Goal: Information Seeking & Learning: Check status

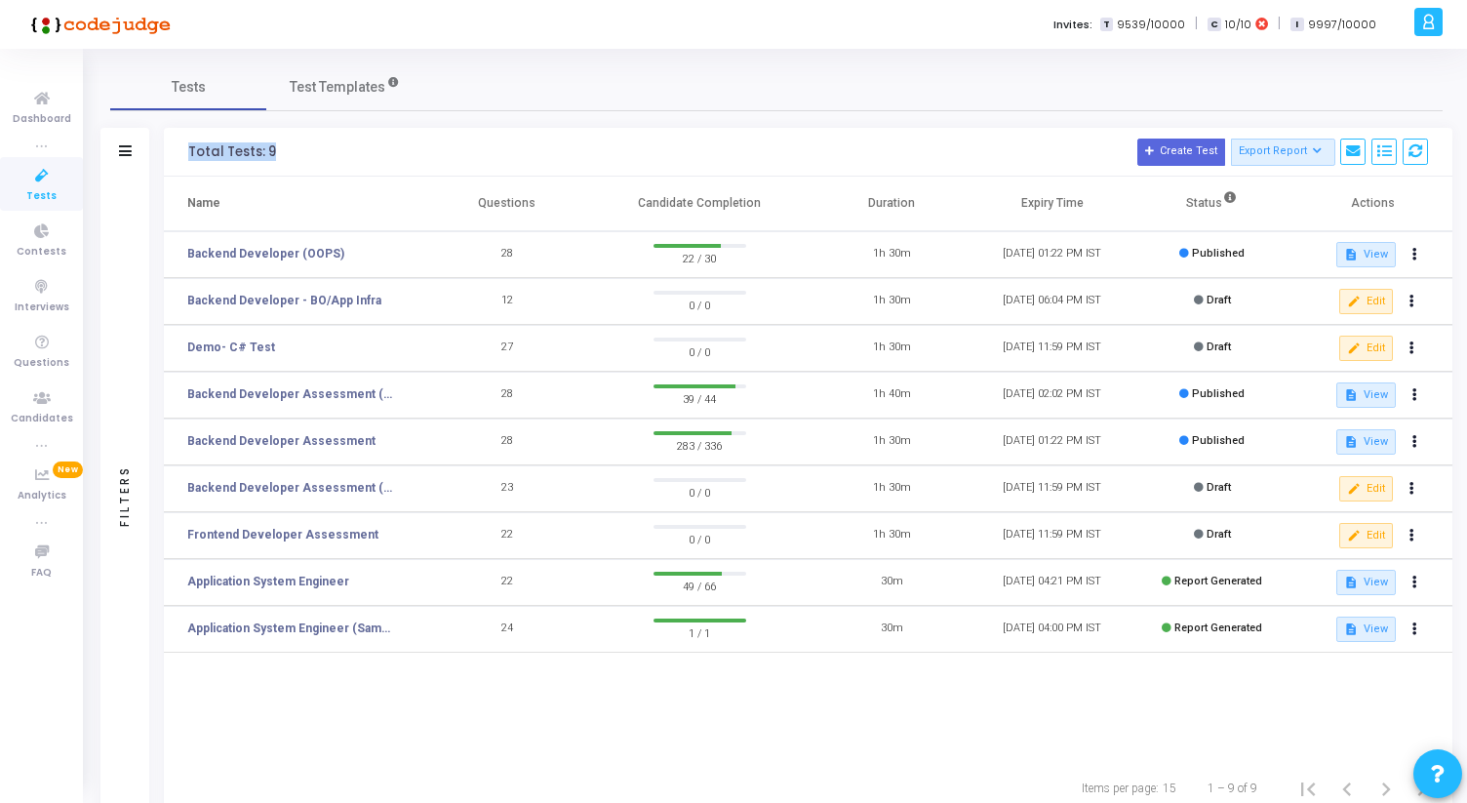
drag, startPoint x: 187, startPoint y: 153, endPoint x: 277, endPoint y: 153, distance: 89.7
click at [277, 153] on div "Total Tests: 9 Create Test Export Report Id Name Job Role Questions Candidate C…" at bounding box center [808, 152] width 1288 height 49
click at [277, 153] on h3 "Total Tests: 9 Create Test Export Report Id Name Job Role Questions Candidate C…" at bounding box center [808, 152] width 1240 height 27
click at [265, 249] on link "Backend Developer (OOPS)" at bounding box center [265, 254] width 157 height 18
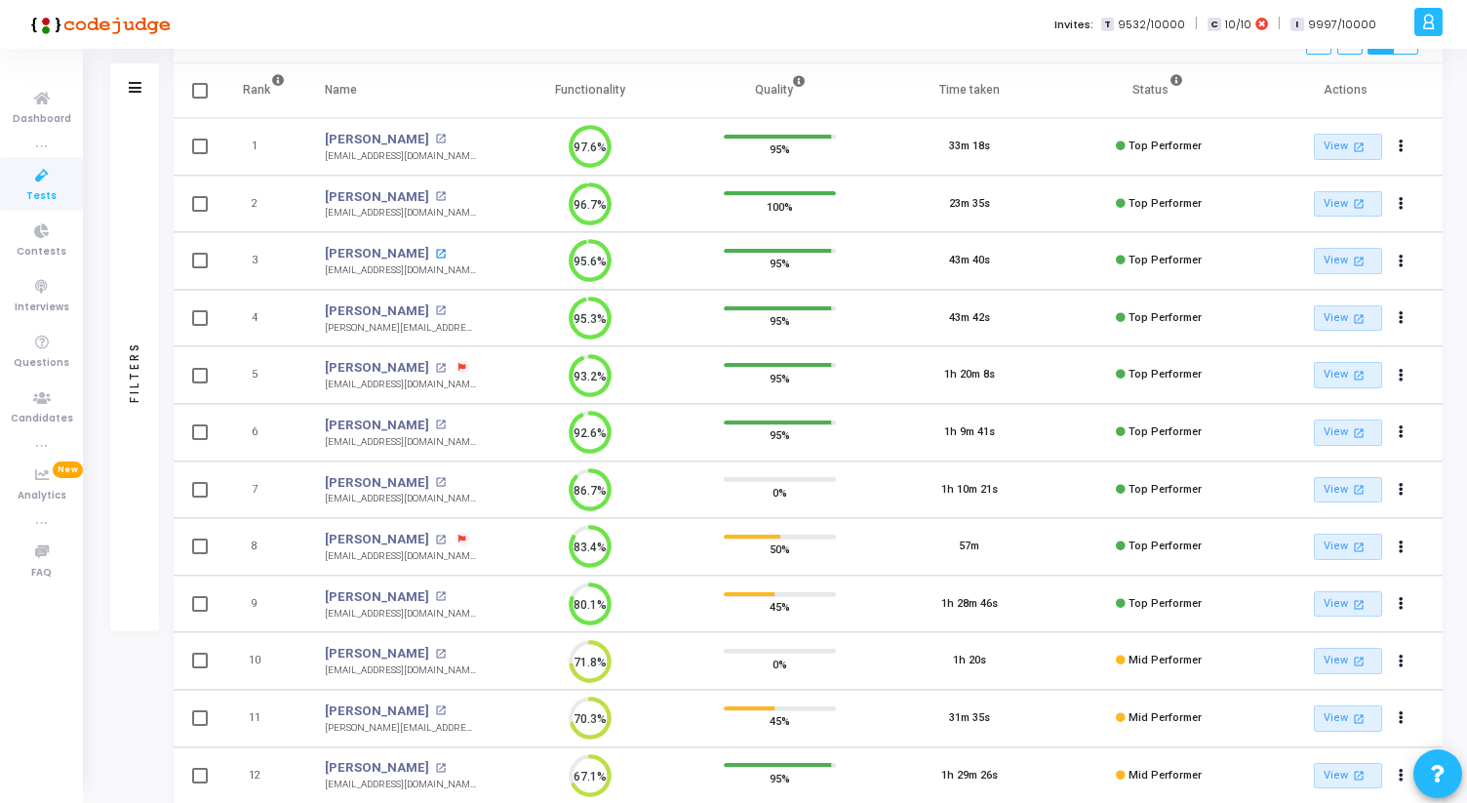
click at [439, 252] on mat-icon "open_in_new" at bounding box center [440, 254] width 11 height 11
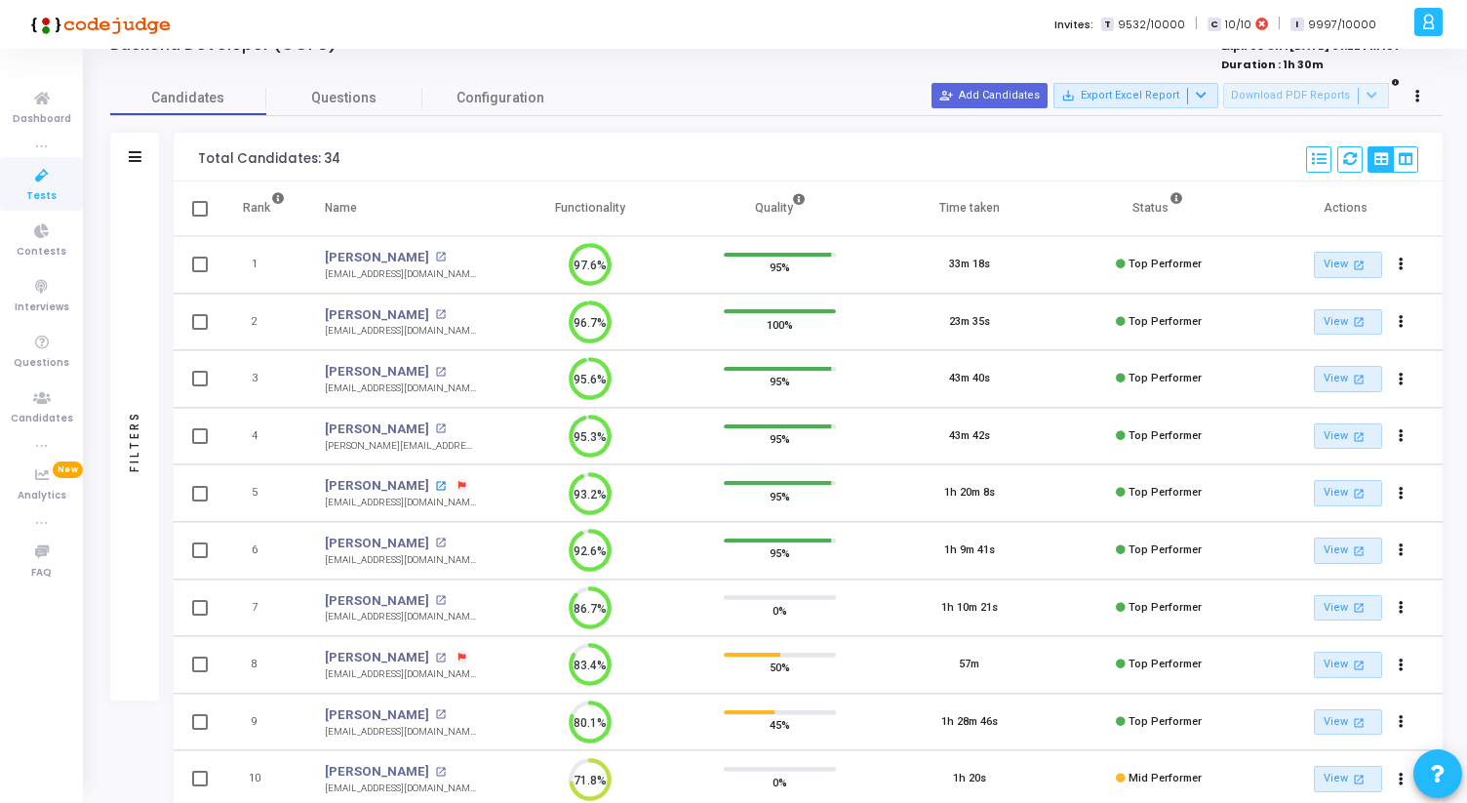
click at [435, 487] on mat-icon "open_in_new" at bounding box center [440, 486] width 11 height 11
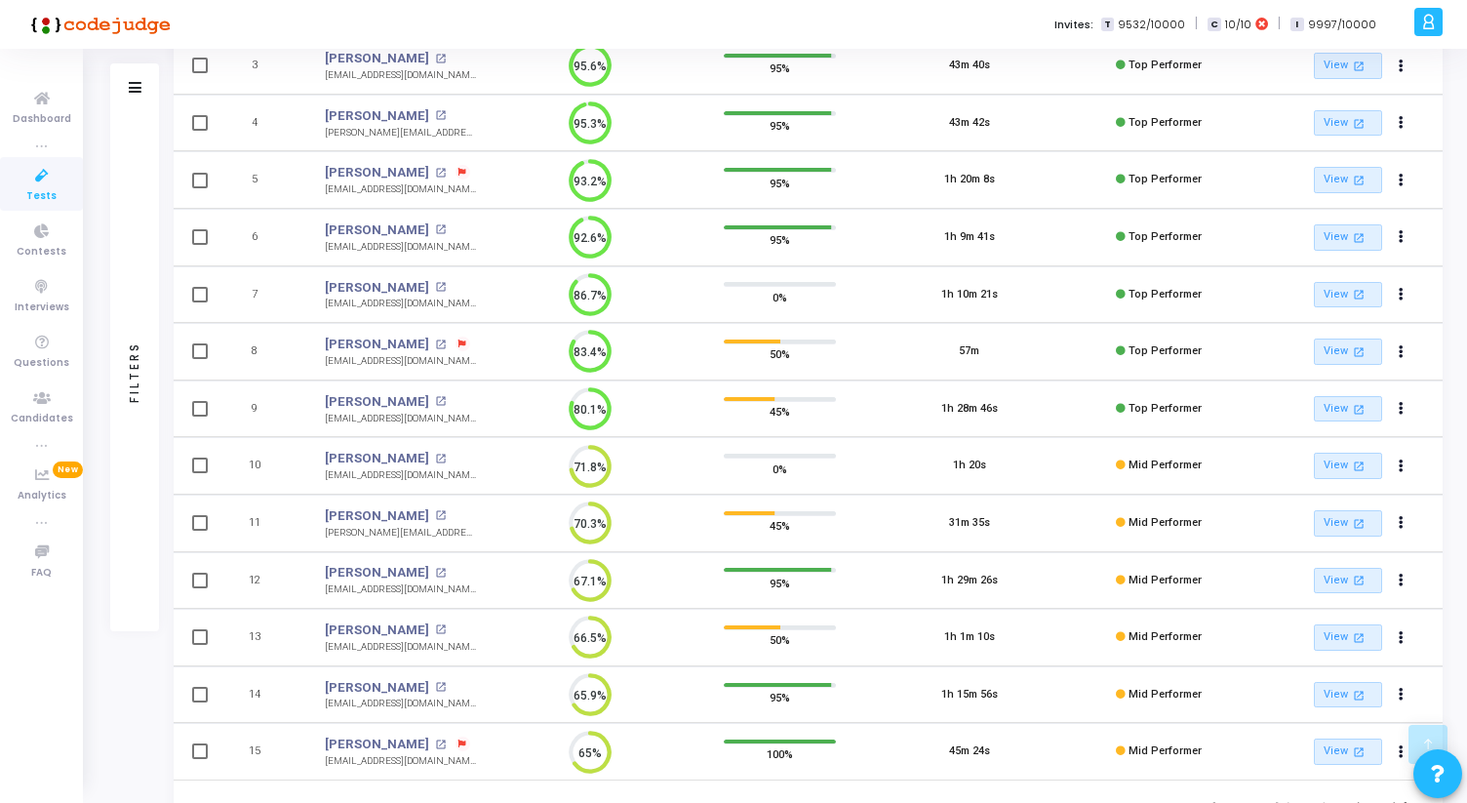
scroll to position [447, 0]
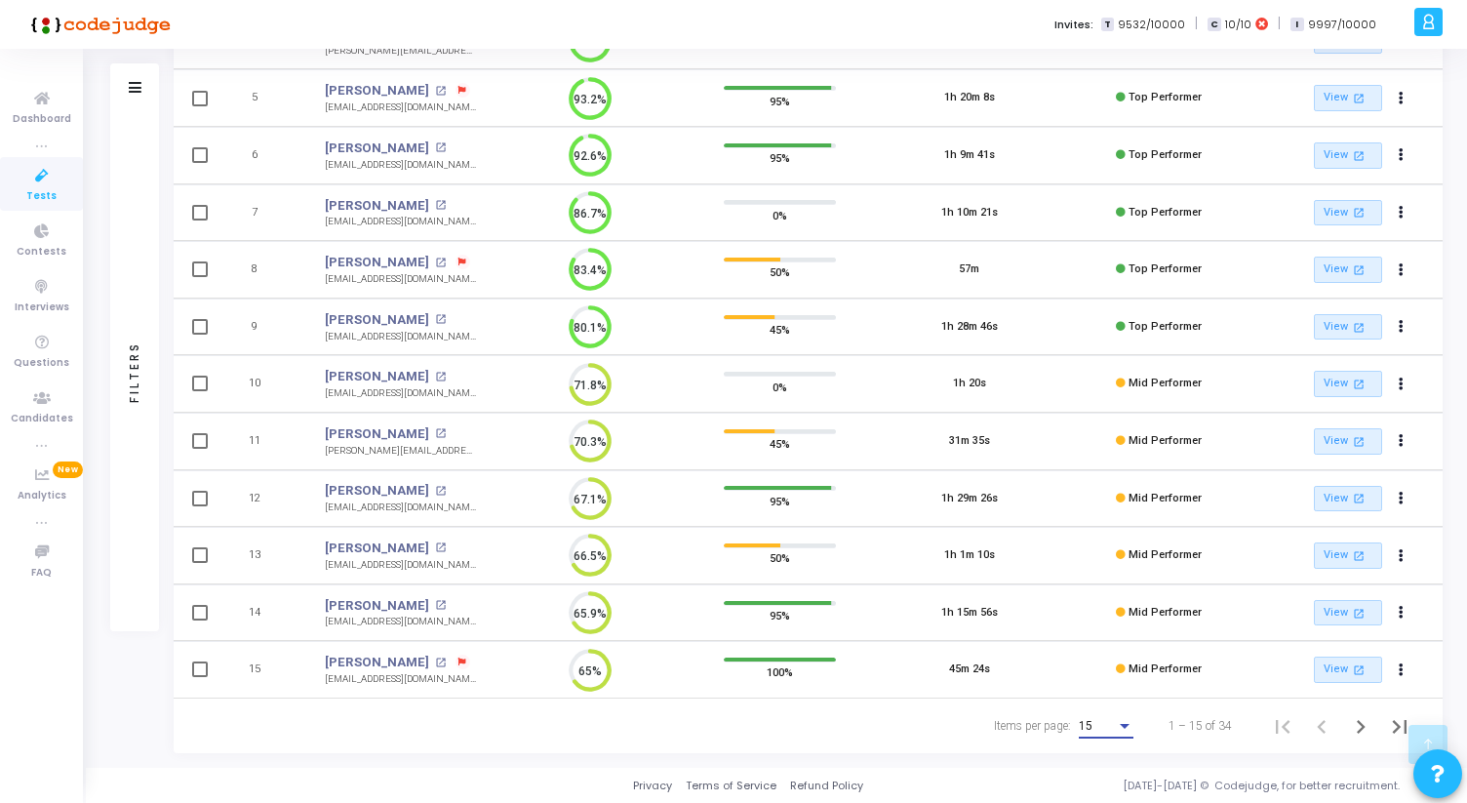
click at [1121, 722] on div "Items per page:" at bounding box center [1125, 726] width 18 height 16
click at [1119, 718] on span "50" at bounding box center [1107, 714] width 55 height 35
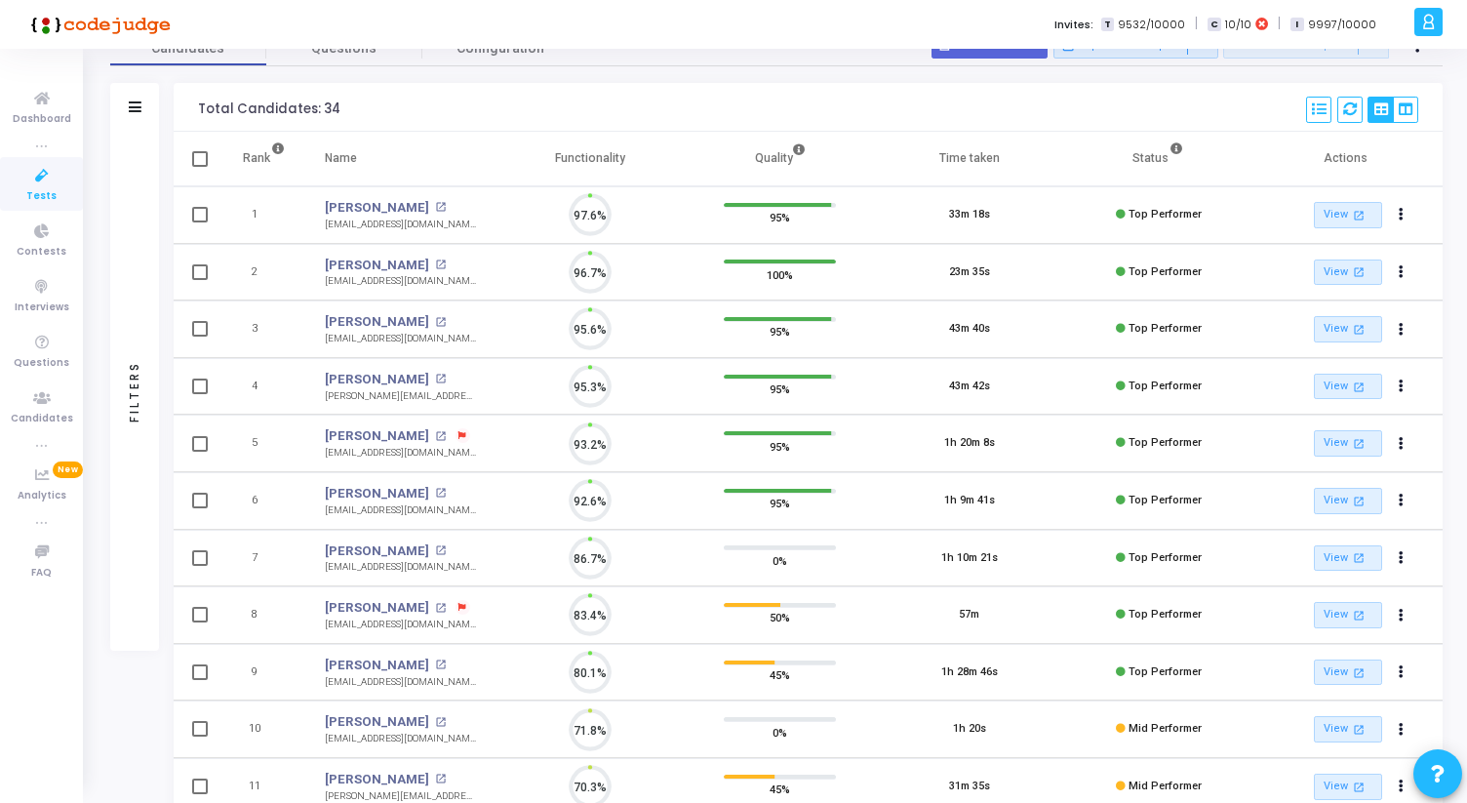
scroll to position [9, 9]
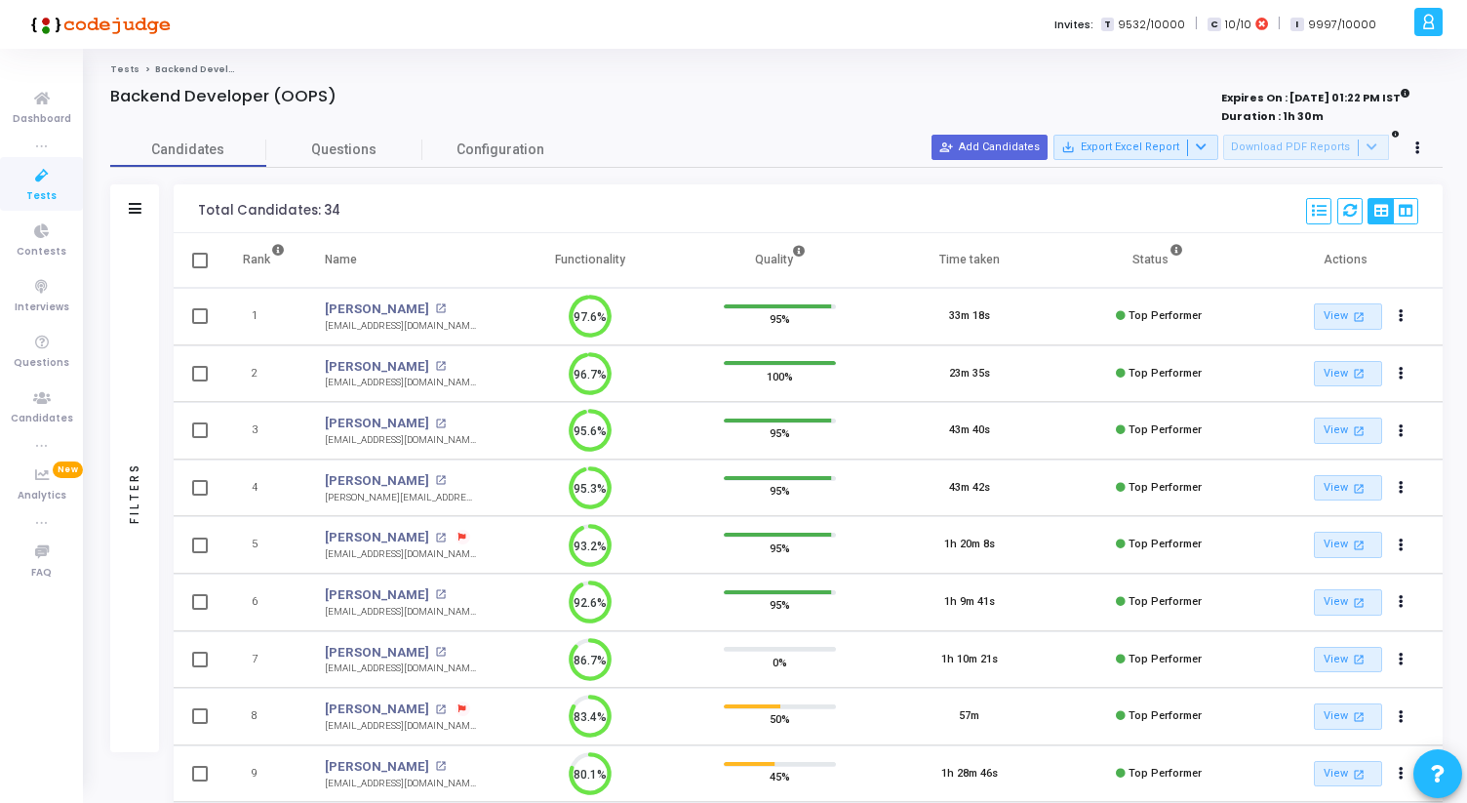
drag, startPoint x: 194, startPoint y: 212, endPoint x: 360, endPoint y: 204, distance: 166.0
click at [359, 204] on div "Total Candidates: 34 Select S No Name Questions Functionality Quality Time Take…" at bounding box center [808, 208] width 1269 height 49
click at [360, 204] on div "Total Candidates: 34 Select S No Name Questions Functionality Quality Time Take…" at bounding box center [808, 208] width 1269 height 49
drag, startPoint x: 360, startPoint y: 204, endPoint x: 199, endPoint y: 207, distance: 161.0
click at [199, 207] on div "Total Candidates: 34 Select S No Name Questions Functionality Quality Time Take…" at bounding box center [808, 208] width 1269 height 49
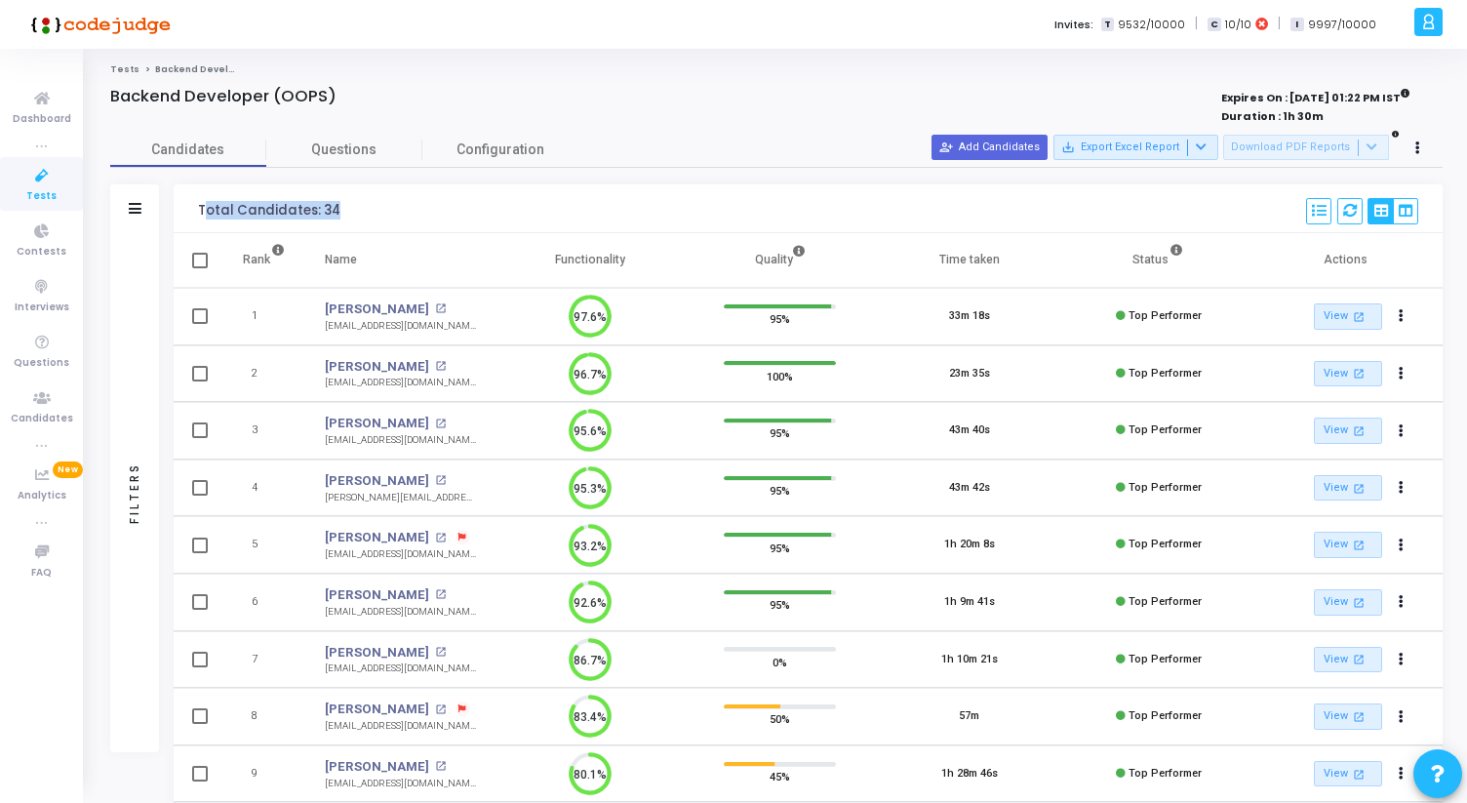
click at [199, 207] on div "Total Candidates: 34" at bounding box center [269, 211] width 142 height 16
drag, startPoint x: 197, startPoint y: 207, endPoint x: 372, endPoint y: 205, distance: 174.6
click at [369, 206] on div "Total Candidates: 34 Select S No Name Questions Functionality Quality Time Take…" at bounding box center [808, 208] width 1269 height 49
click at [372, 205] on div "Total Candidates: 34 Select S No Name Questions Functionality Quality Time Take…" at bounding box center [808, 208] width 1269 height 49
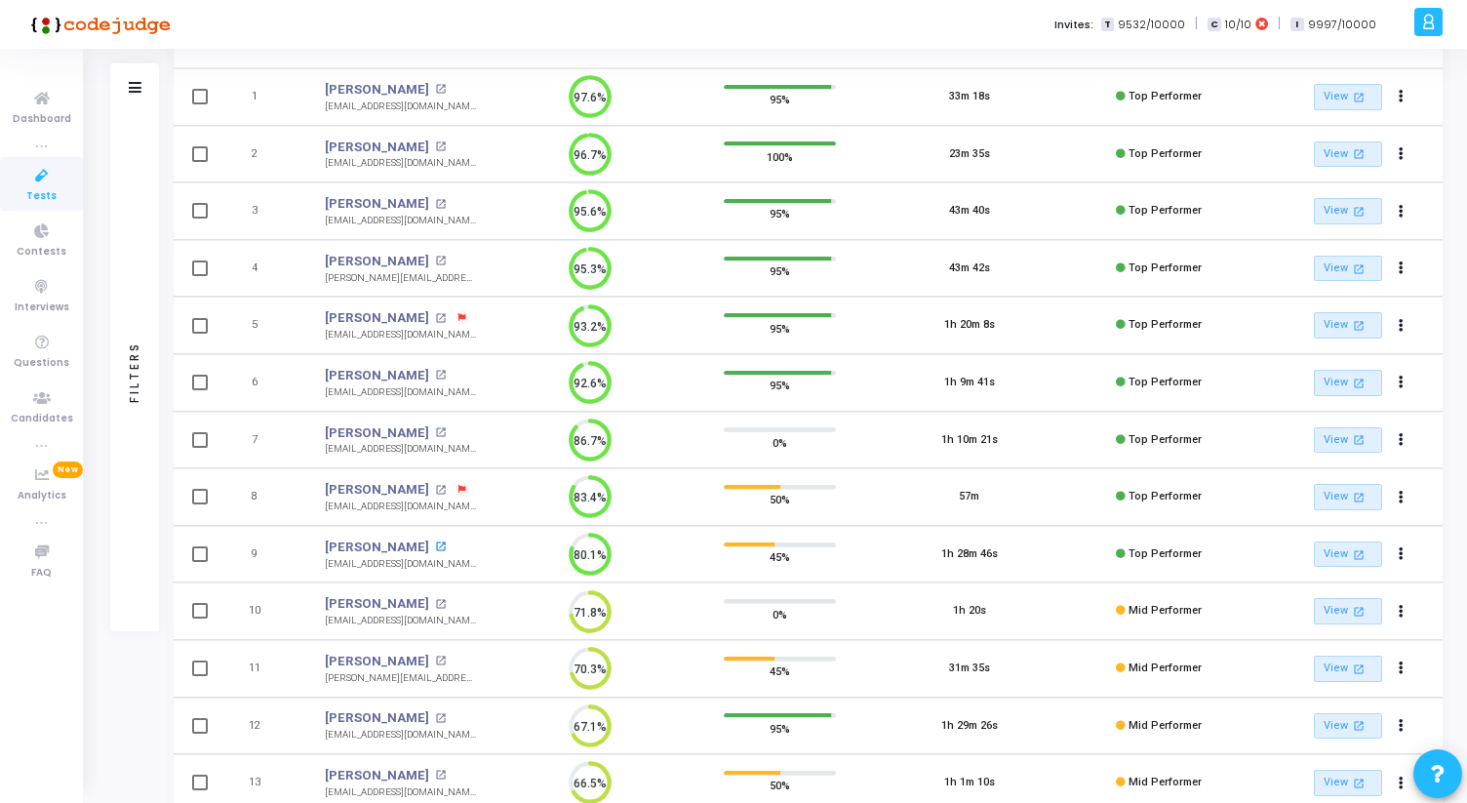
click at [446, 547] on mat-icon "open_in_new" at bounding box center [440, 546] width 11 height 11
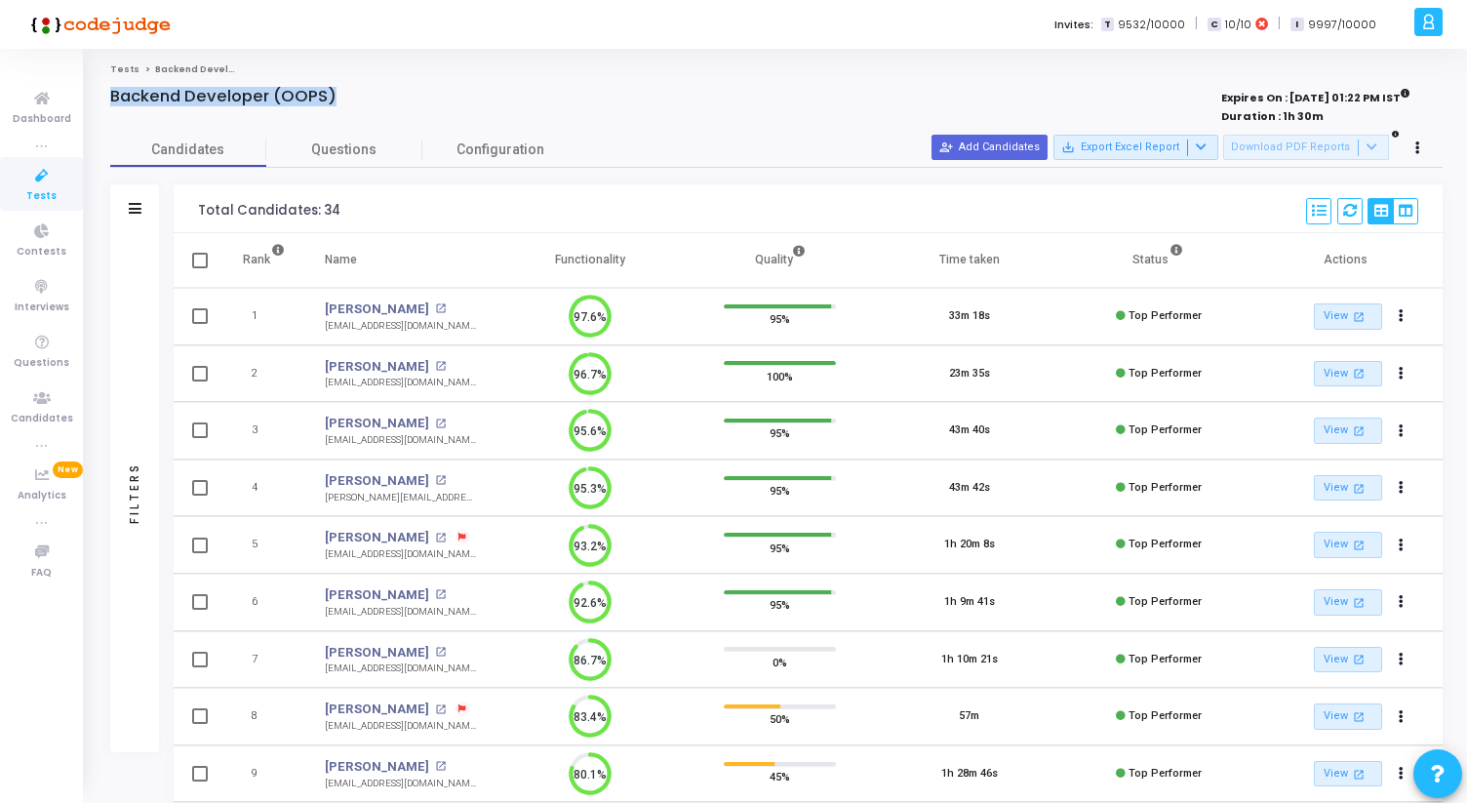
drag, startPoint x: 113, startPoint y: 96, endPoint x: 350, endPoint y: 91, distance: 237.1
click at [349, 91] on div "Backend Developer (OOPS)" at bounding box center [500, 97] width 780 height 20
click at [350, 91] on div "Backend Developer (OOPS)" at bounding box center [500, 97] width 780 height 20
drag, startPoint x: 350, startPoint y: 91, endPoint x: 102, endPoint y: 66, distance: 248.9
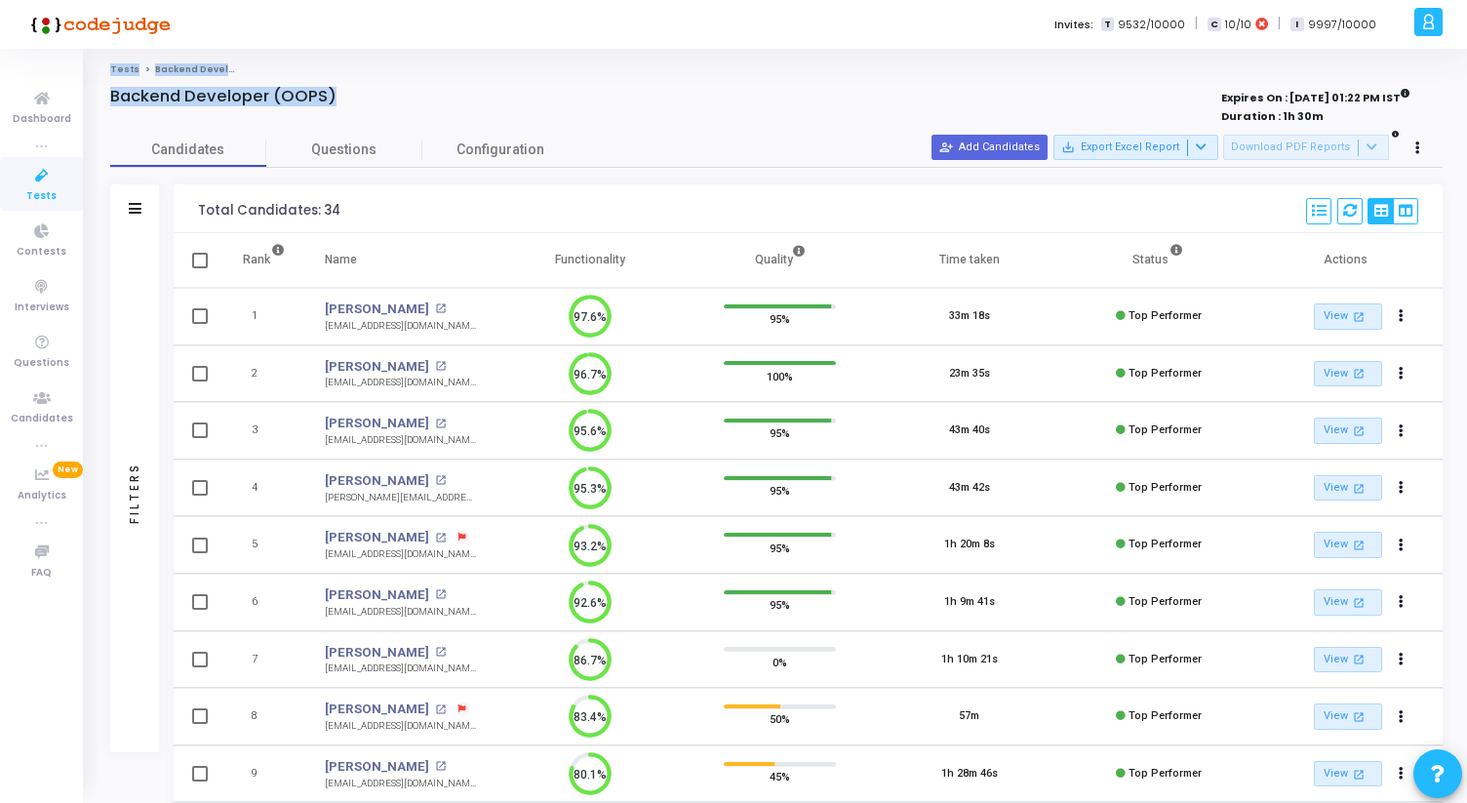
drag, startPoint x: 87, startPoint y: 66, endPoint x: 352, endPoint y: 93, distance: 266.6
click at [352, 93] on div "Backend Developer (OOPS)" at bounding box center [500, 97] width 780 height 20
drag, startPoint x: 352, startPoint y: 93, endPoint x: 99, endPoint y: 56, distance: 256.3
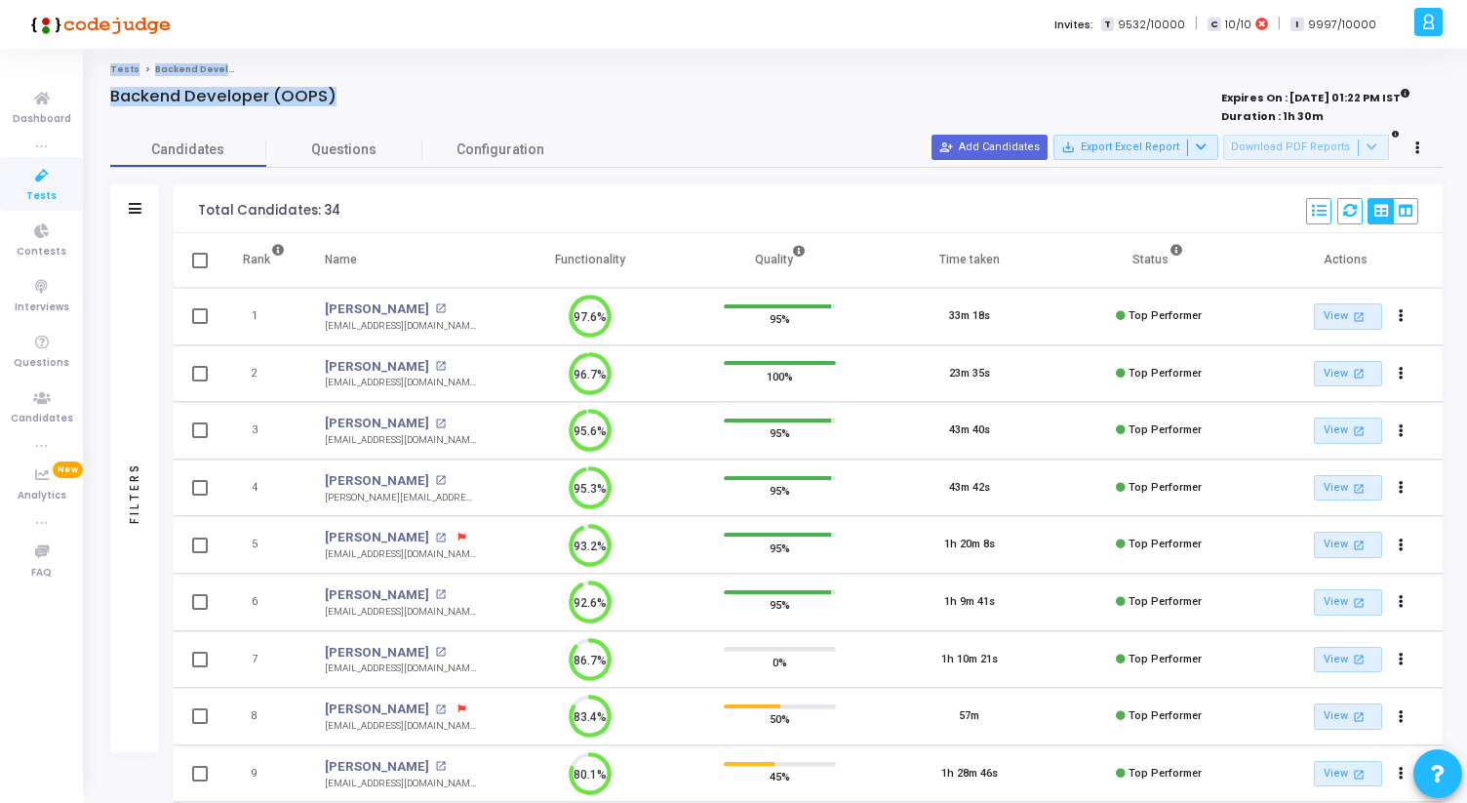
drag, startPoint x: 99, startPoint y: 56, endPoint x: 363, endPoint y: 99, distance: 267.8
click at [363, 99] on div "Backend Developer (OOPS)" at bounding box center [500, 97] width 780 height 20
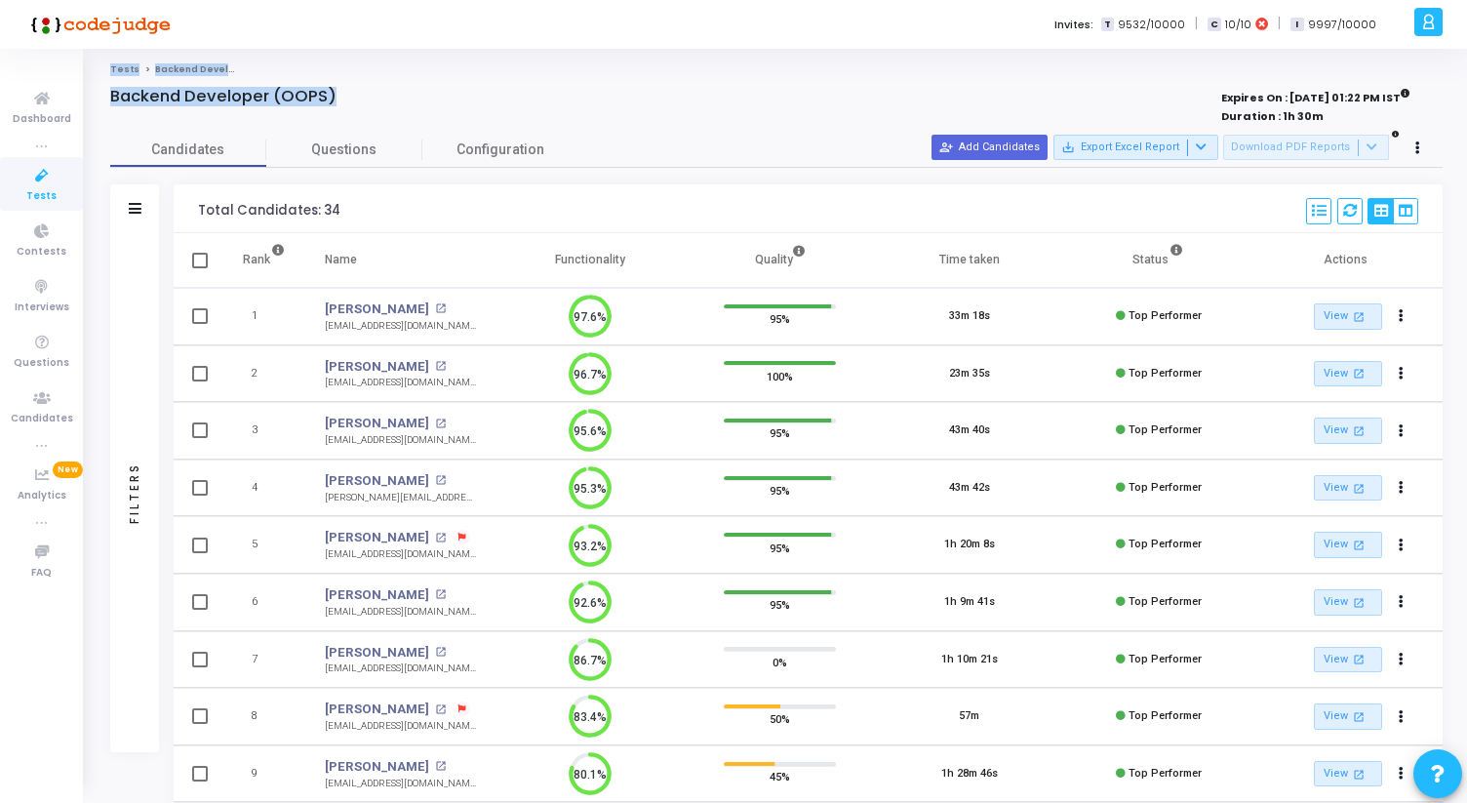
drag, startPoint x: 363, startPoint y: 99, endPoint x: 99, endPoint y: 70, distance: 264.9
drag, startPoint x: 99, startPoint y: 70, endPoint x: 343, endPoint y: 100, distance: 245.7
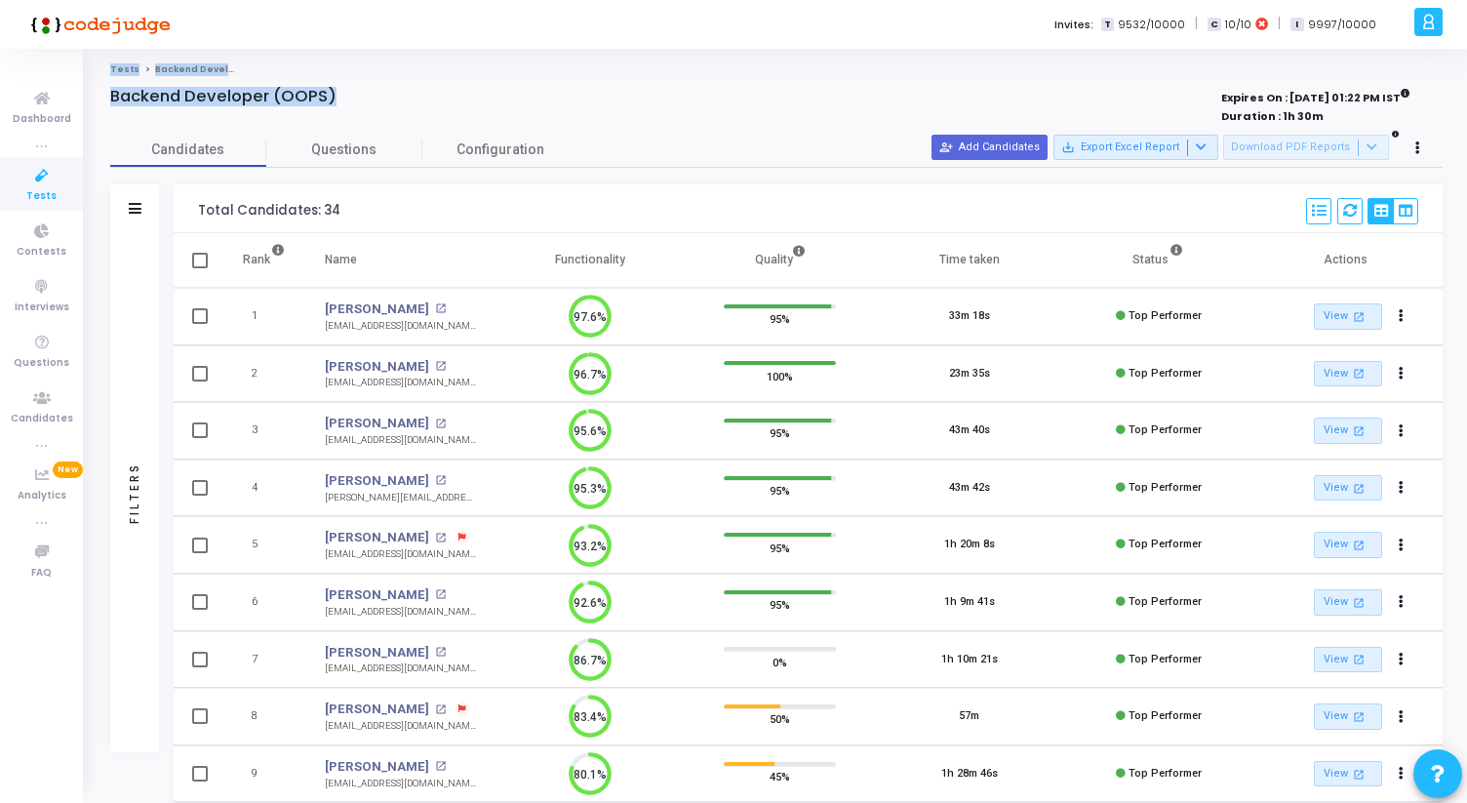
click at [343, 100] on div "Backend Developer (OOPS)" at bounding box center [500, 97] width 780 height 20
drag, startPoint x: 343, startPoint y: 100, endPoint x: 91, endPoint y: 68, distance: 254.7
drag, startPoint x: 91, startPoint y: 68, endPoint x: 364, endPoint y: 103, distance: 275.4
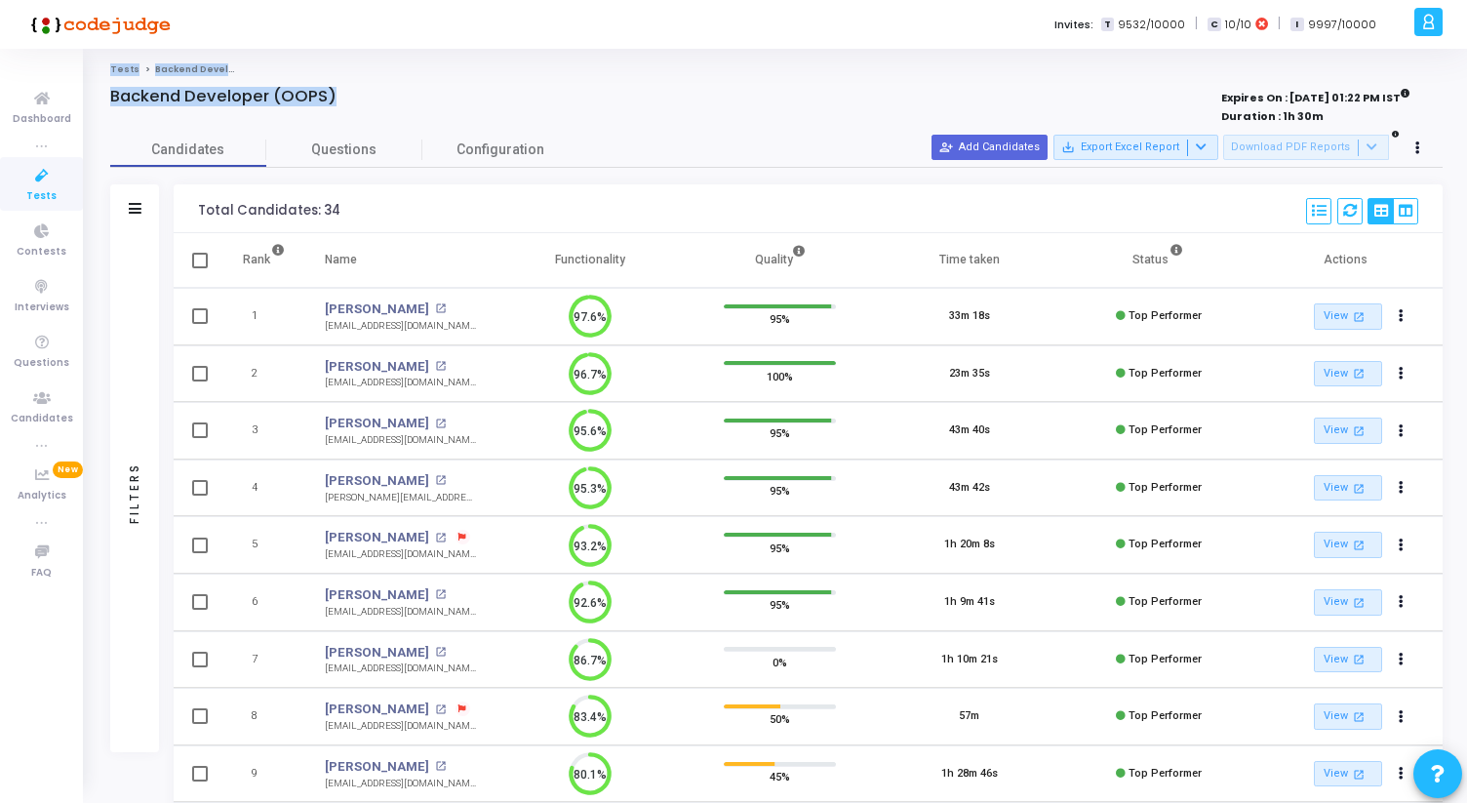
click at [364, 103] on div "Backend Developer (OOPS)" at bounding box center [500, 97] width 780 height 20
drag, startPoint x: 364, startPoint y: 103, endPoint x: 105, endPoint y: 70, distance: 260.6
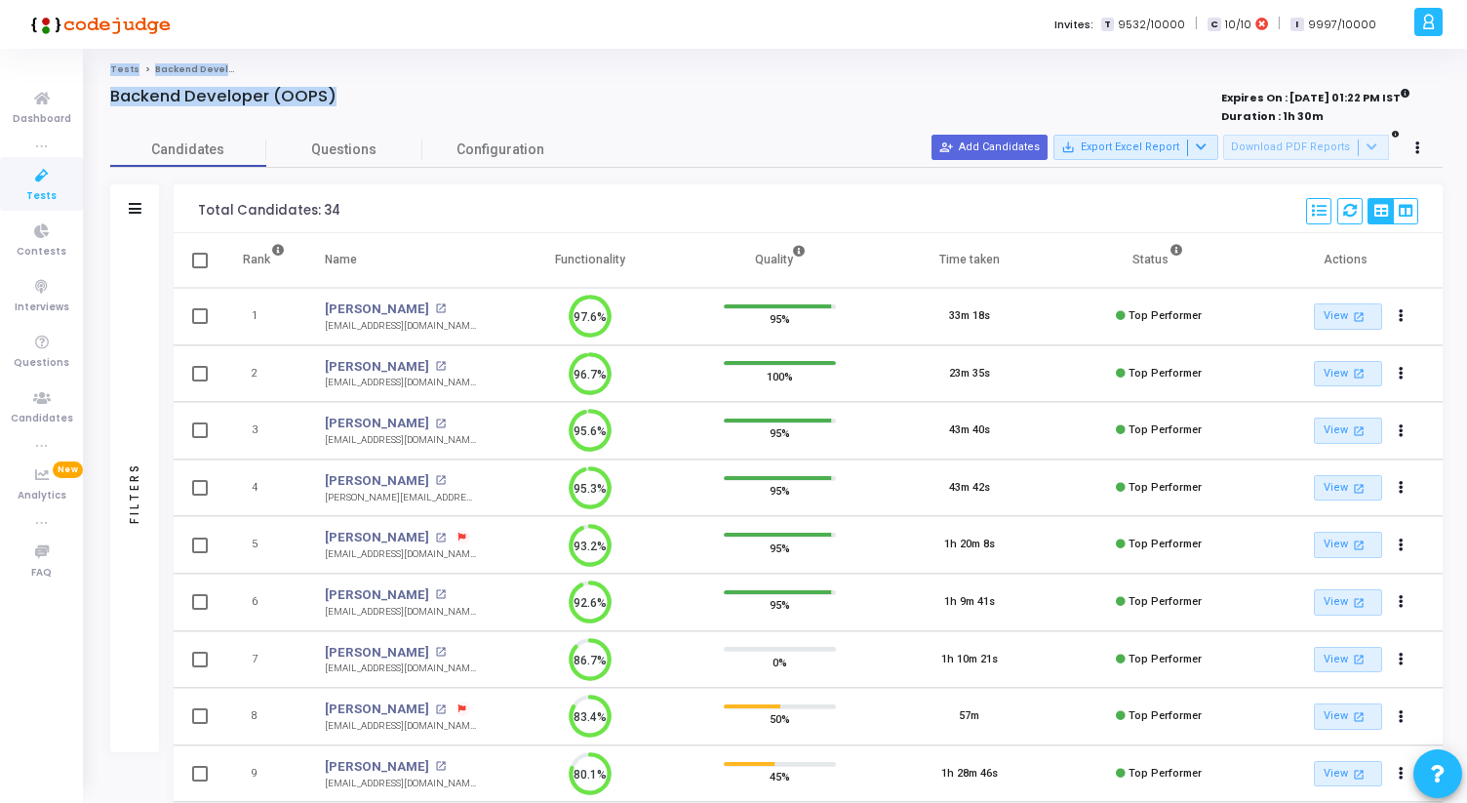
drag, startPoint x: 97, startPoint y: 68, endPoint x: 359, endPoint y: 96, distance: 263.8
click at [359, 96] on div "Backend Developer (OOPS)" at bounding box center [500, 97] width 780 height 20
click at [40, 184] on icon at bounding box center [41, 176] width 41 height 24
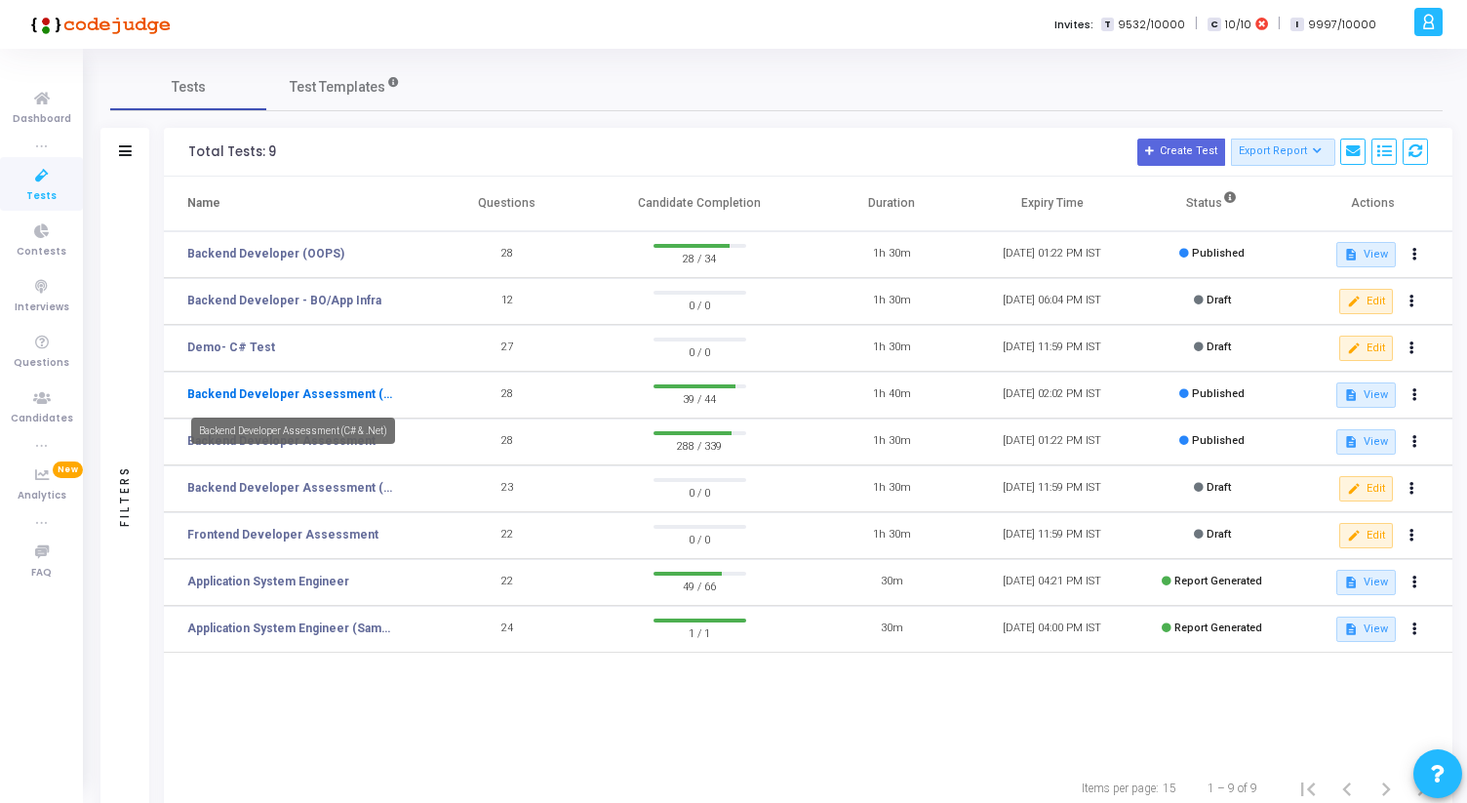
click at [298, 393] on link "Backend Developer Assessment (C# & .Net)" at bounding box center [292, 394] width 210 height 18
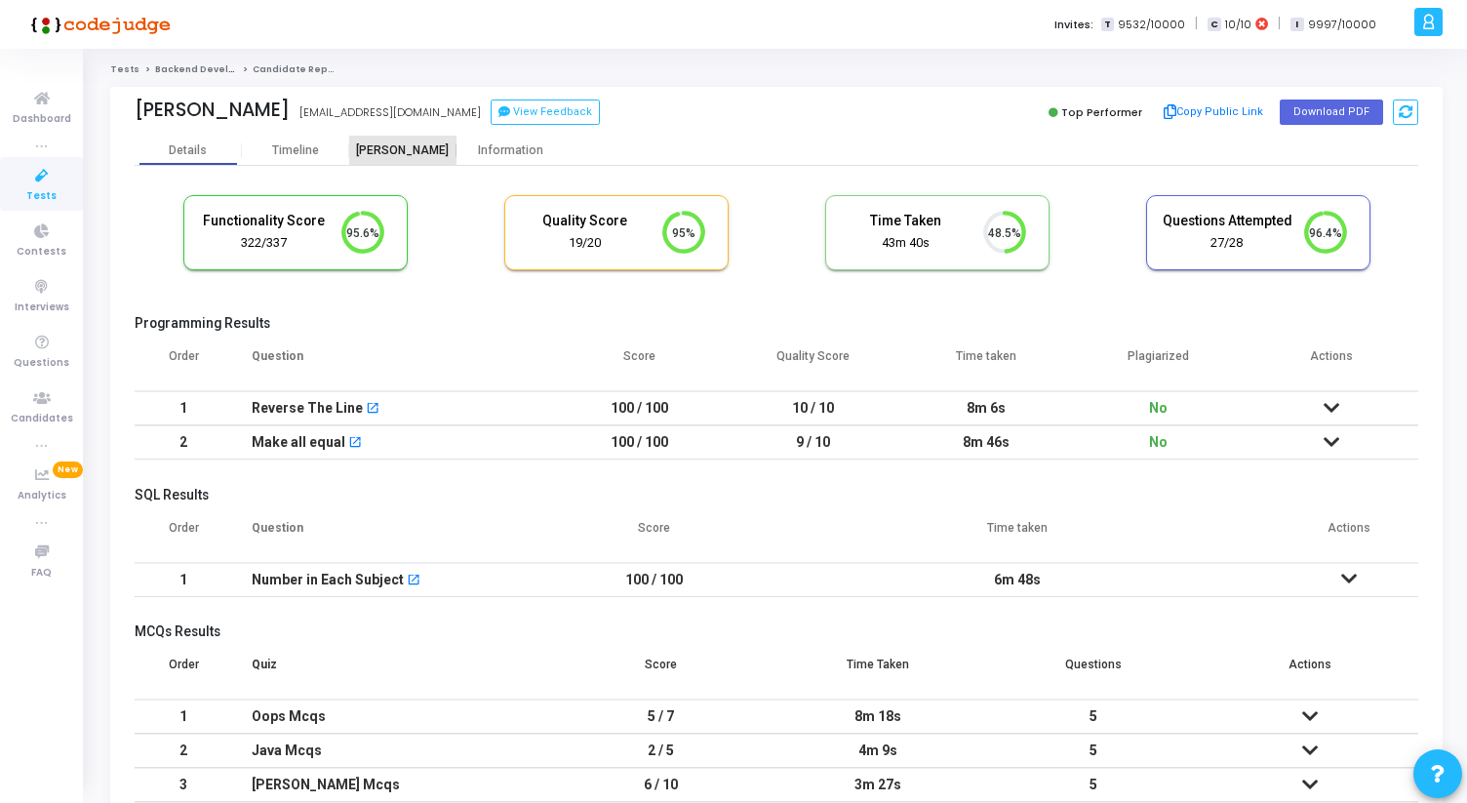
click at [404, 147] on div "Proctor" at bounding box center [402, 150] width 107 height 15
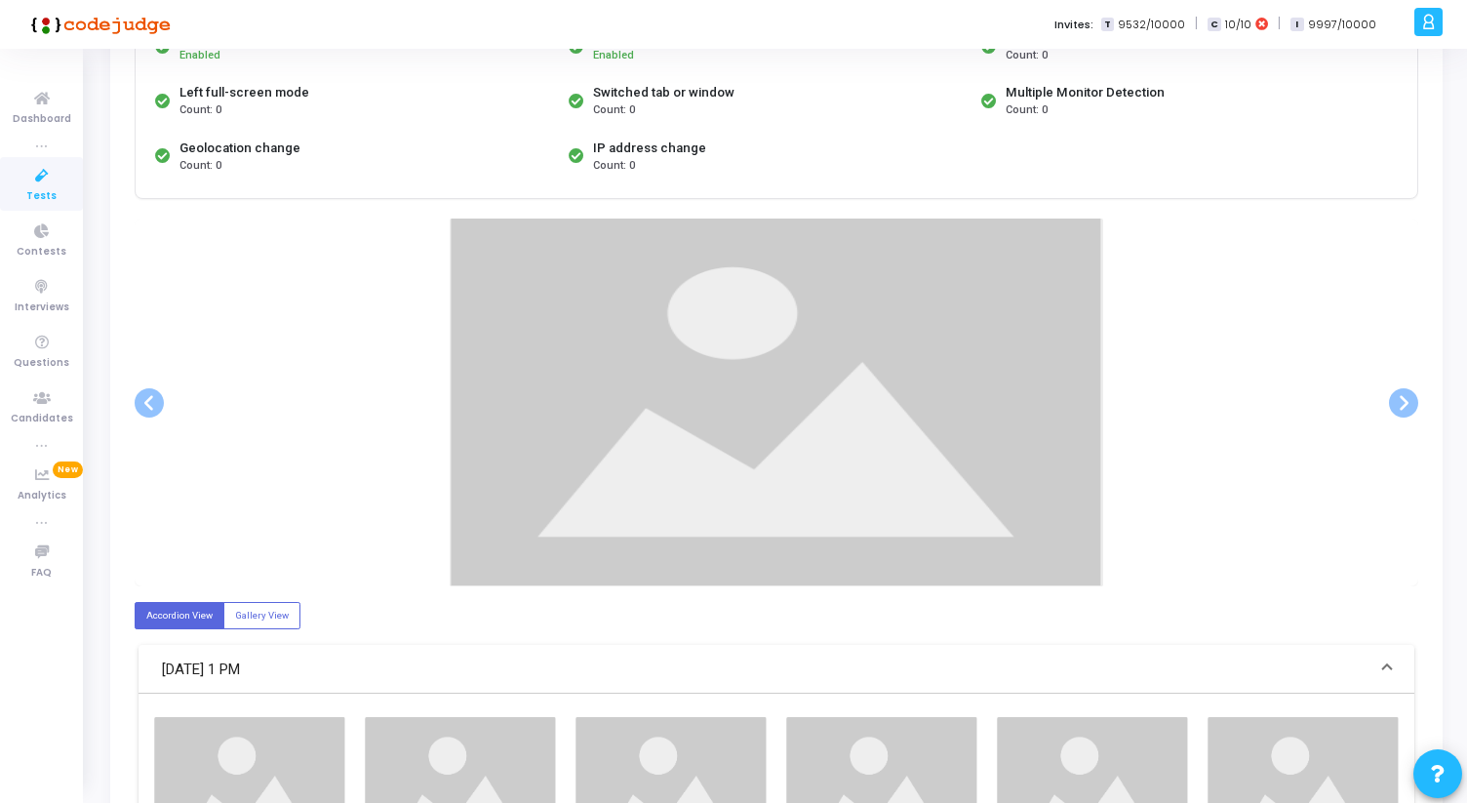
scroll to position [230, 0]
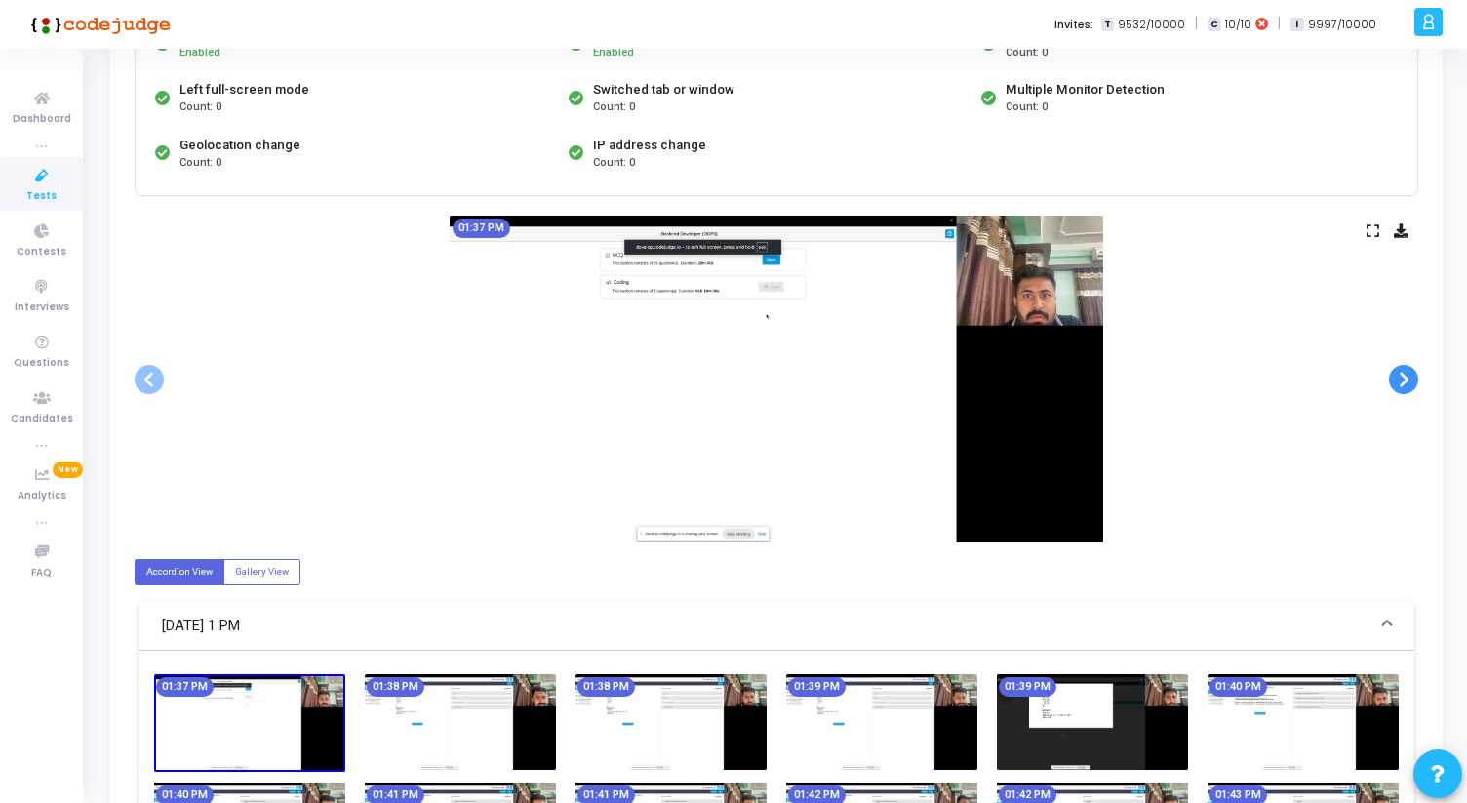
click at [1405, 375] on span at bounding box center [1403, 379] width 29 height 29
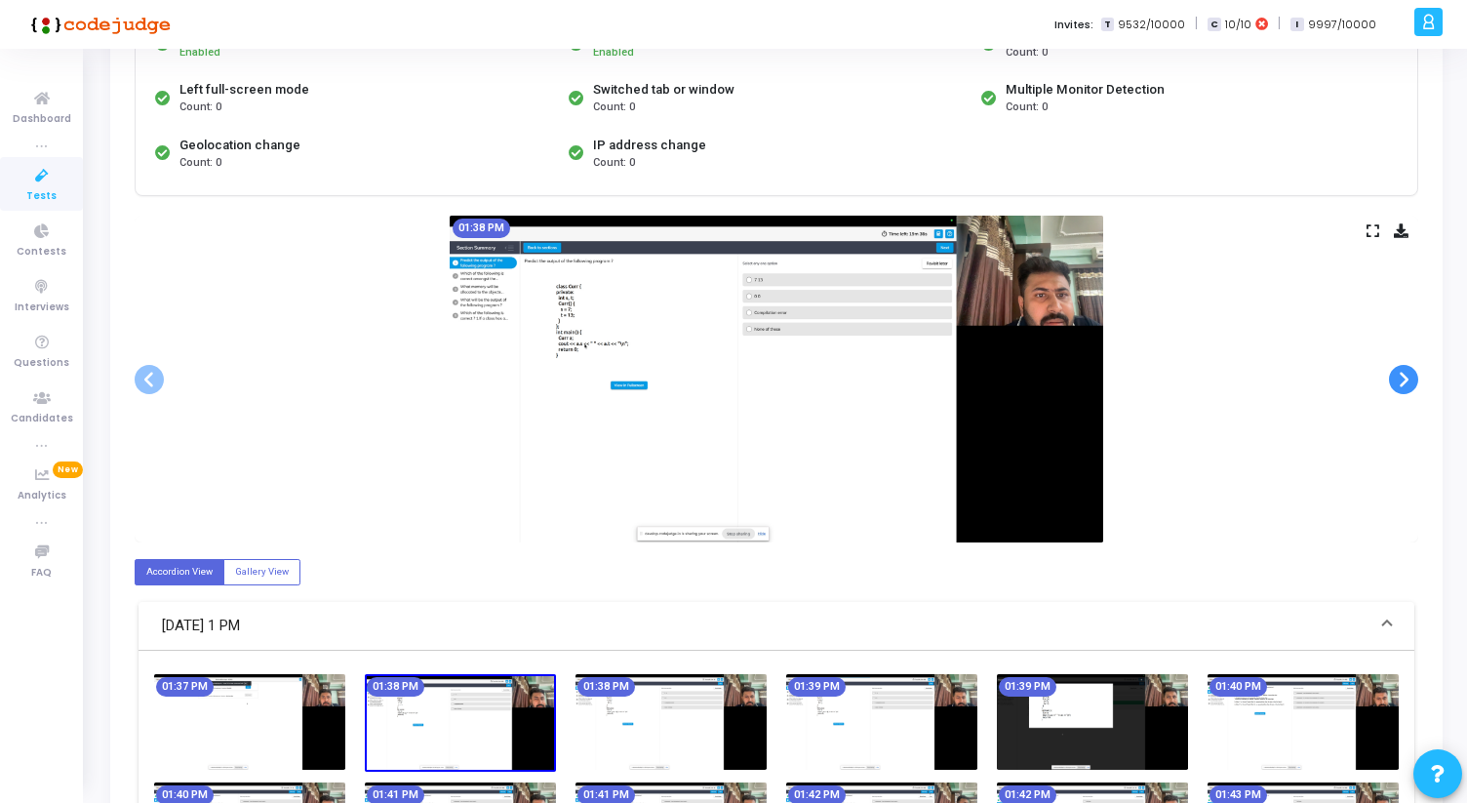
click at [1405, 375] on span at bounding box center [1403, 379] width 29 height 29
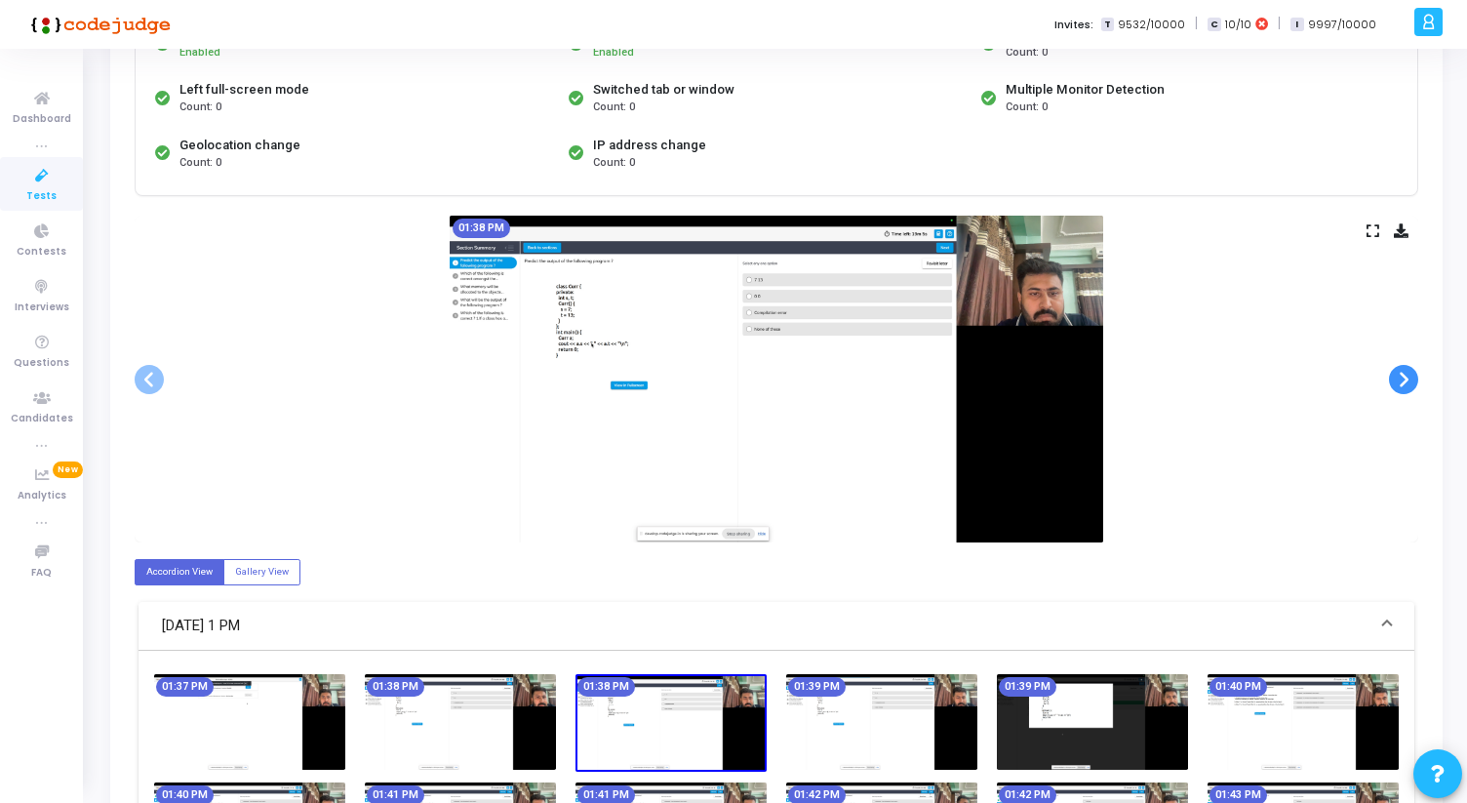
click at [1405, 375] on span at bounding box center [1403, 379] width 29 height 29
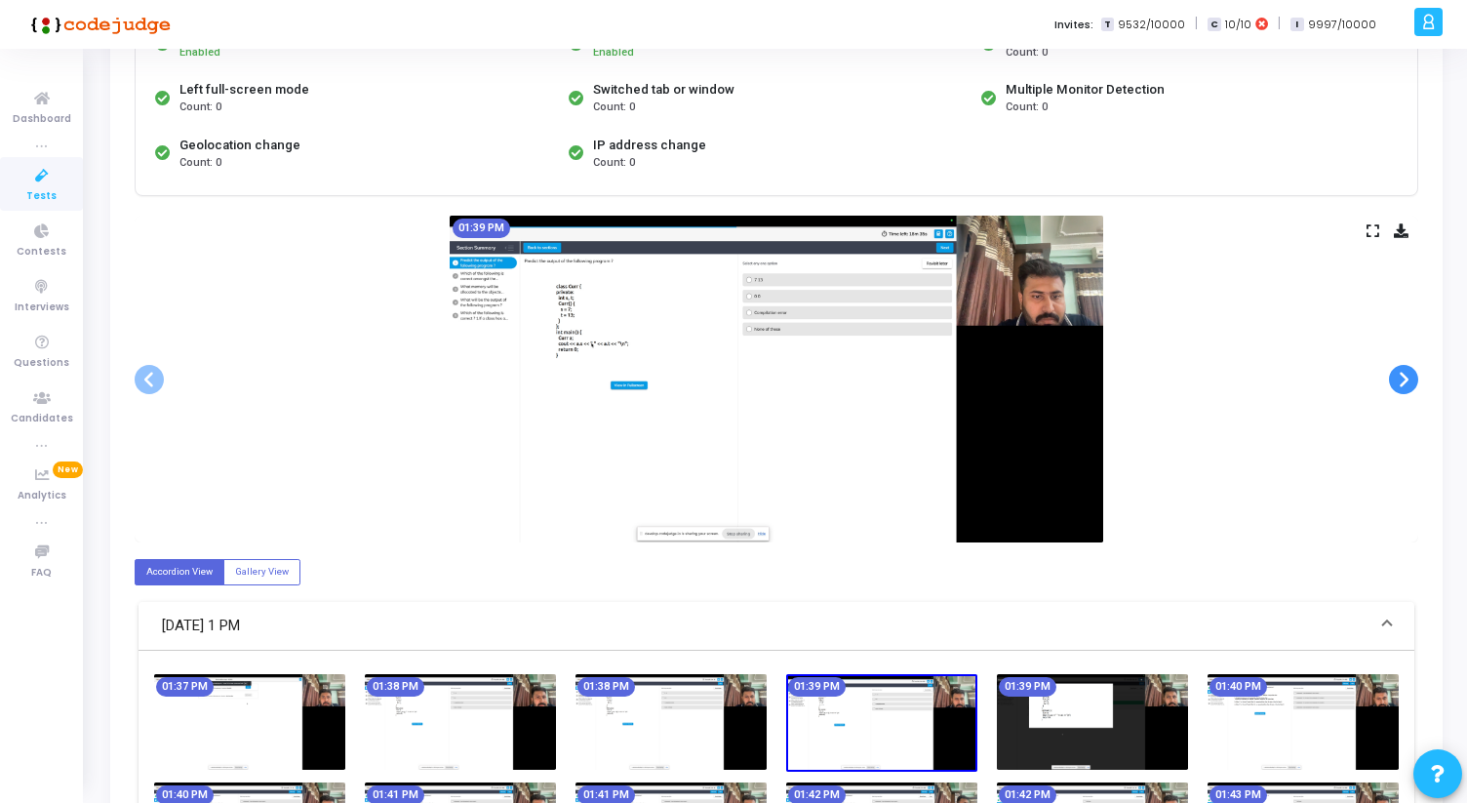
click at [1405, 375] on span at bounding box center [1403, 379] width 29 height 29
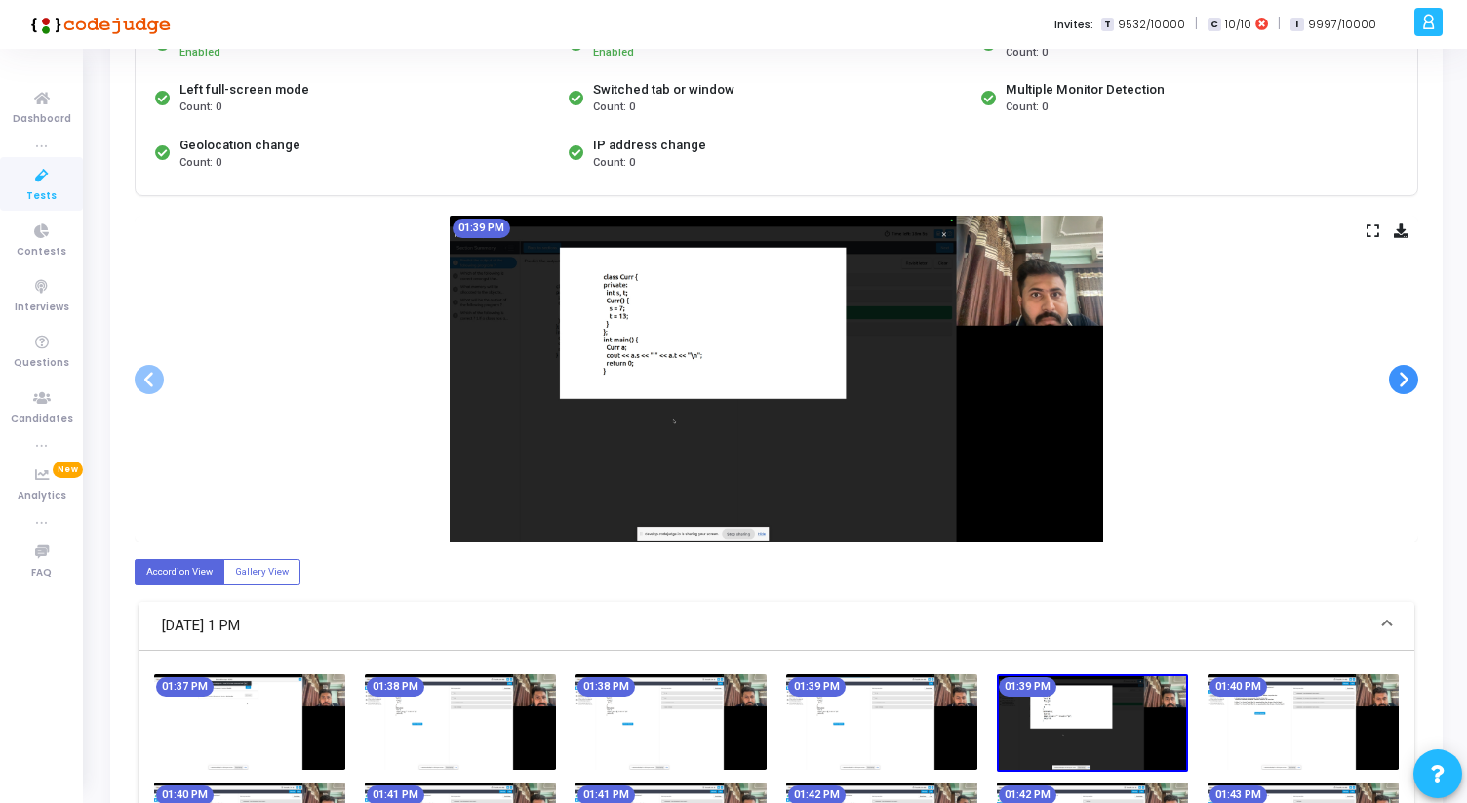
click at [1405, 375] on span at bounding box center [1403, 379] width 29 height 29
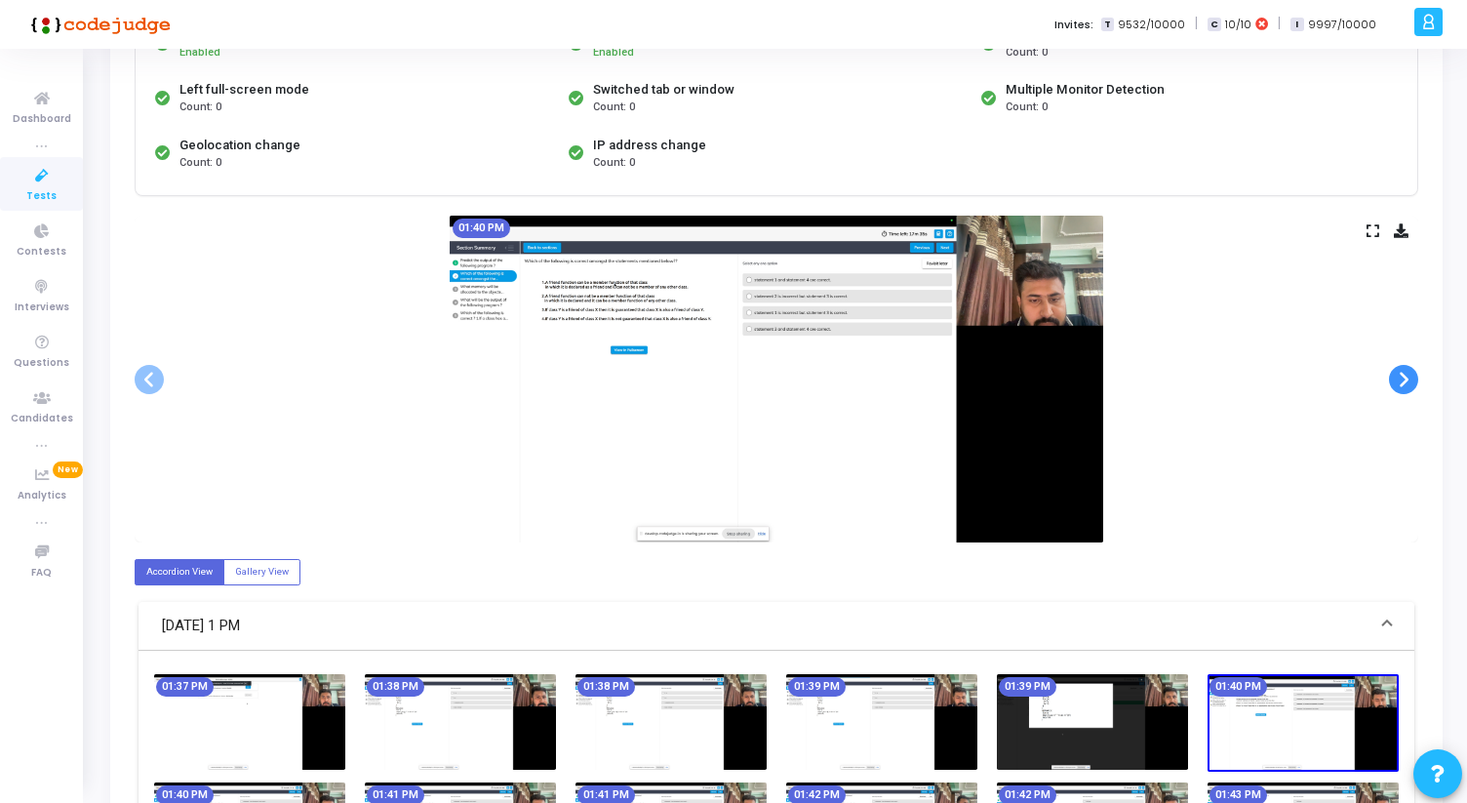
click at [1405, 375] on span at bounding box center [1403, 379] width 29 height 29
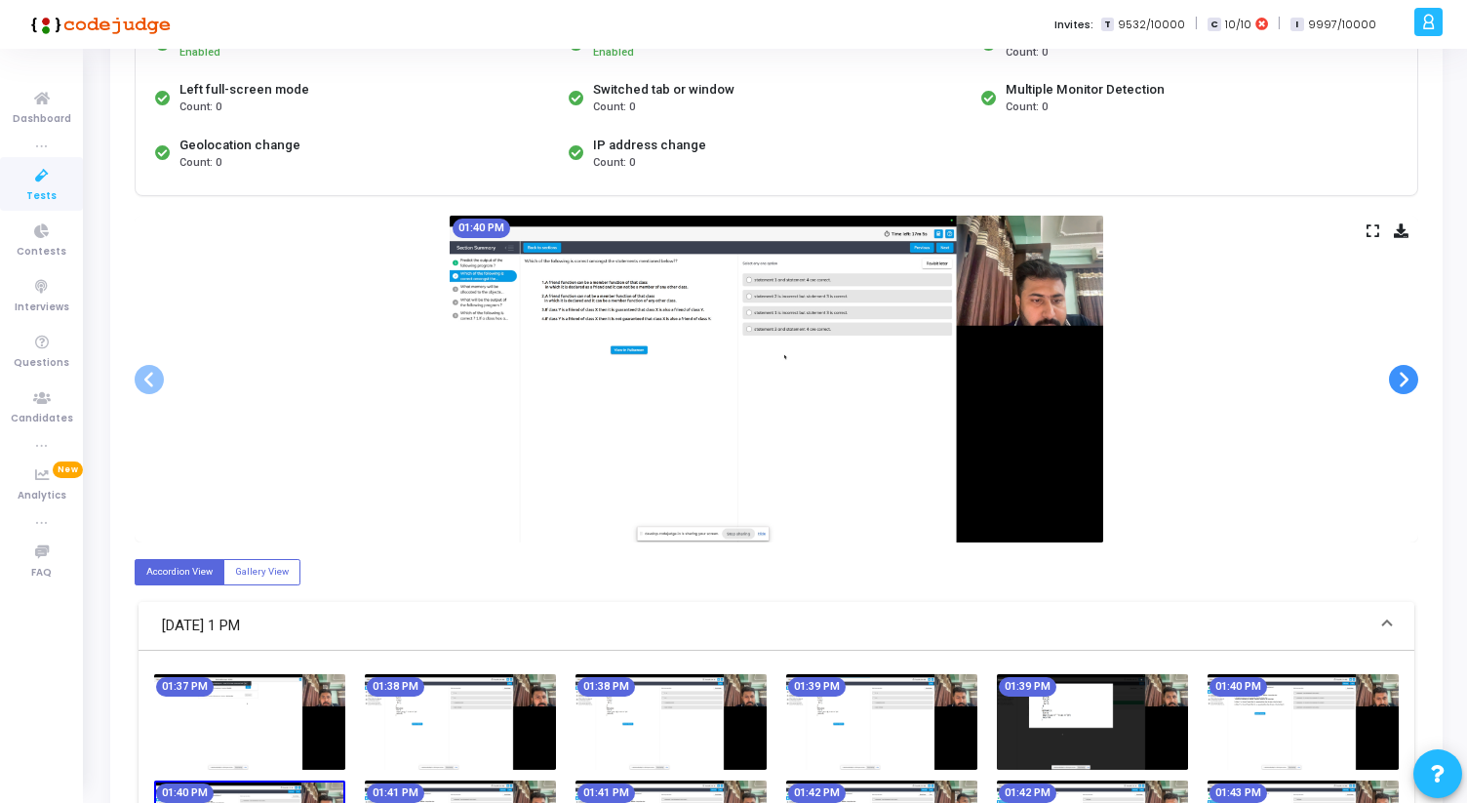
click at [1405, 375] on span at bounding box center [1403, 379] width 29 height 29
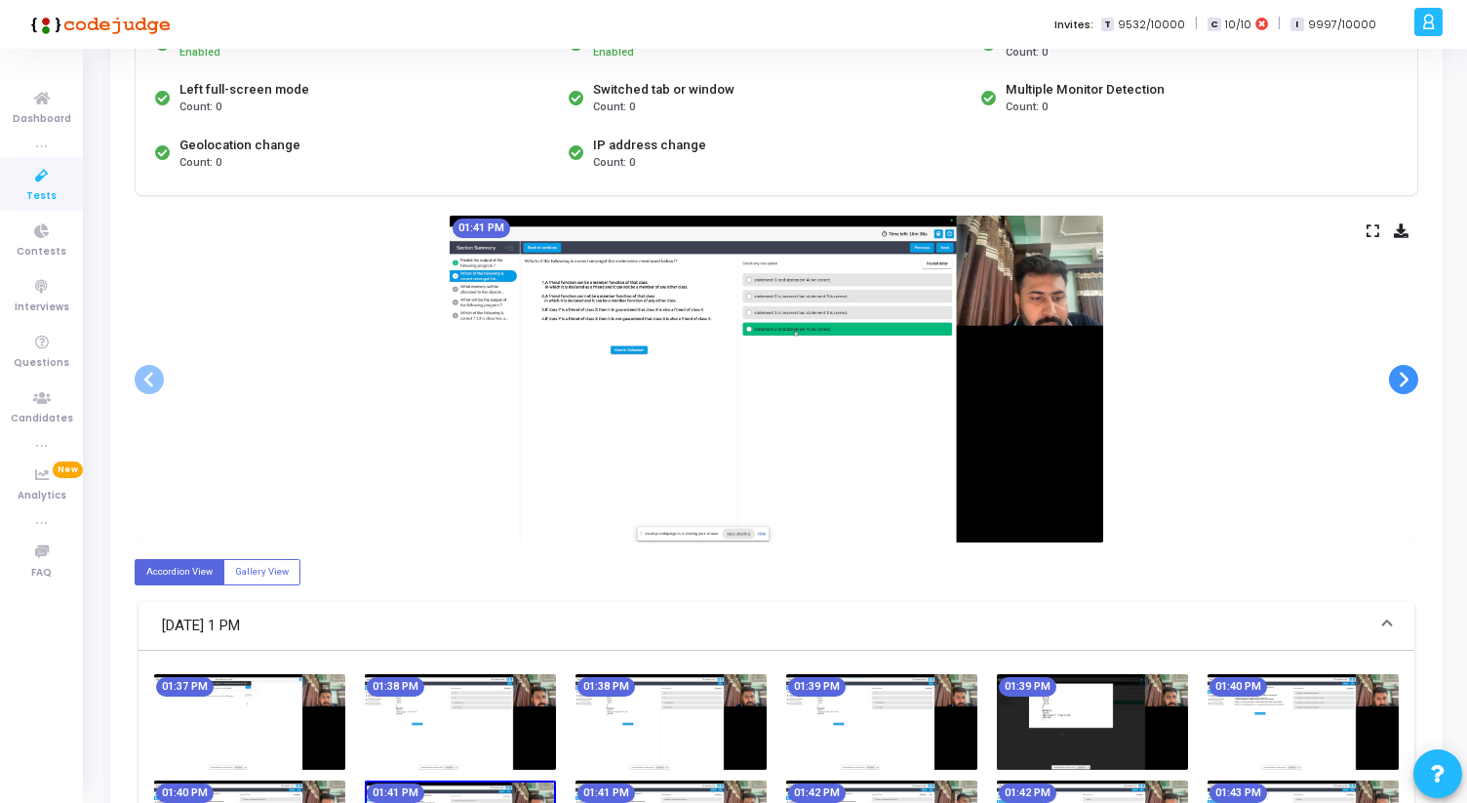
click at [1405, 375] on span at bounding box center [1403, 379] width 29 height 29
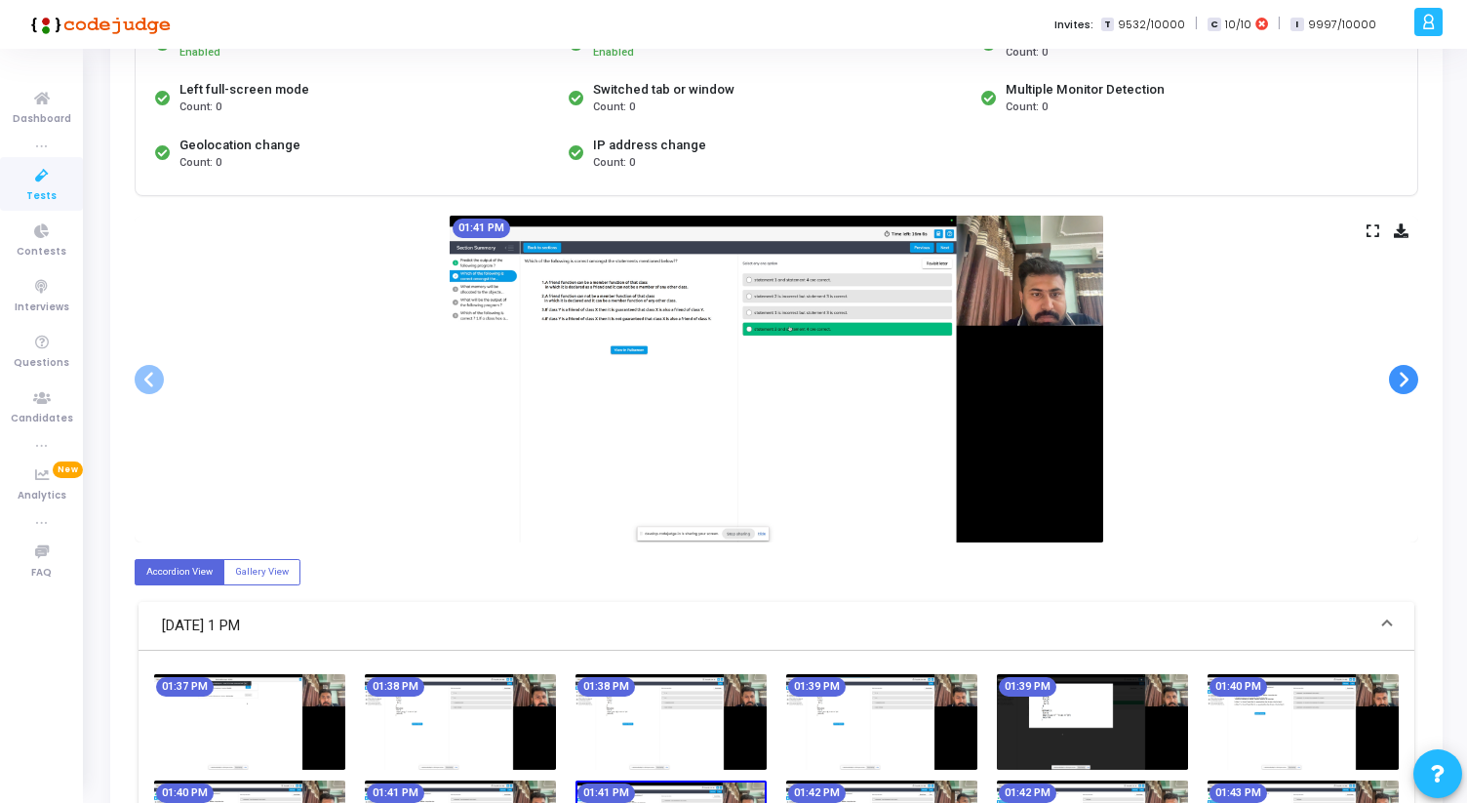
click at [1405, 375] on span at bounding box center [1403, 379] width 29 height 29
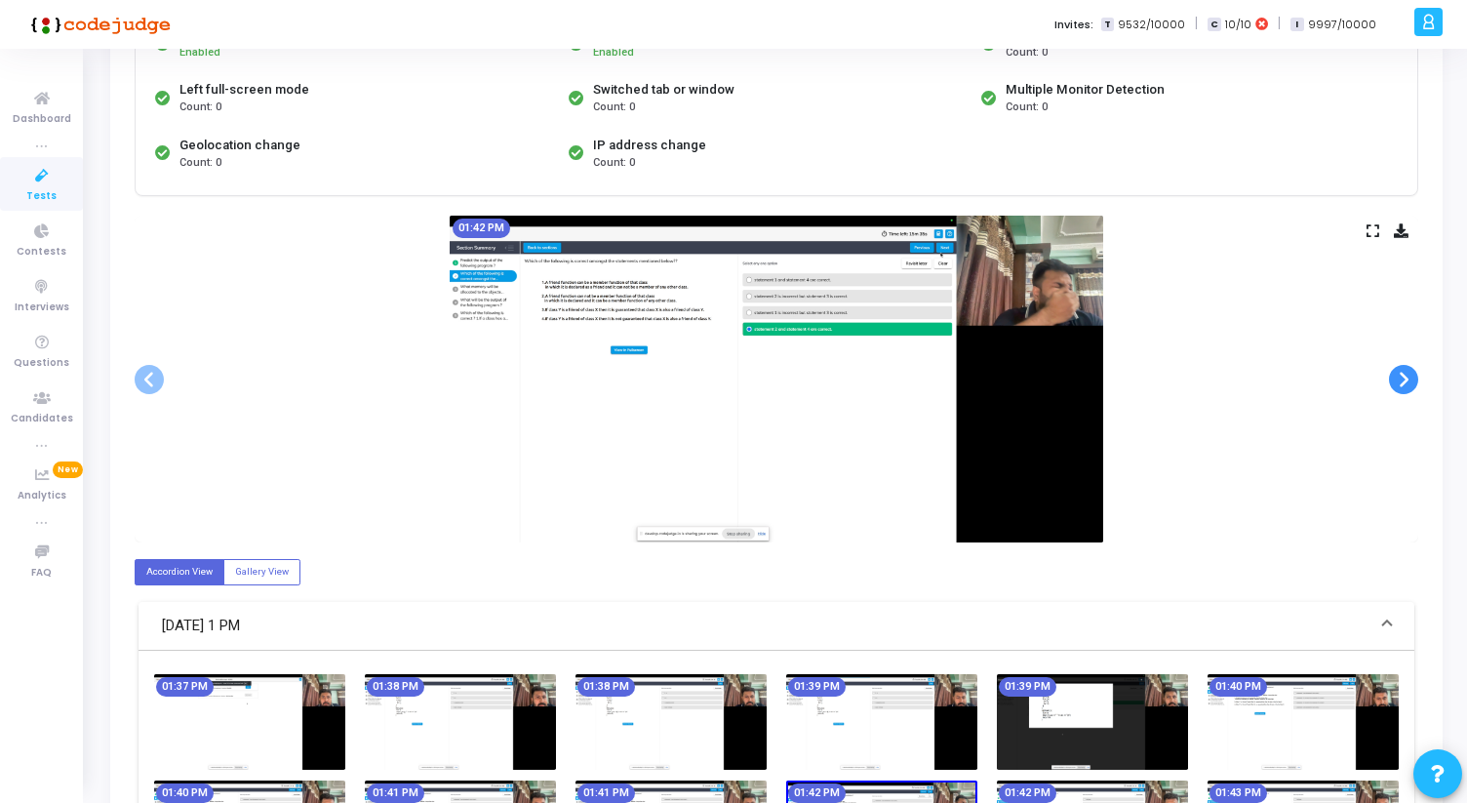
click at [1405, 375] on span at bounding box center [1403, 379] width 29 height 29
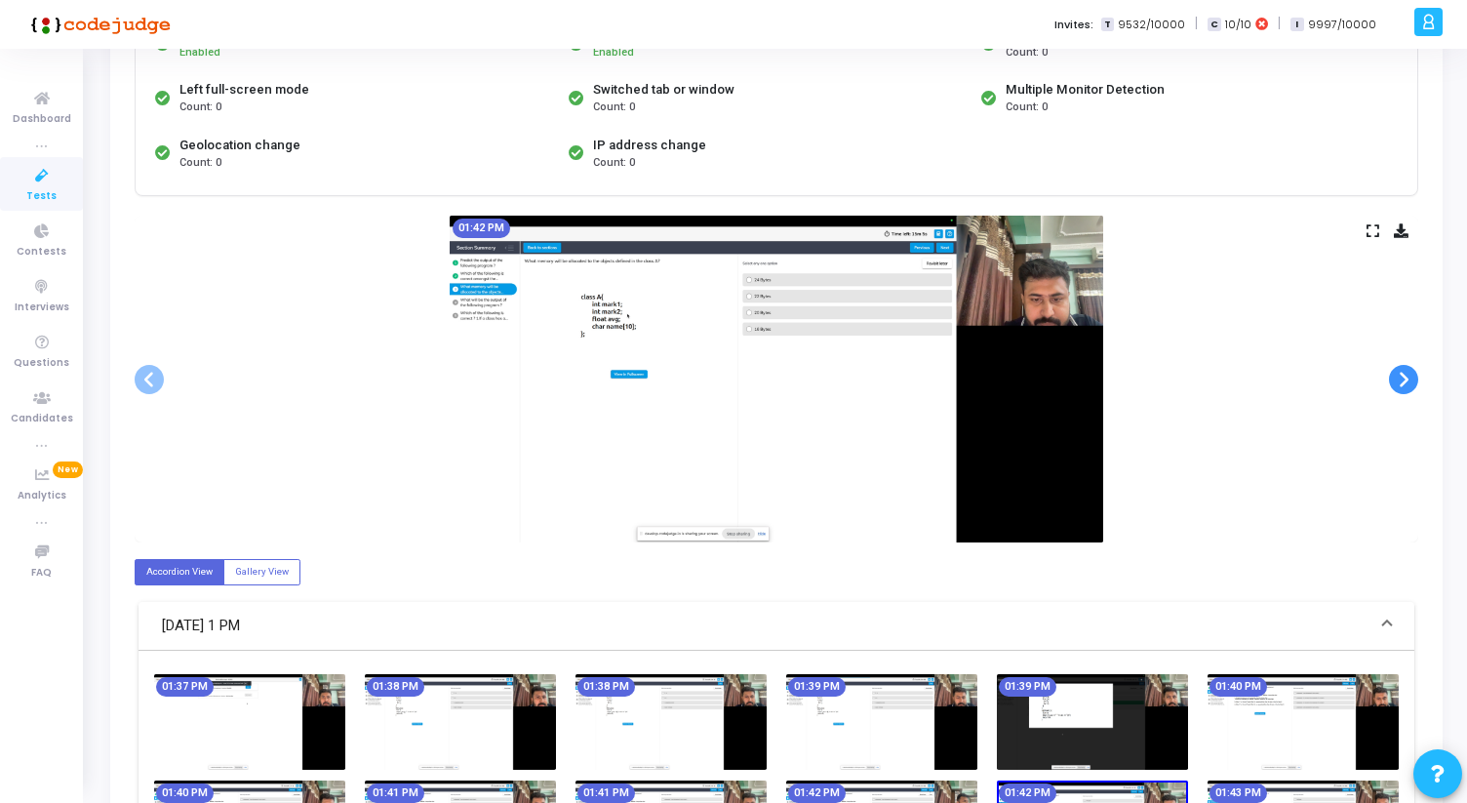
click at [1405, 375] on span at bounding box center [1403, 379] width 29 height 29
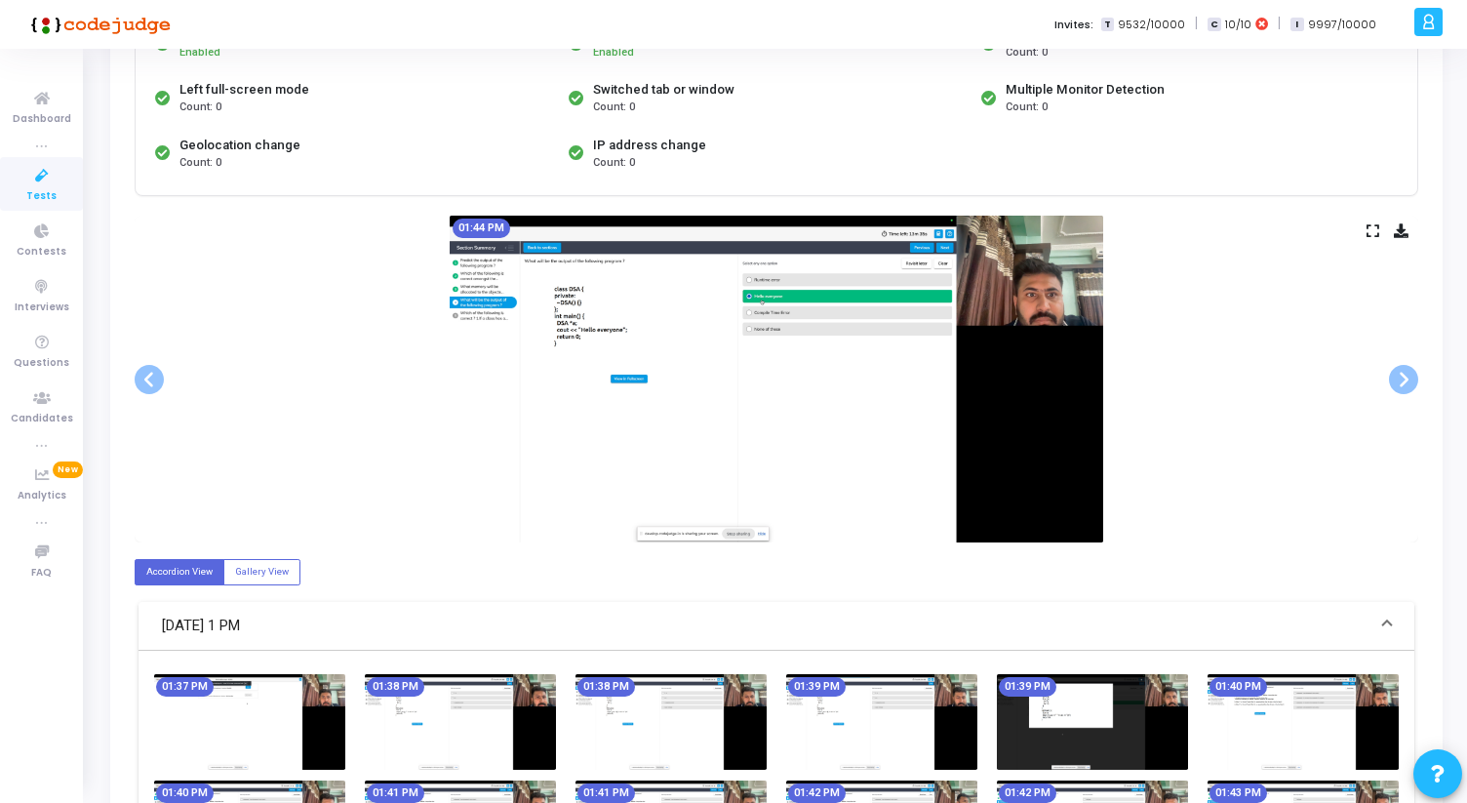
click at [1378, 230] on icon at bounding box center [1373, 230] width 13 height 11
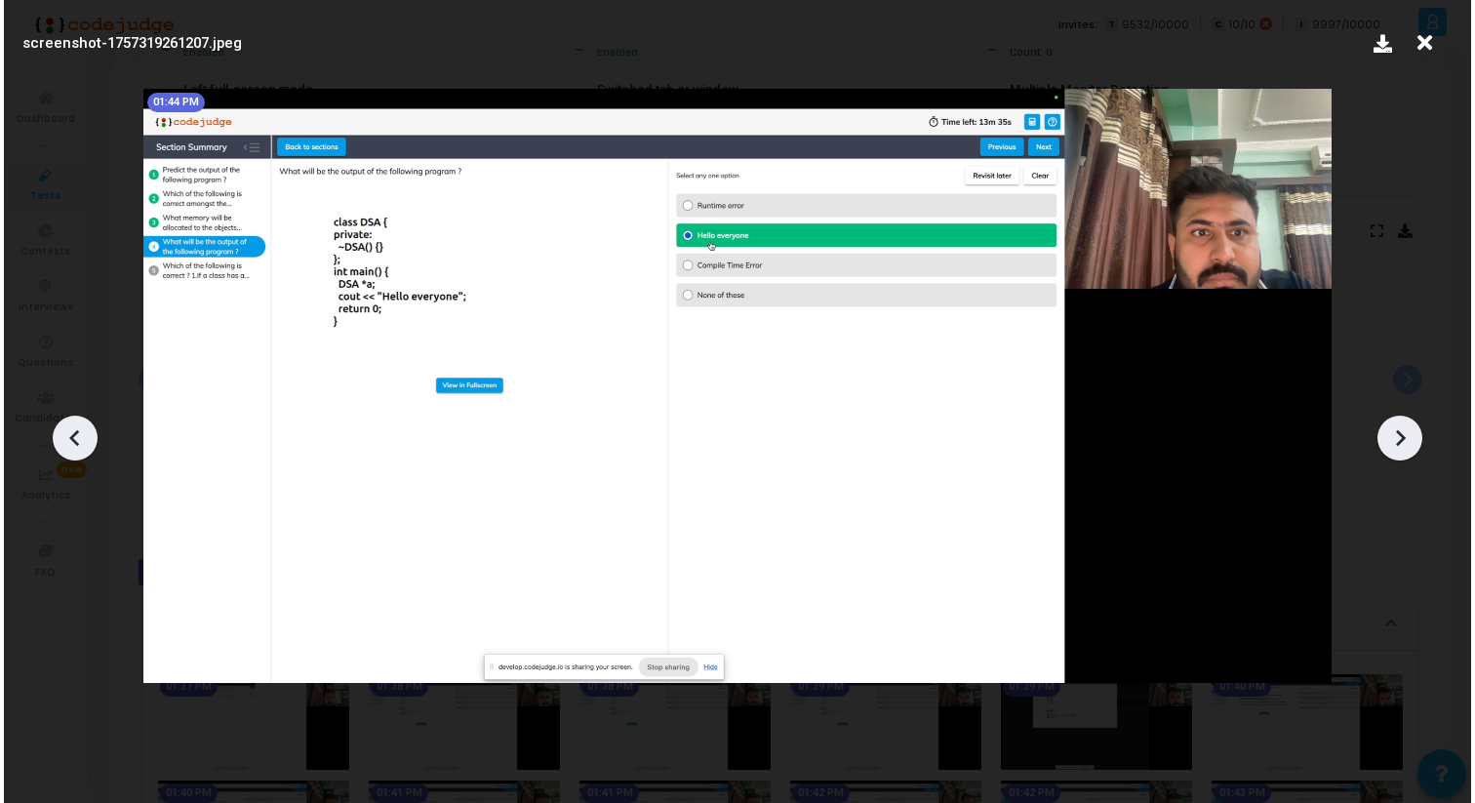
scroll to position [0, 0]
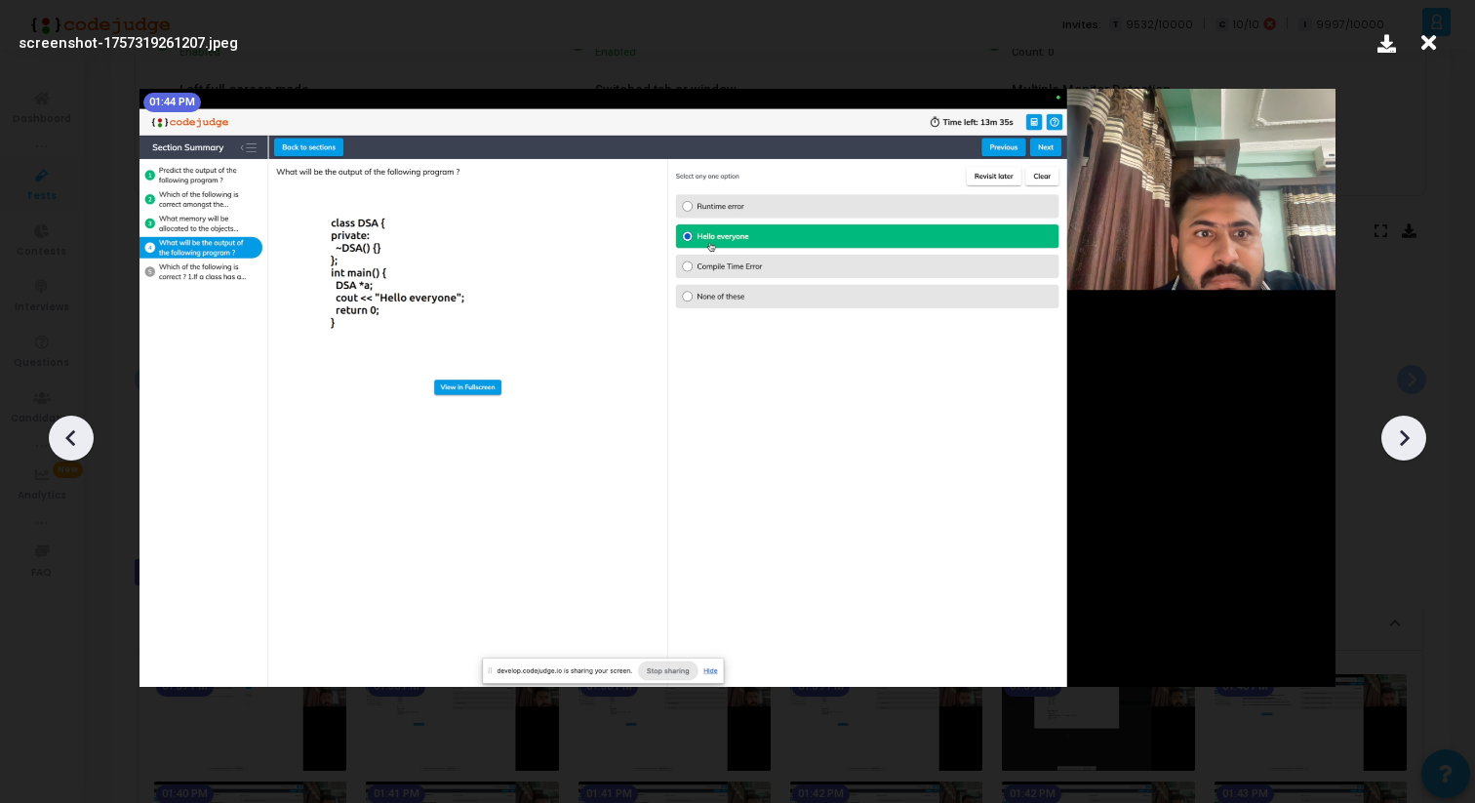
click at [1394, 414] on div at bounding box center [737, 431] width 1475 height 744
click at [1396, 424] on icon at bounding box center [1403, 437] width 29 height 29
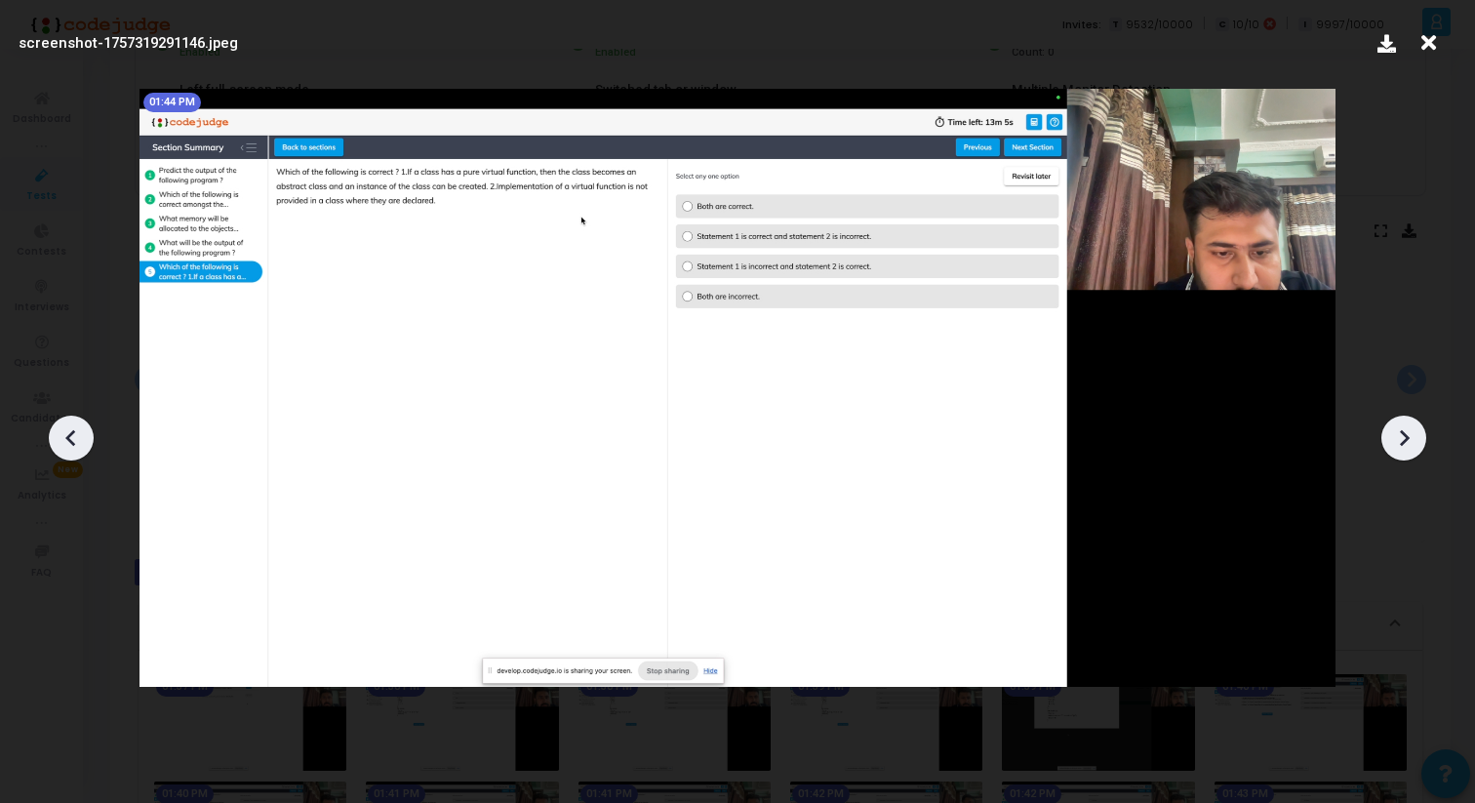
click at [1396, 424] on icon at bounding box center [1403, 437] width 29 height 29
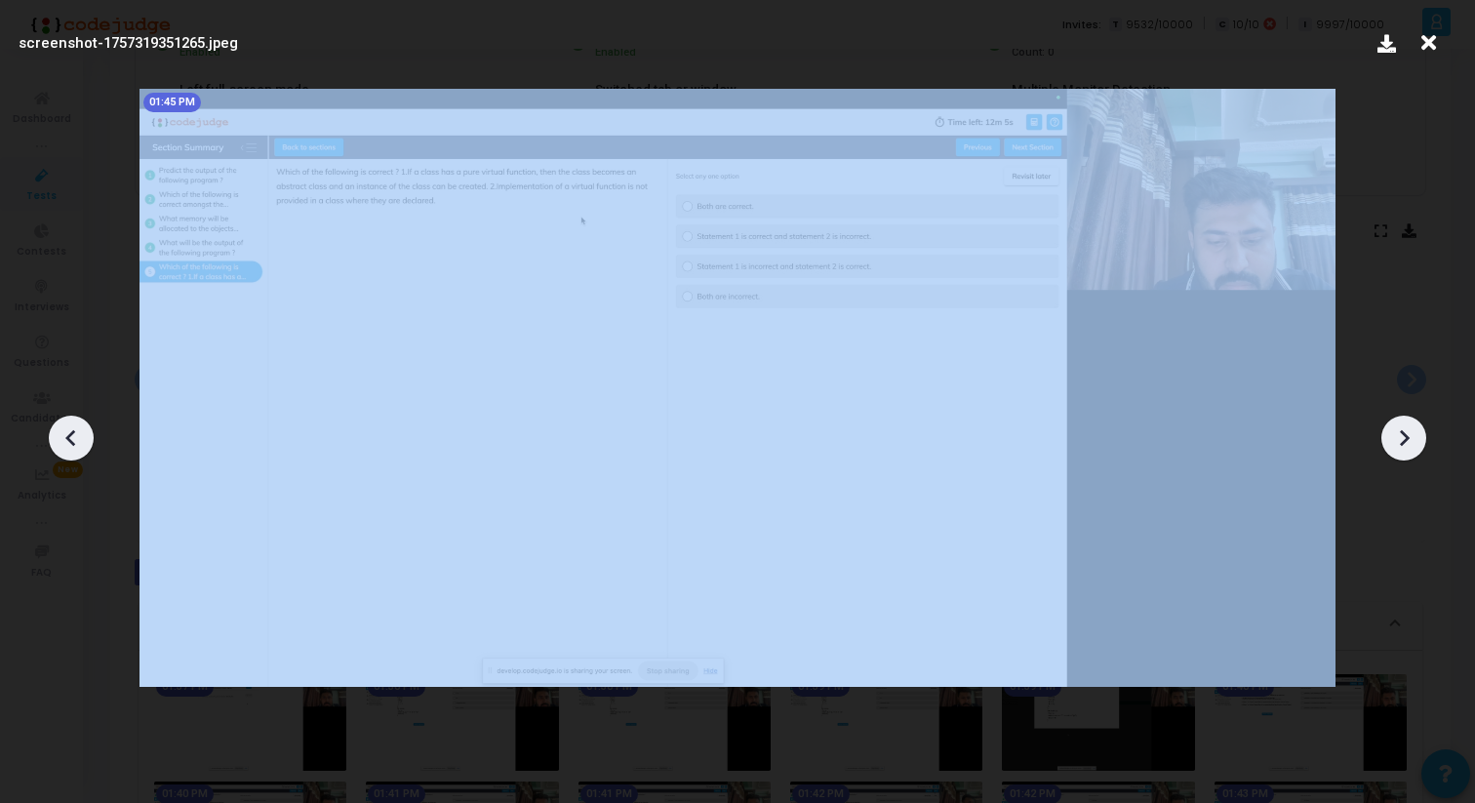
click at [1396, 424] on icon at bounding box center [1403, 437] width 29 height 29
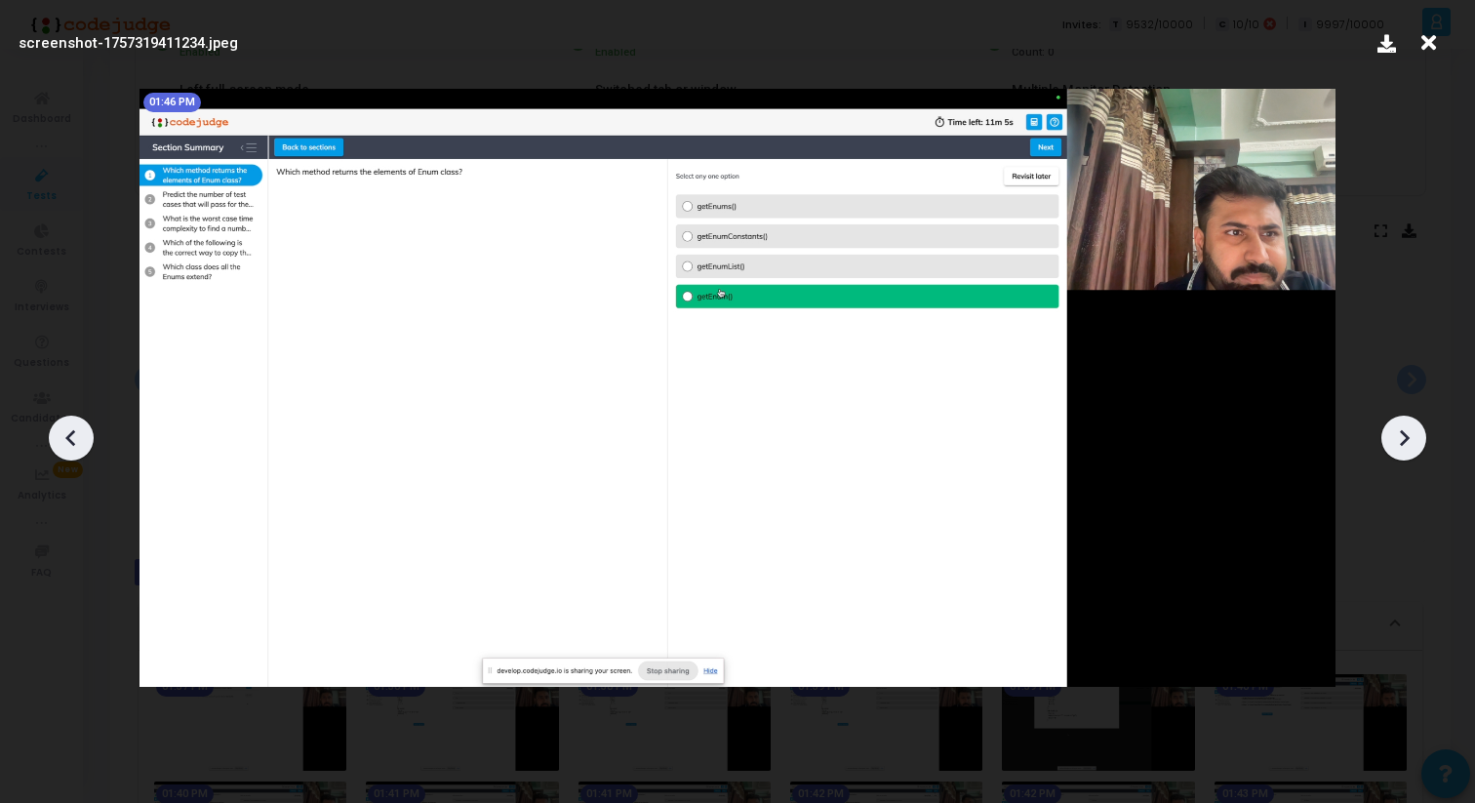
click at [1396, 424] on icon at bounding box center [1403, 437] width 29 height 29
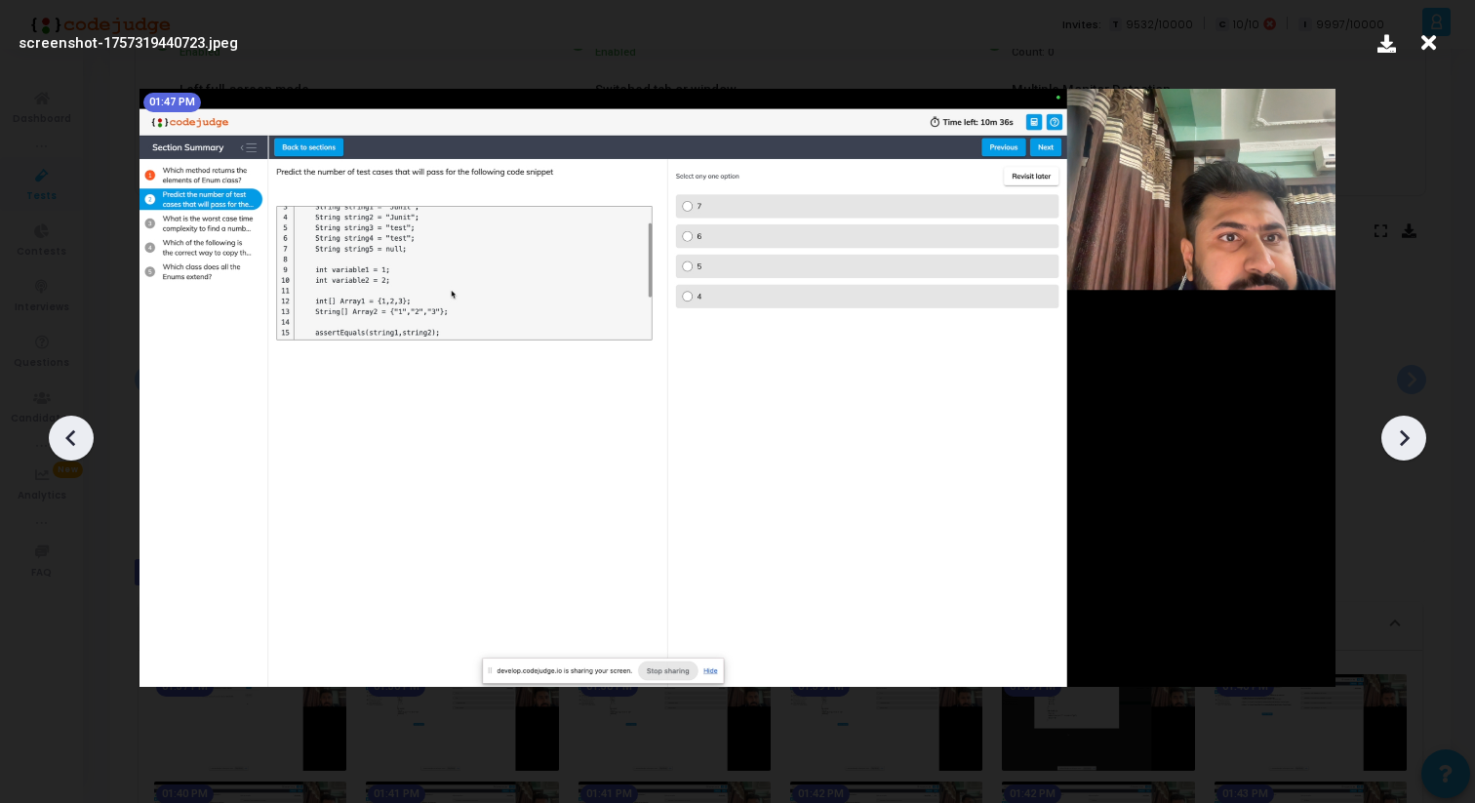
click at [1396, 424] on icon at bounding box center [1403, 437] width 29 height 29
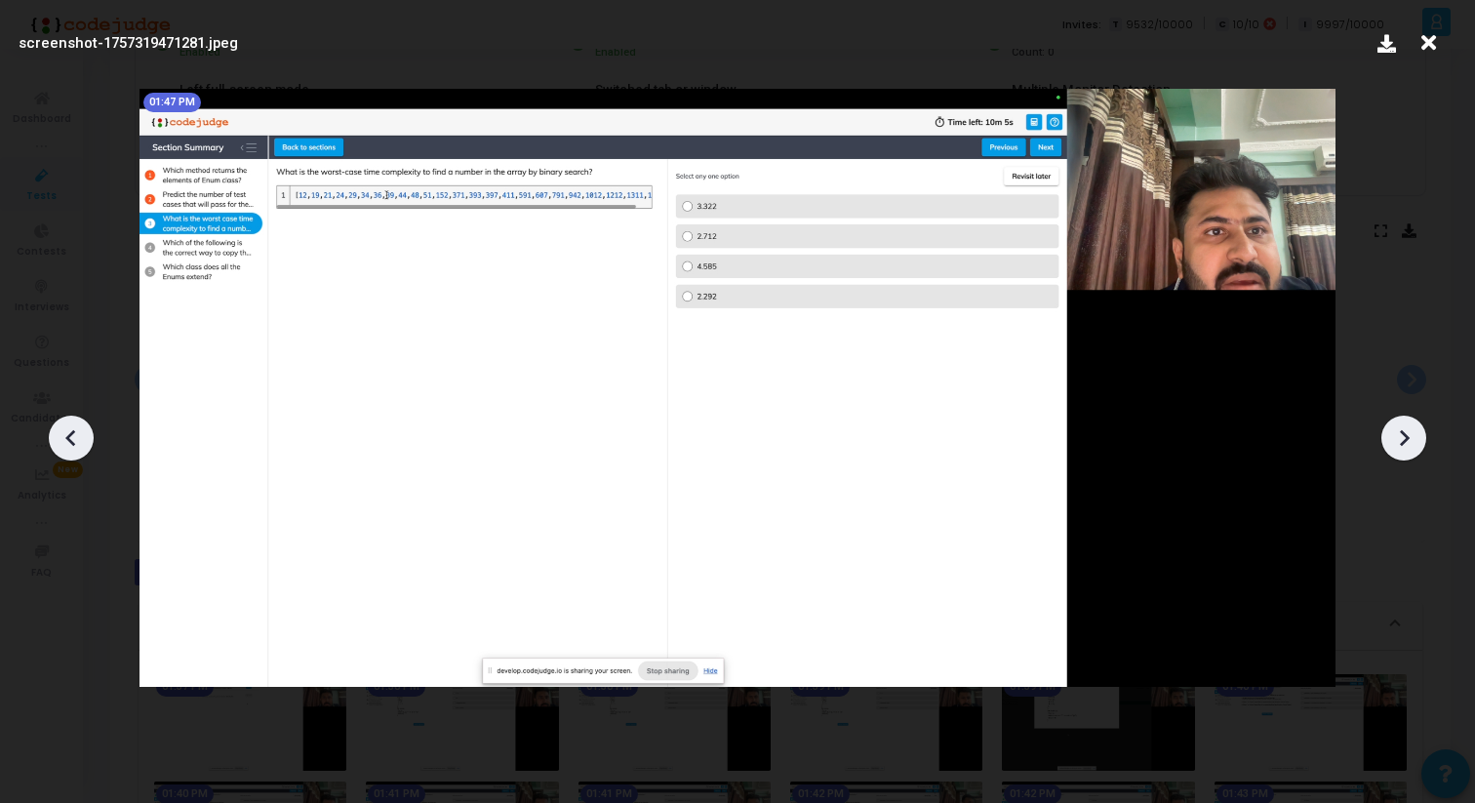
click at [1396, 424] on icon at bounding box center [1403, 437] width 29 height 29
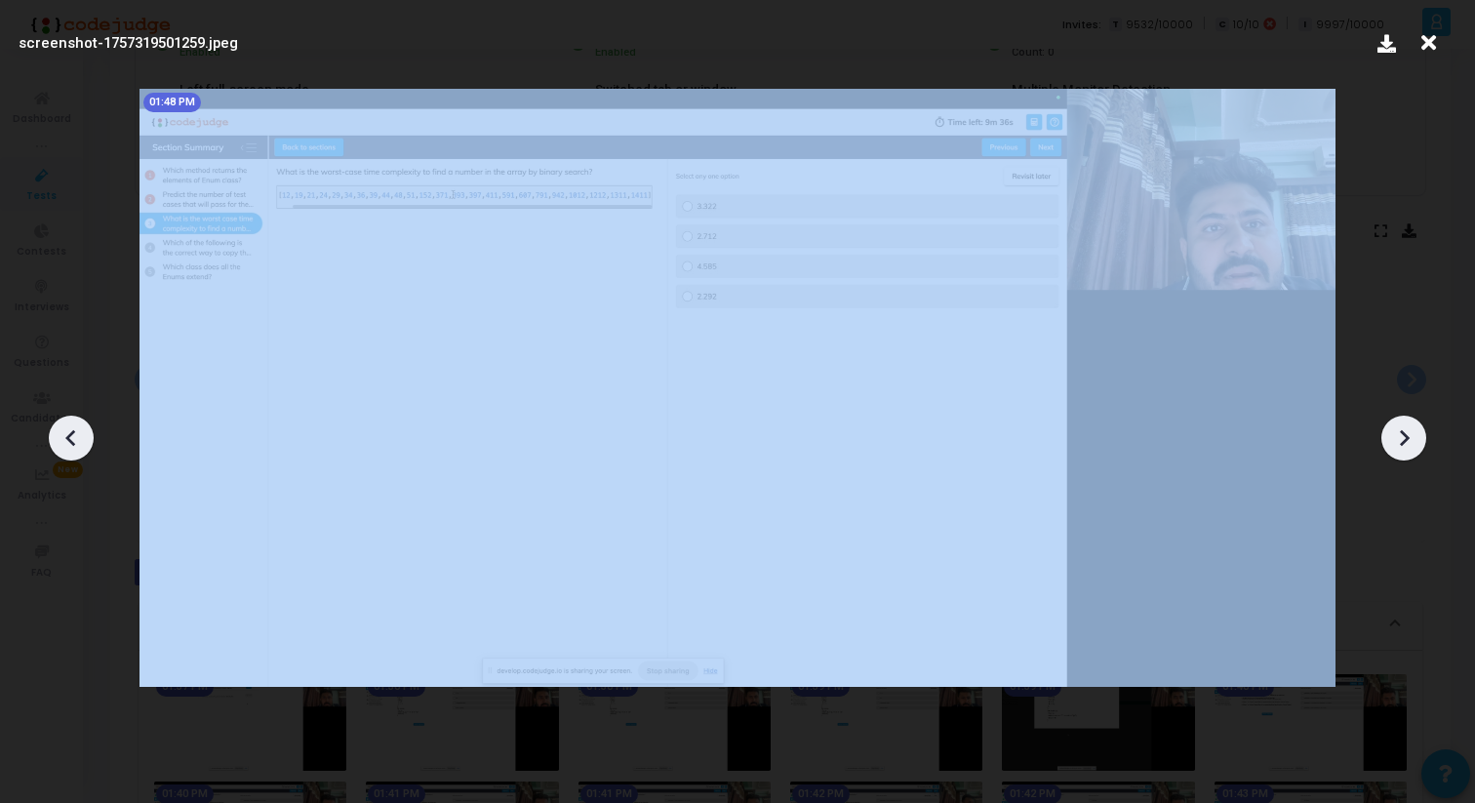
click at [1396, 424] on icon at bounding box center [1403, 437] width 29 height 29
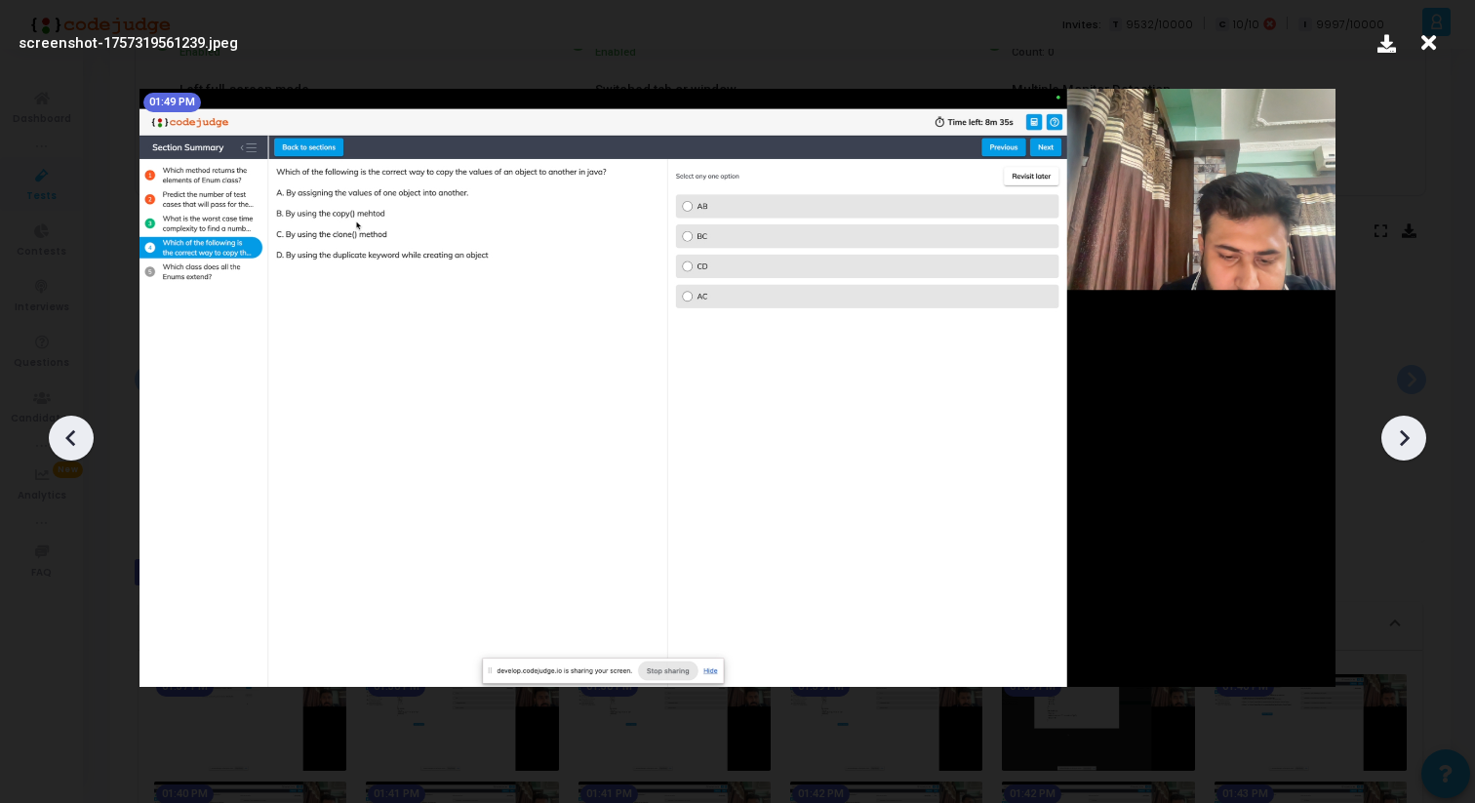
click at [1396, 424] on icon at bounding box center [1403, 437] width 29 height 29
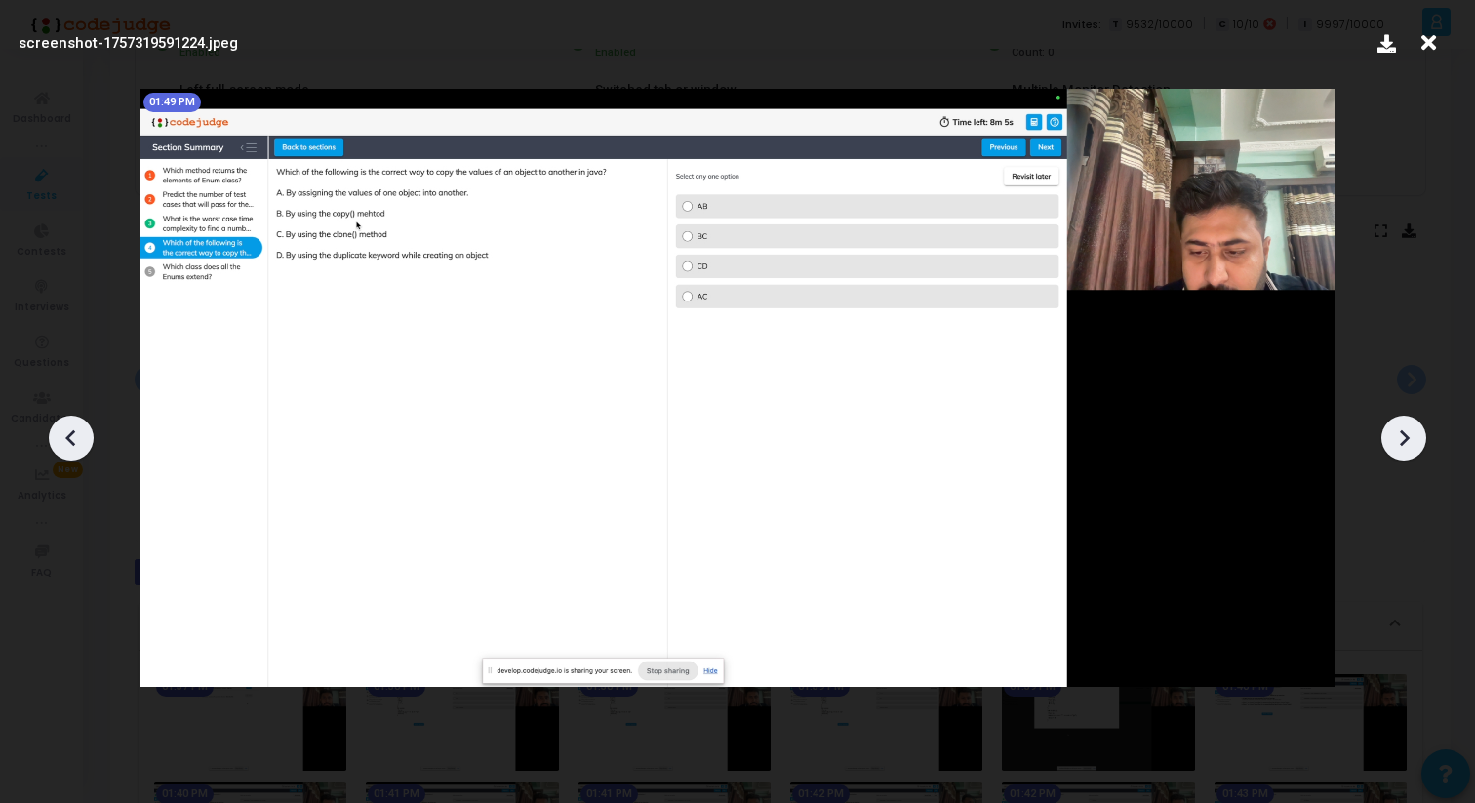
click at [1396, 424] on icon at bounding box center [1403, 437] width 29 height 29
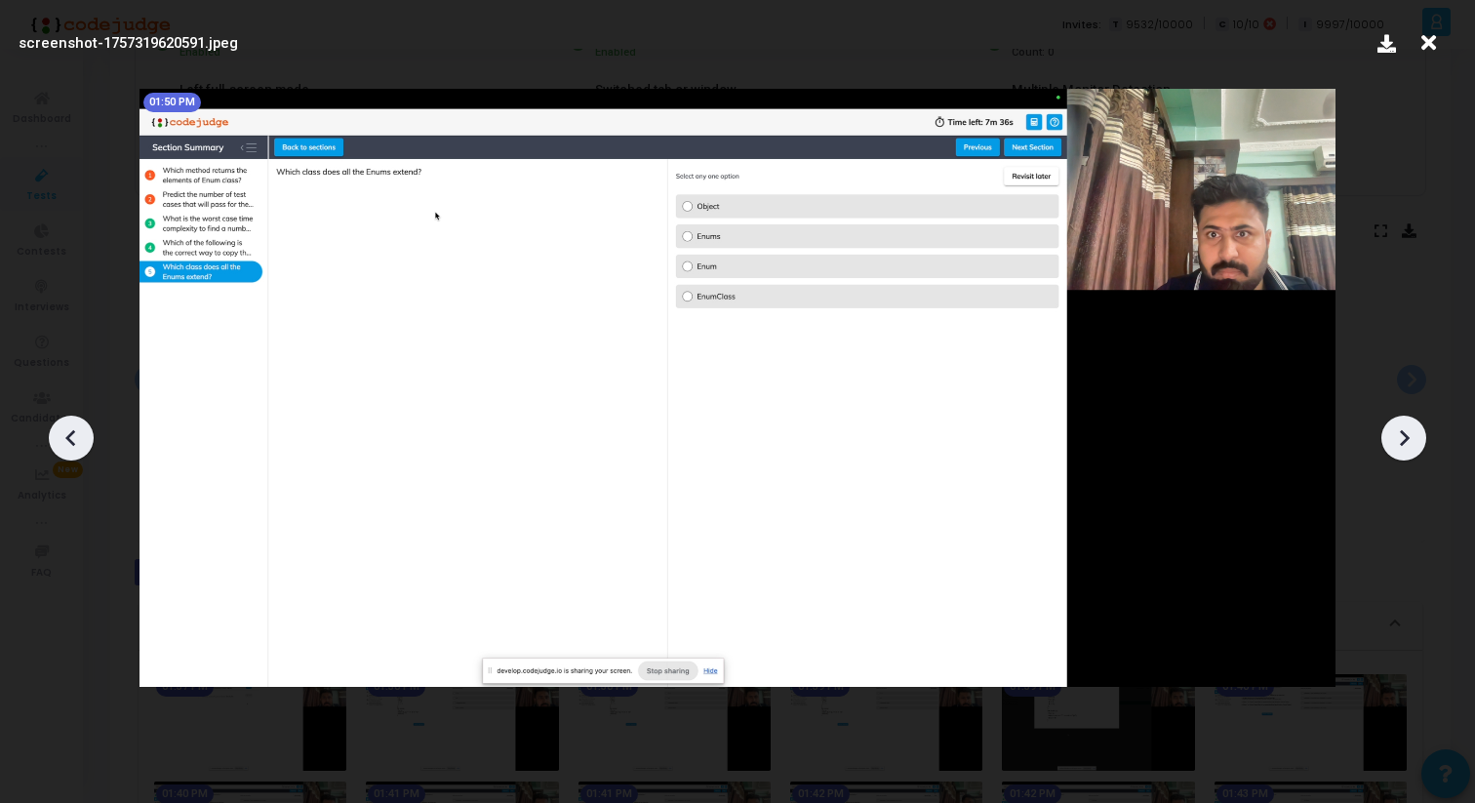
click at [1396, 424] on icon at bounding box center [1403, 437] width 29 height 29
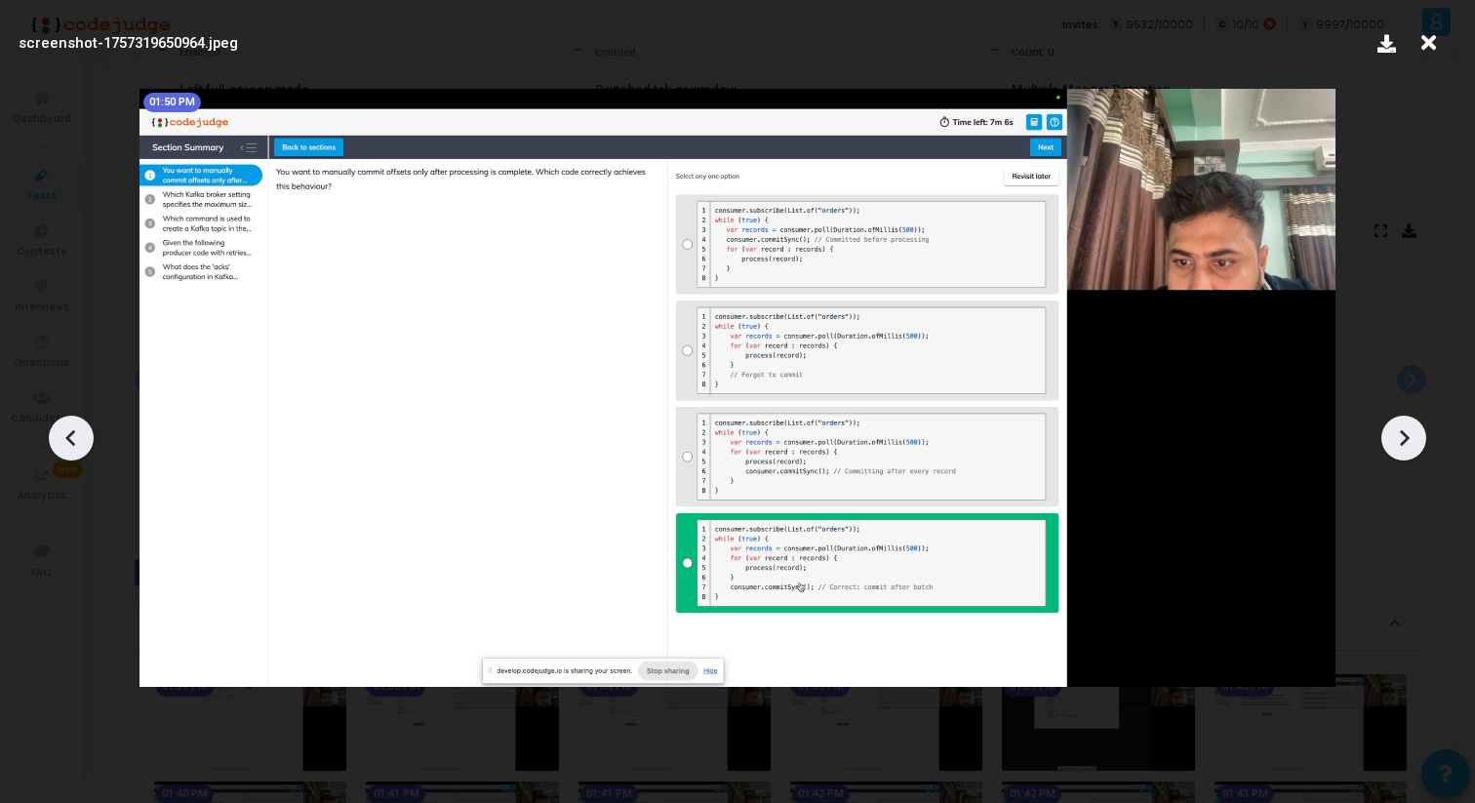
click at [1396, 424] on icon at bounding box center [1403, 437] width 29 height 29
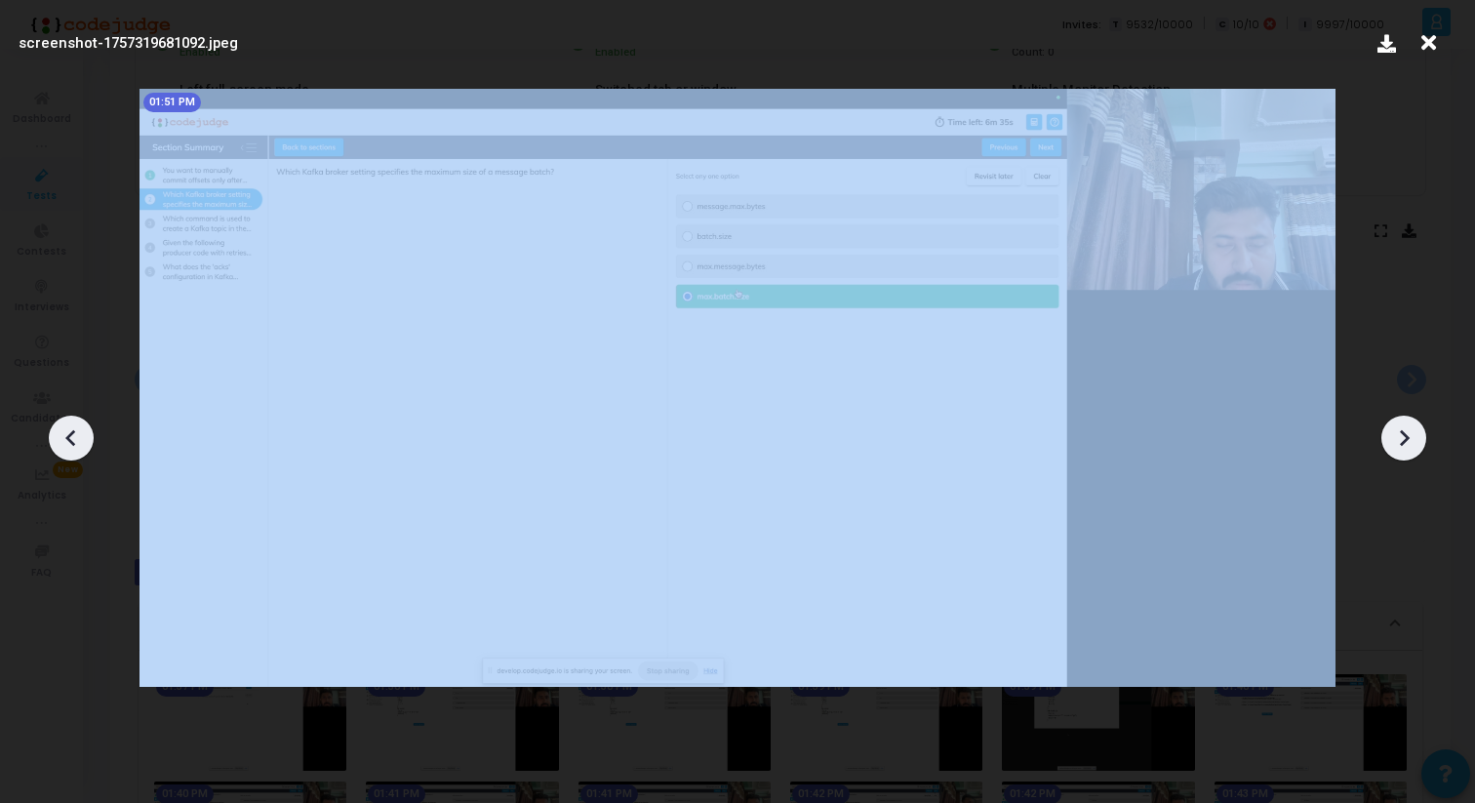
click at [1396, 424] on icon at bounding box center [1403, 437] width 29 height 29
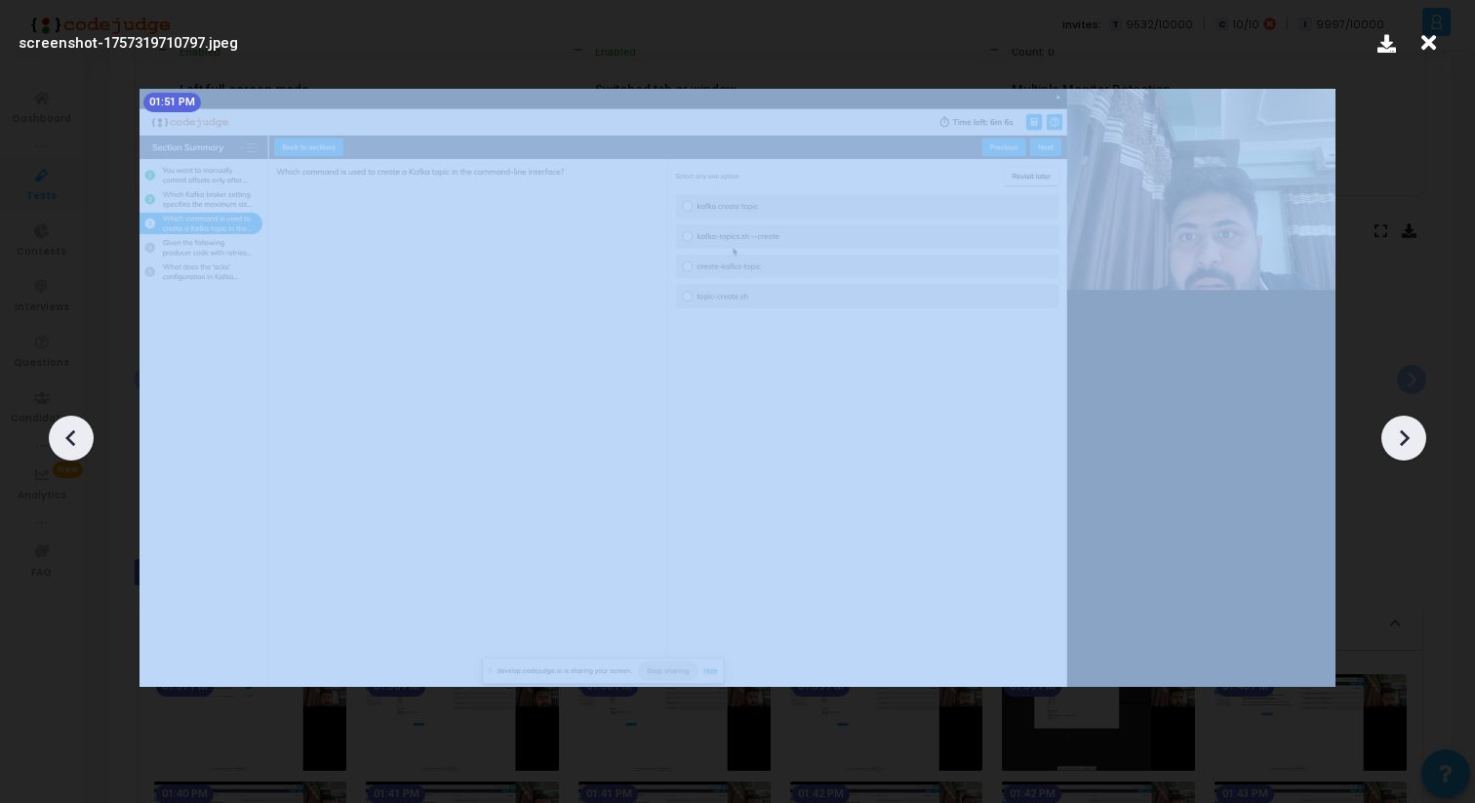
click at [1396, 424] on icon at bounding box center [1403, 437] width 29 height 29
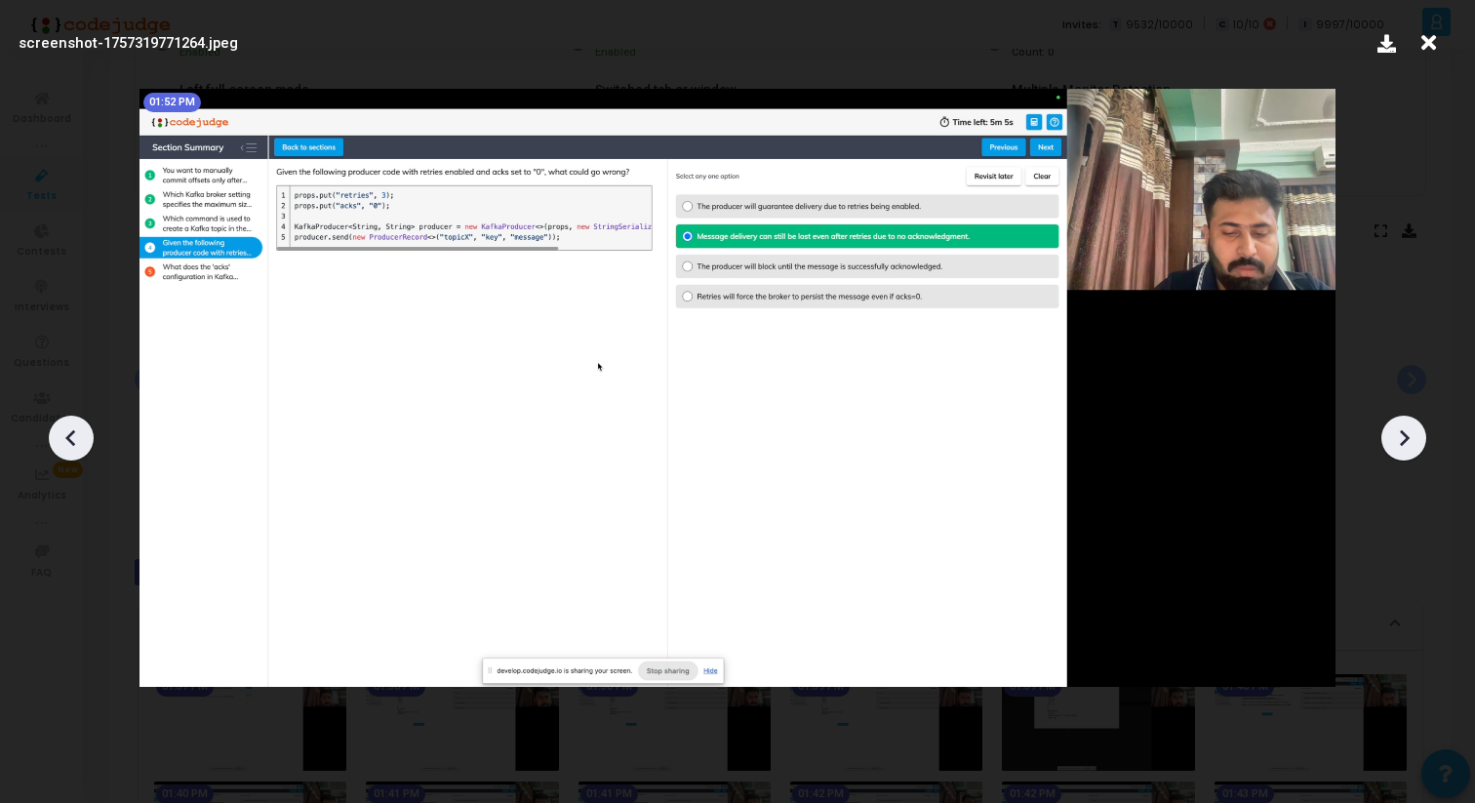
click at [1396, 424] on icon at bounding box center [1403, 437] width 29 height 29
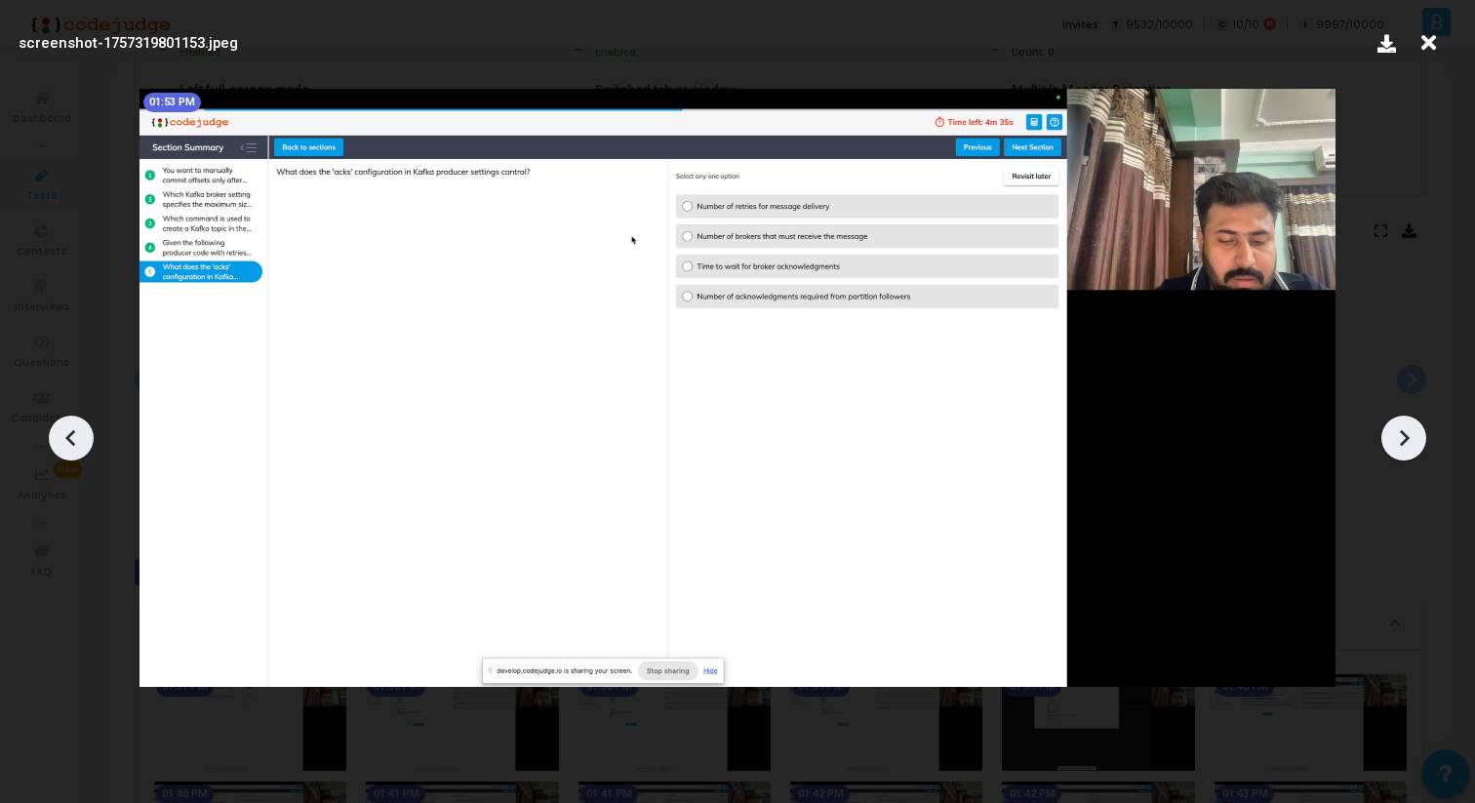
click at [1396, 424] on icon at bounding box center [1403, 437] width 29 height 29
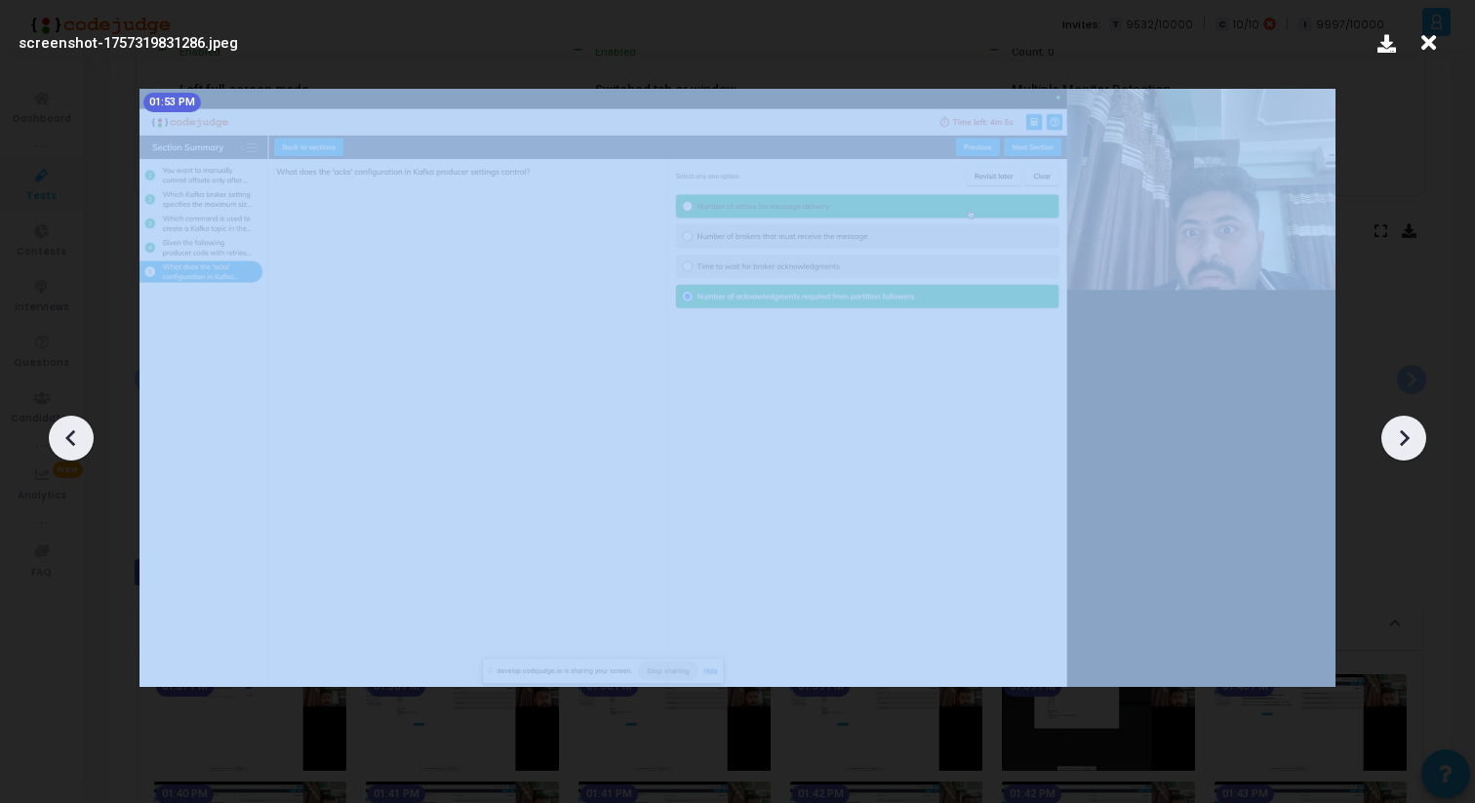
click at [1396, 424] on icon at bounding box center [1403, 437] width 29 height 29
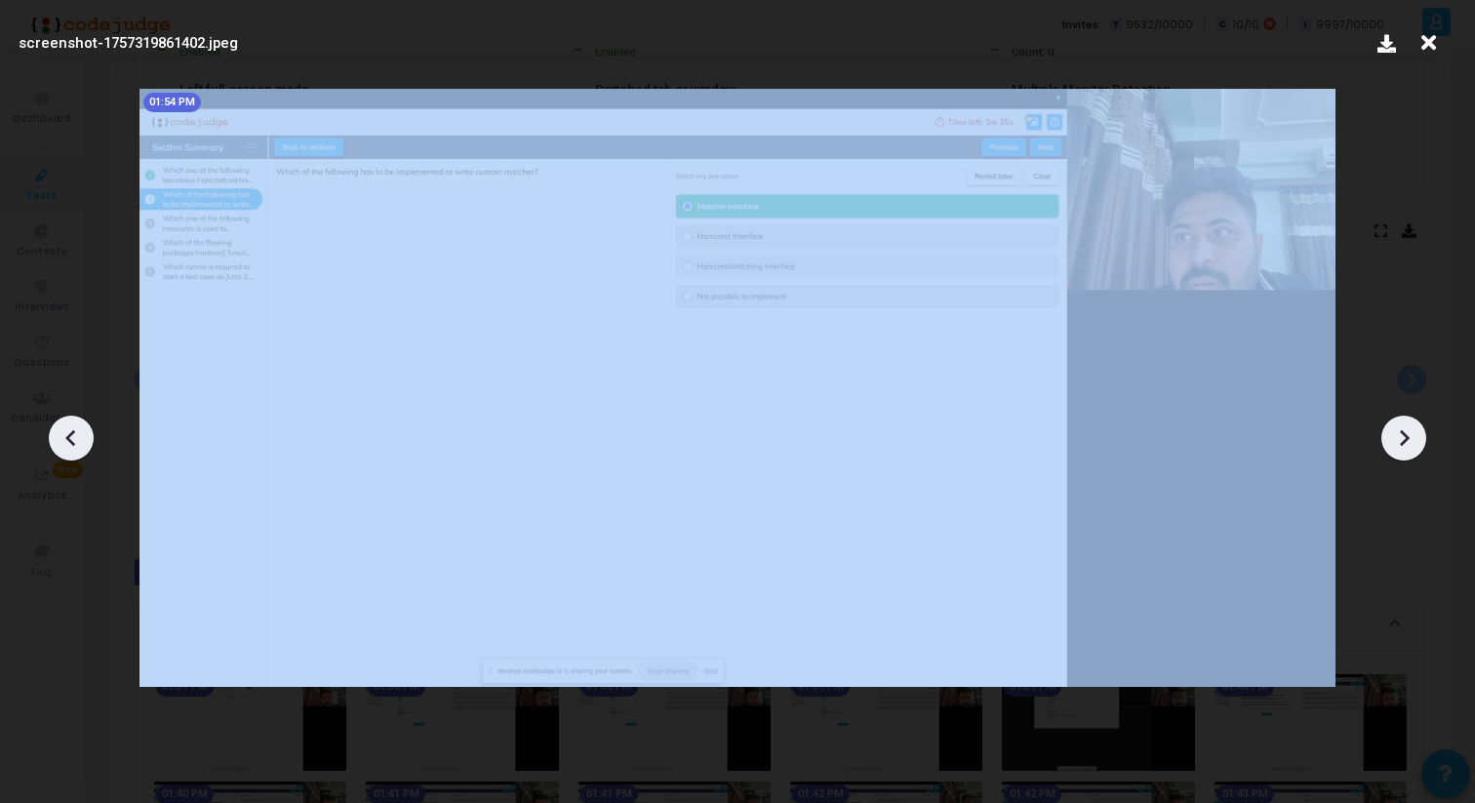
click at [1396, 424] on icon at bounding box center [1403, 437] width 29 height 29
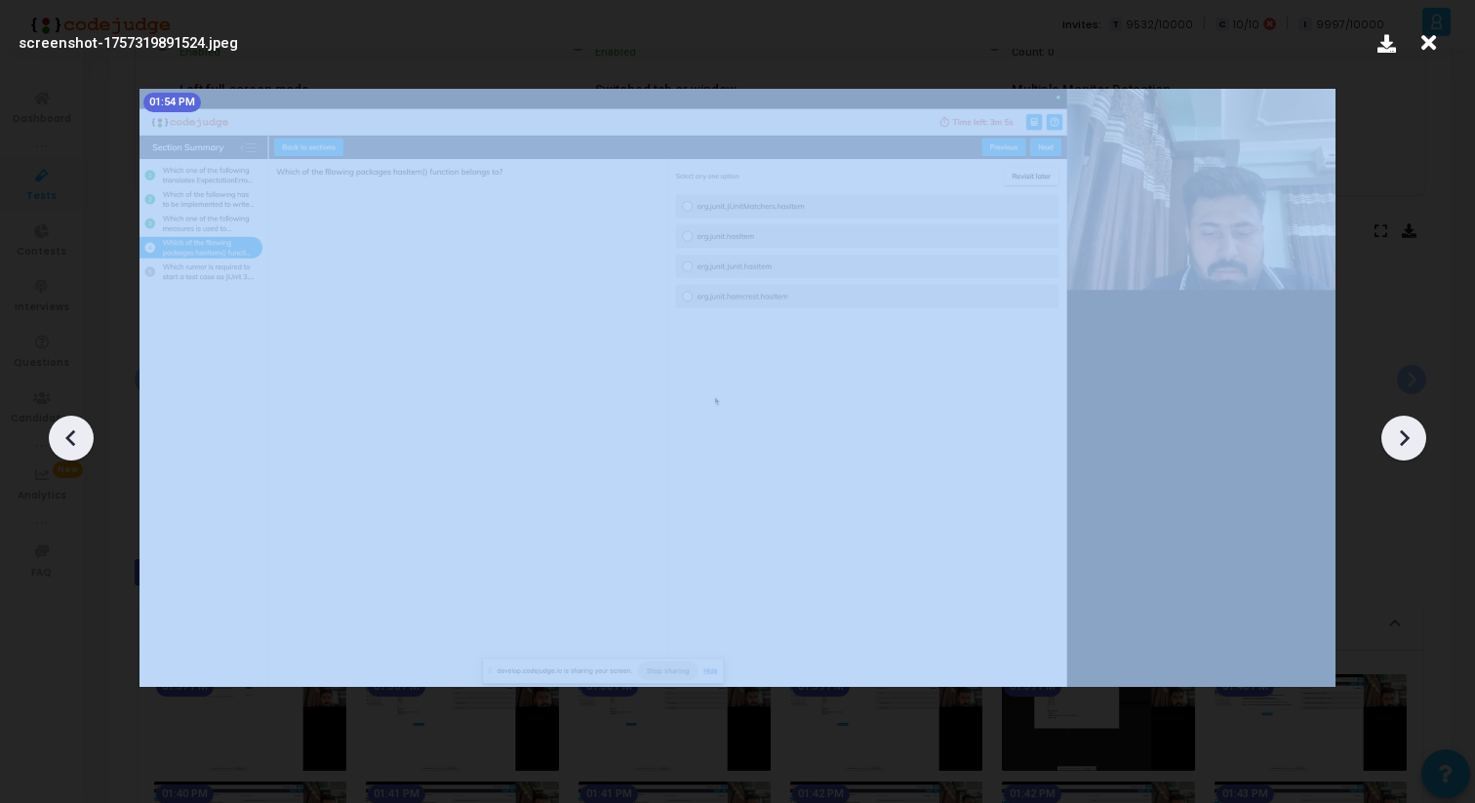
click at [1396, 424] on icon at bounding box center [1403, 437] width 29 height 29
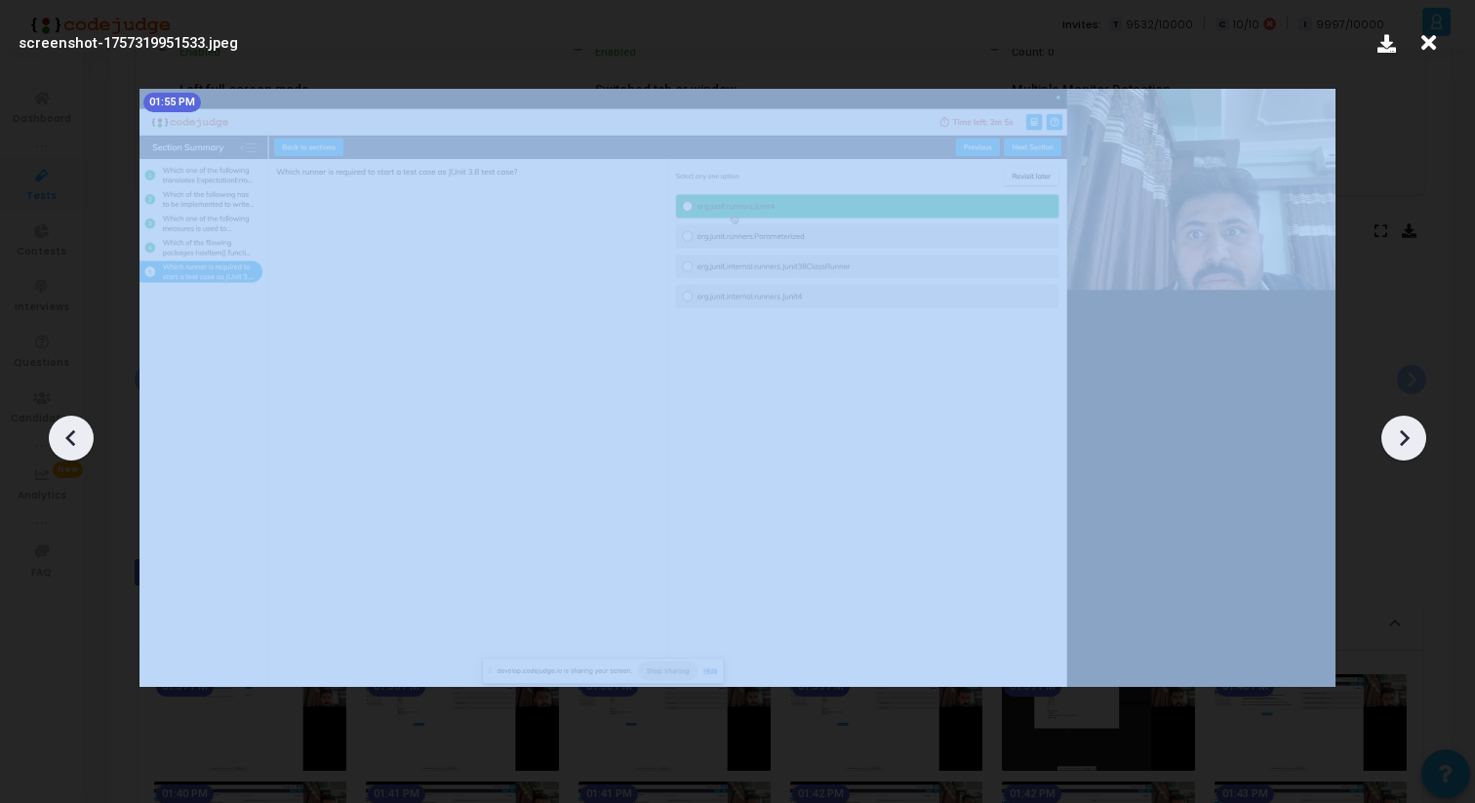
click at [1396, 424] on icon at bounding box center [1403, 437] width 29 height 29
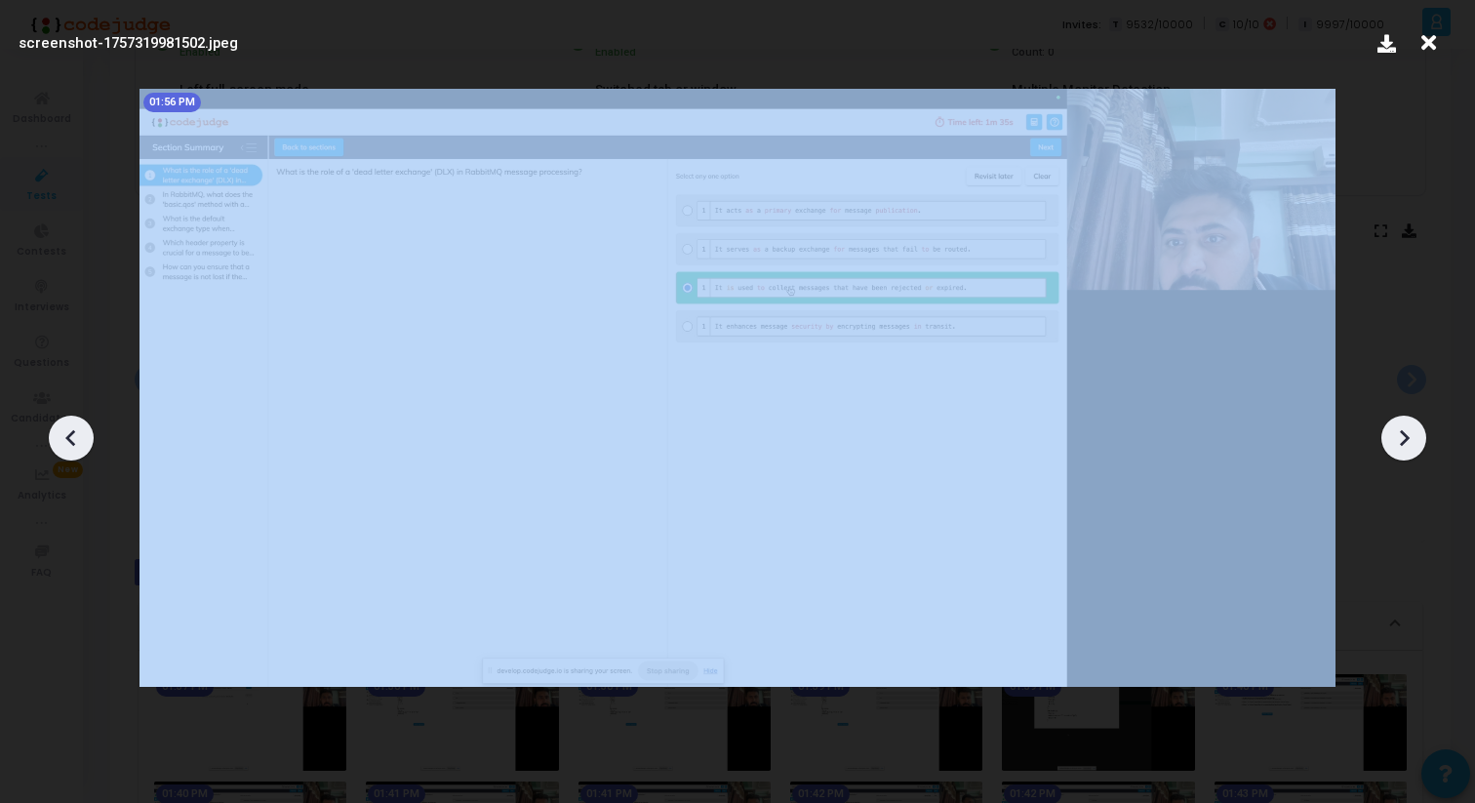
click at [1396, 424] on icon at bounding box center [1403, 437] width 29 height 29
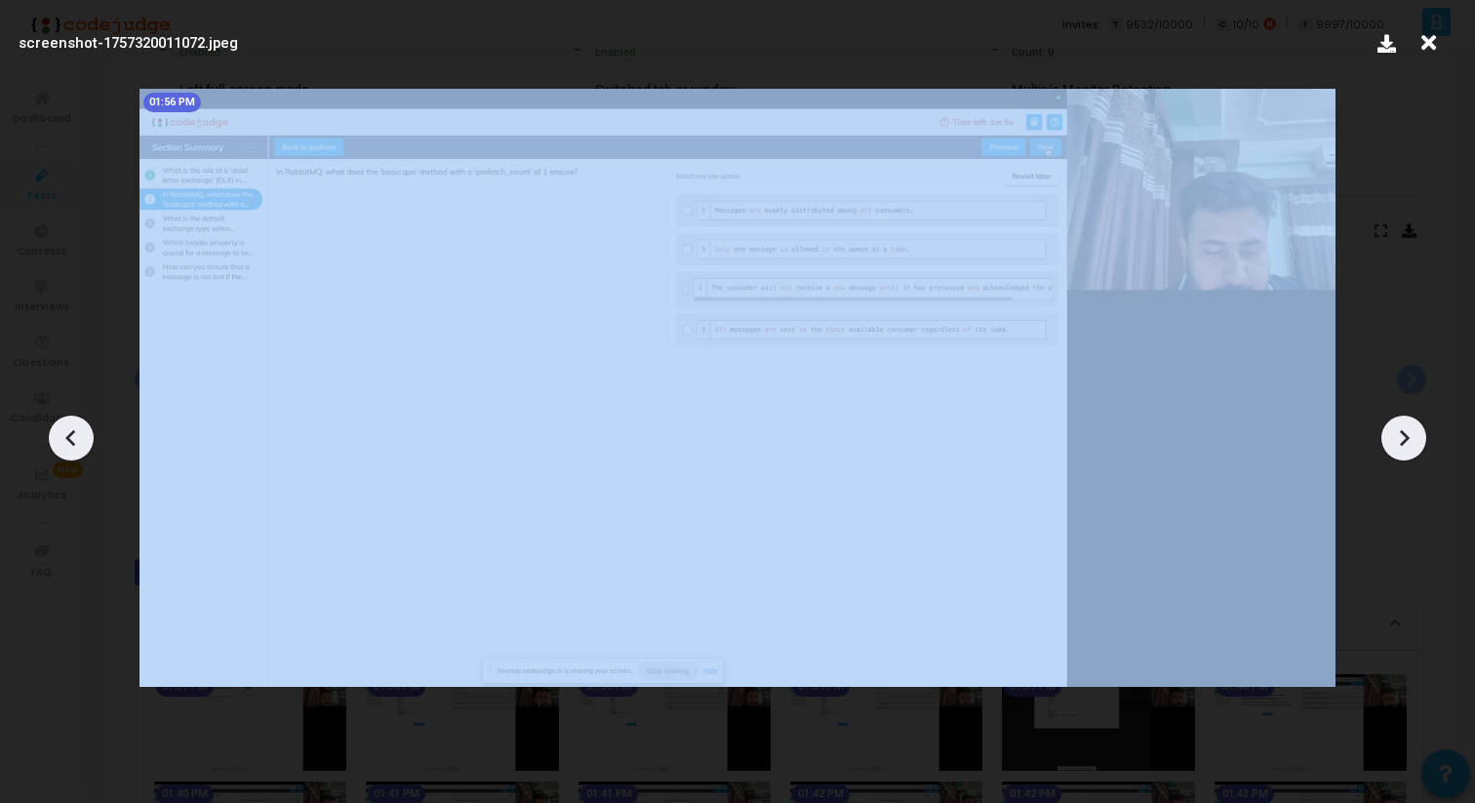
click at [1396, 424] on icon at bounding box center [1403, 437] width 29 height 29
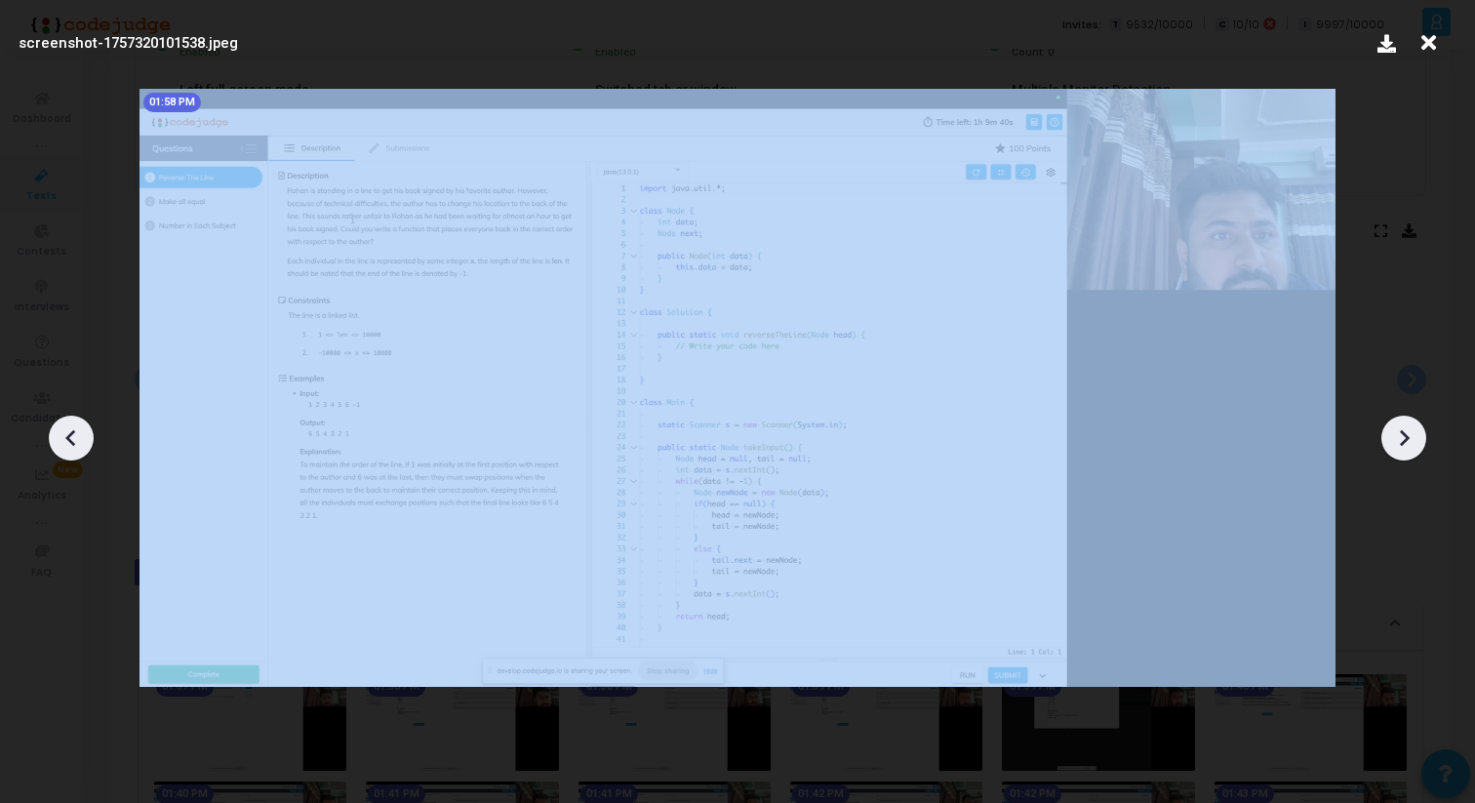
click at [1396, 424] on icon at bounding box center [1403, 437] width 29 height 29
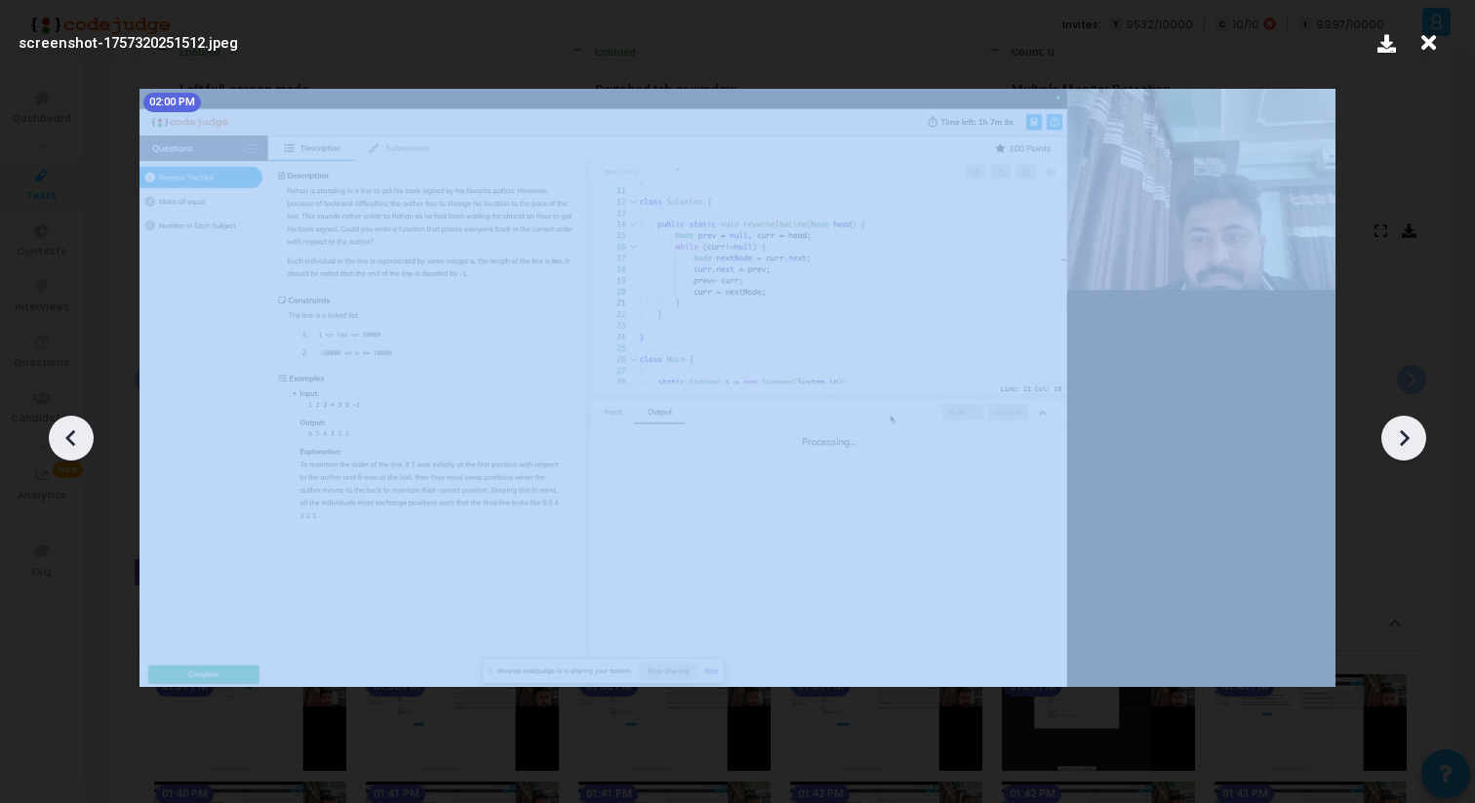
click at [1396, 424] on icon at bounding box center [1403, 437] width 29 height 29
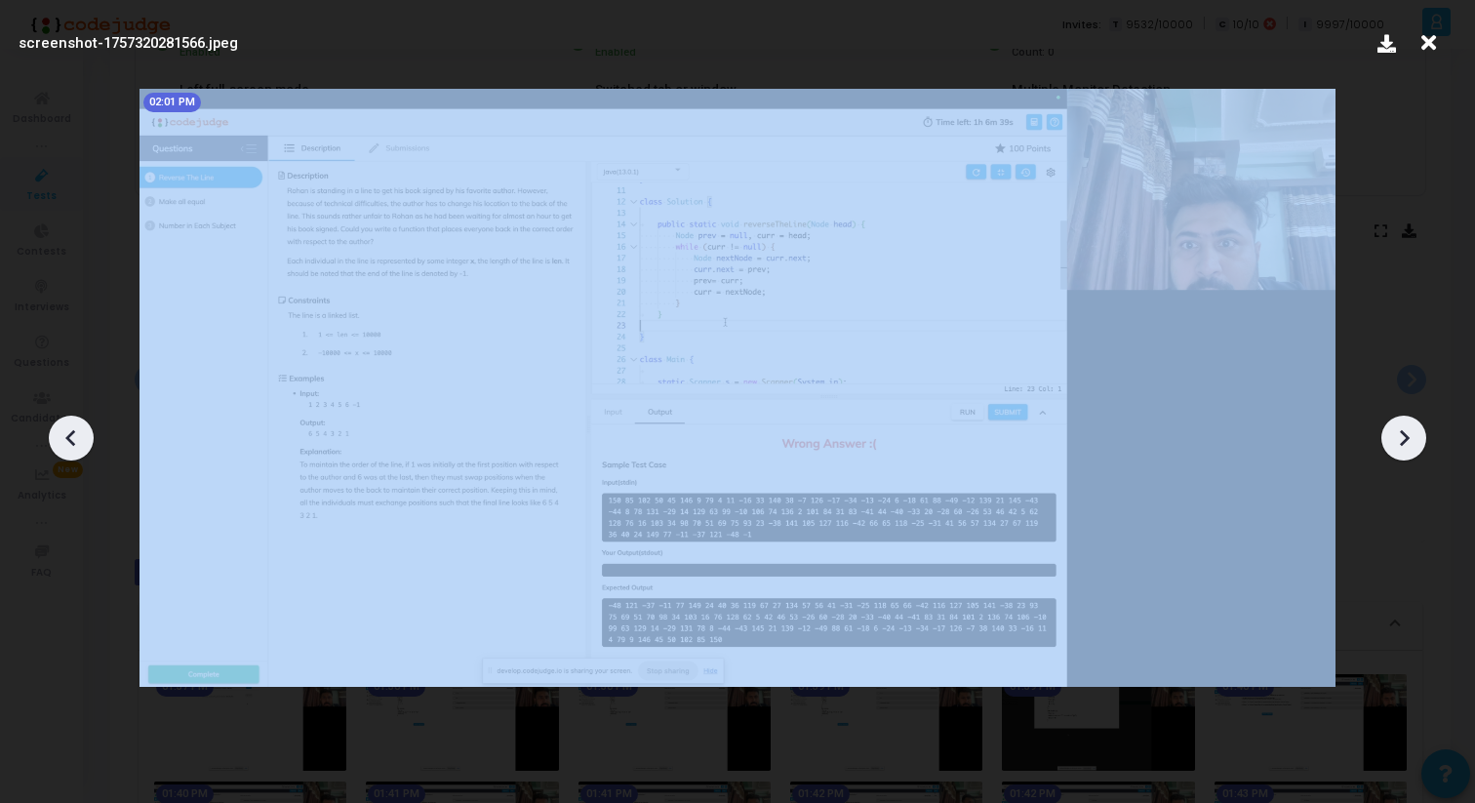
click at [1396, 424] on icon at bounding box center [1403, 437] width 29 height 29
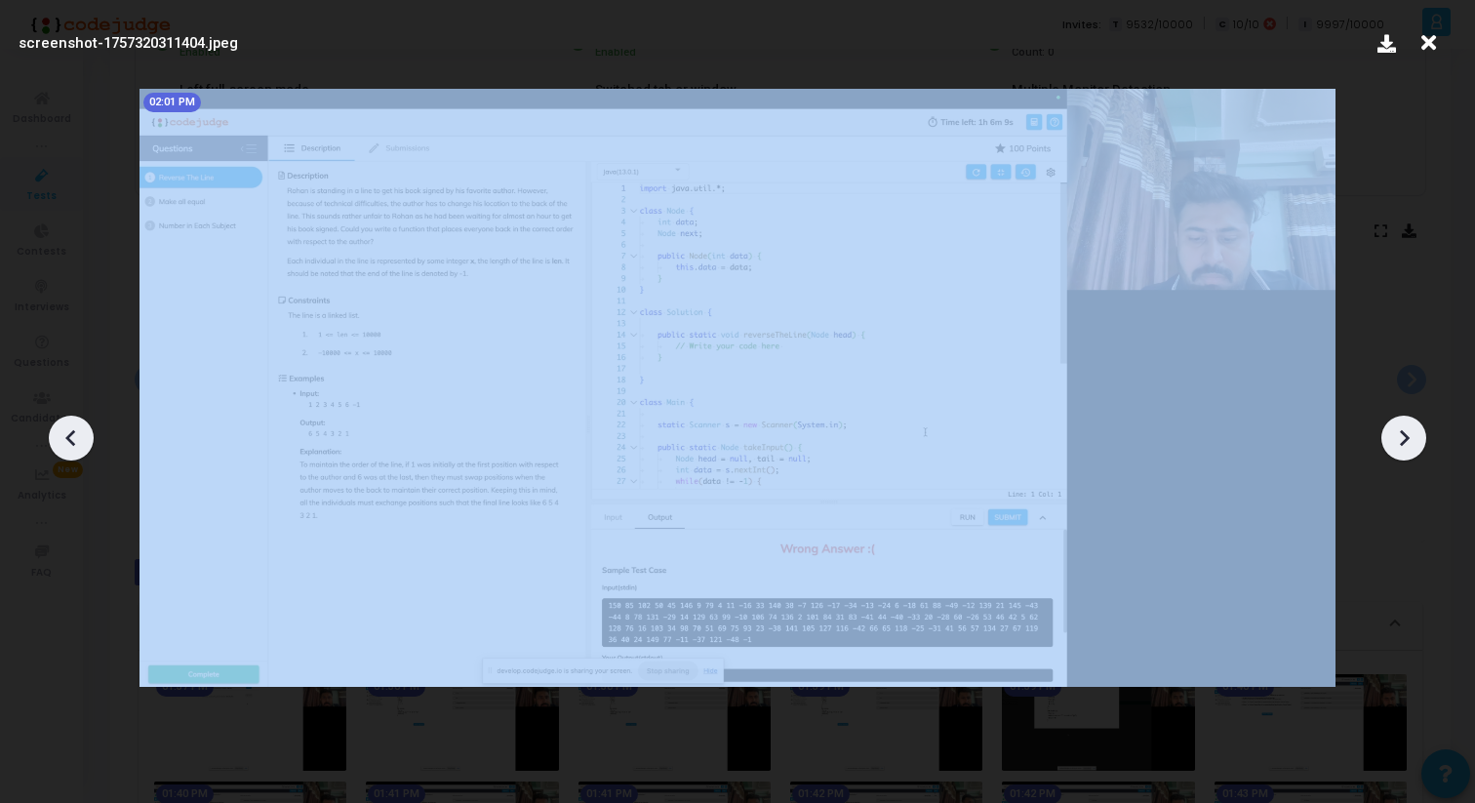
click at [1396, 424] on icon at bounding box center [1403, 437] width 29 height 29
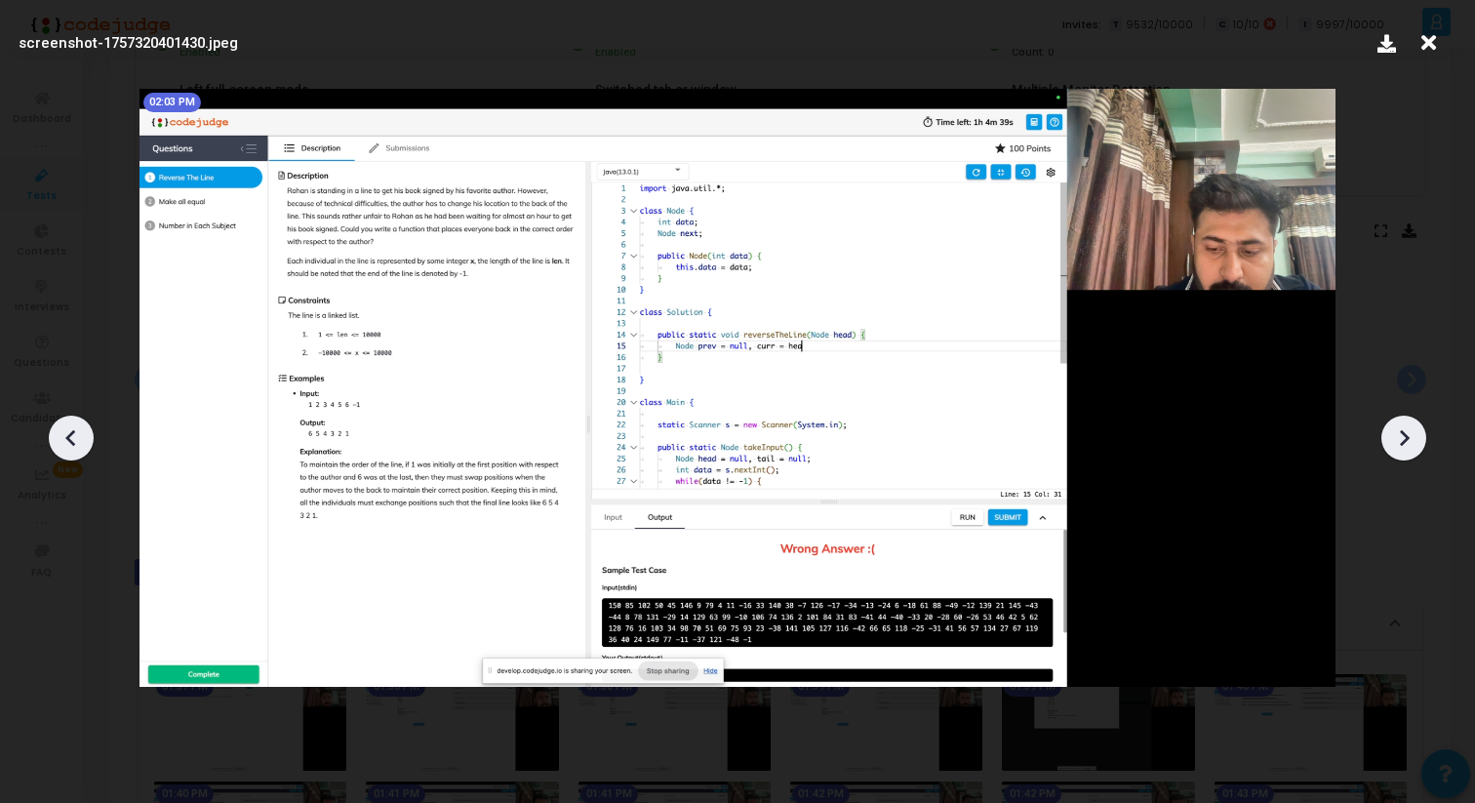
click at [1396, 424] on icon at bounding box center [1403, 437] width 29 height 29
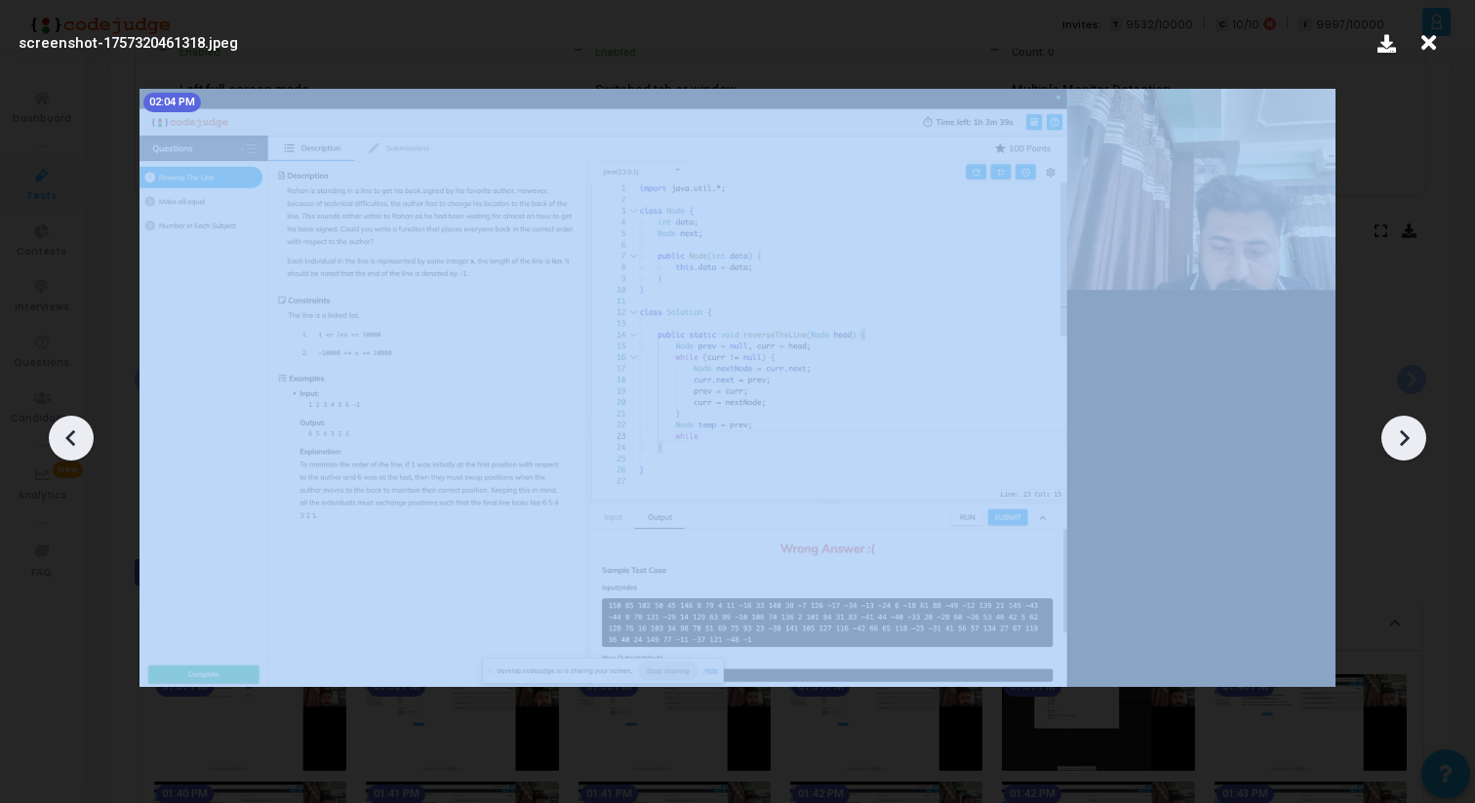
click at [1396, 424] on icon at bounding box center [1403, 437] width 29 height 29
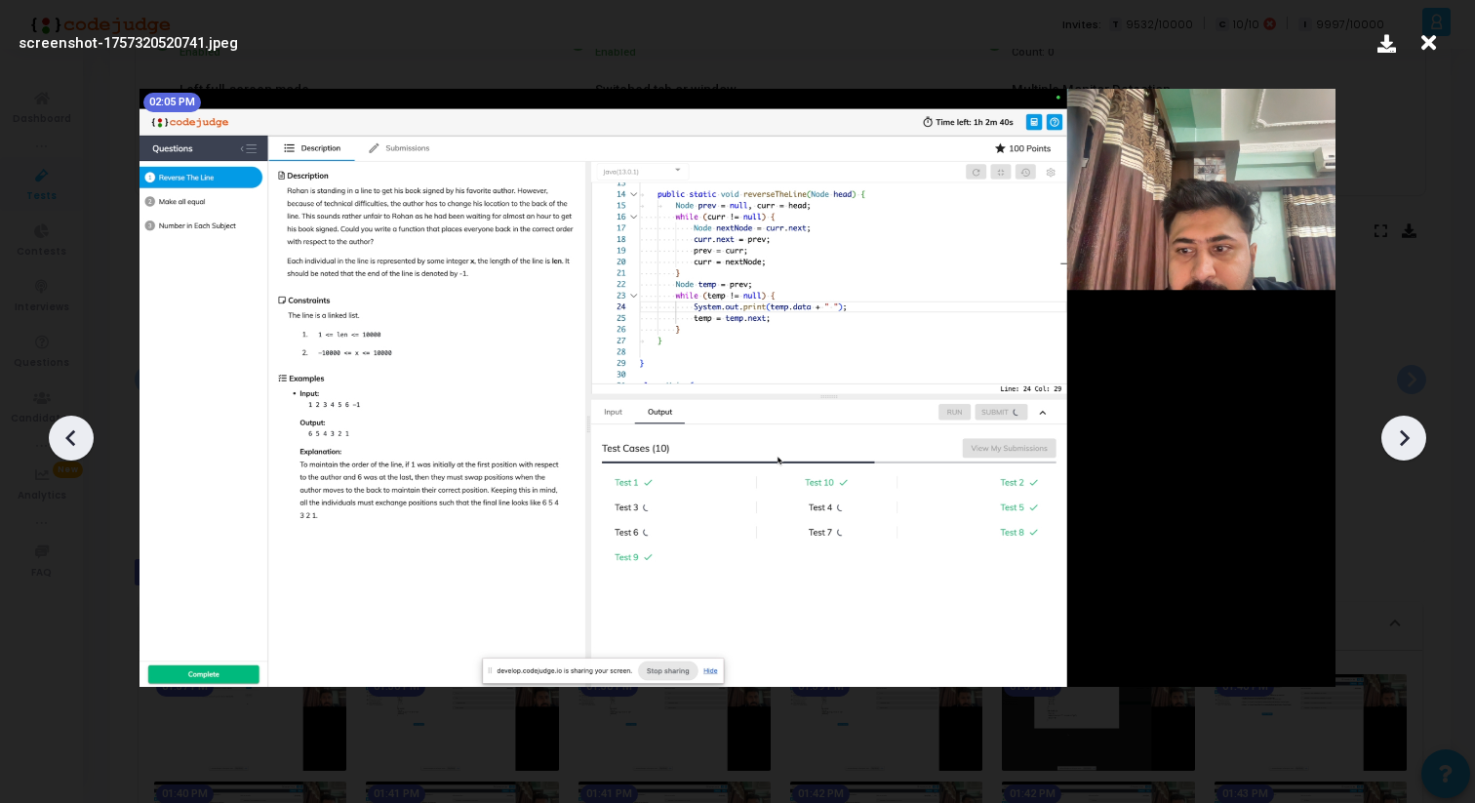
click at [86, 442] on div at bounding box center [71, 438] width 45 height 45
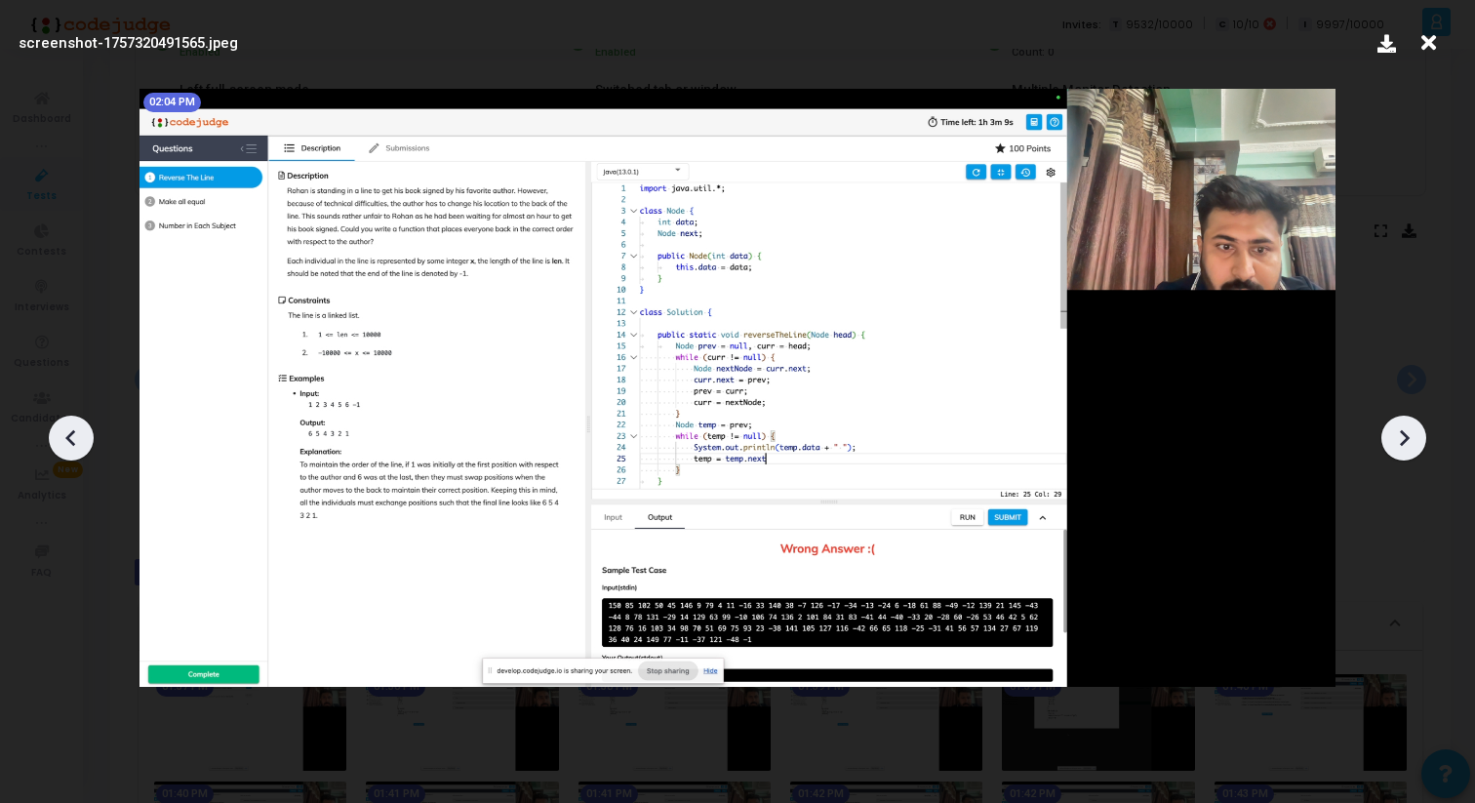
click at [86, 442] on div at bounding box center [71, 438] width 45 height 45
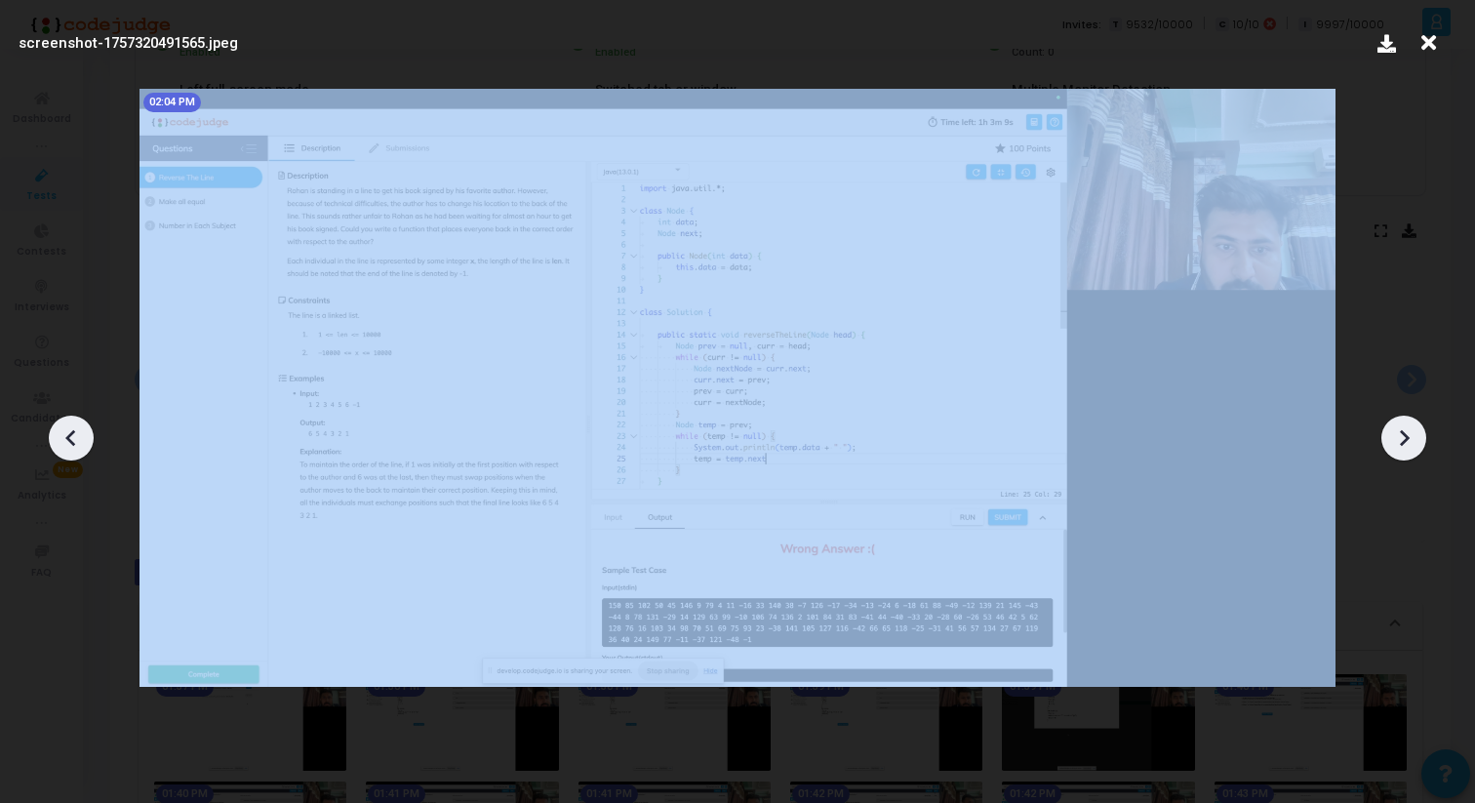
click at [86, 442] on div at bounding box center [71, 438] width 45 height 45
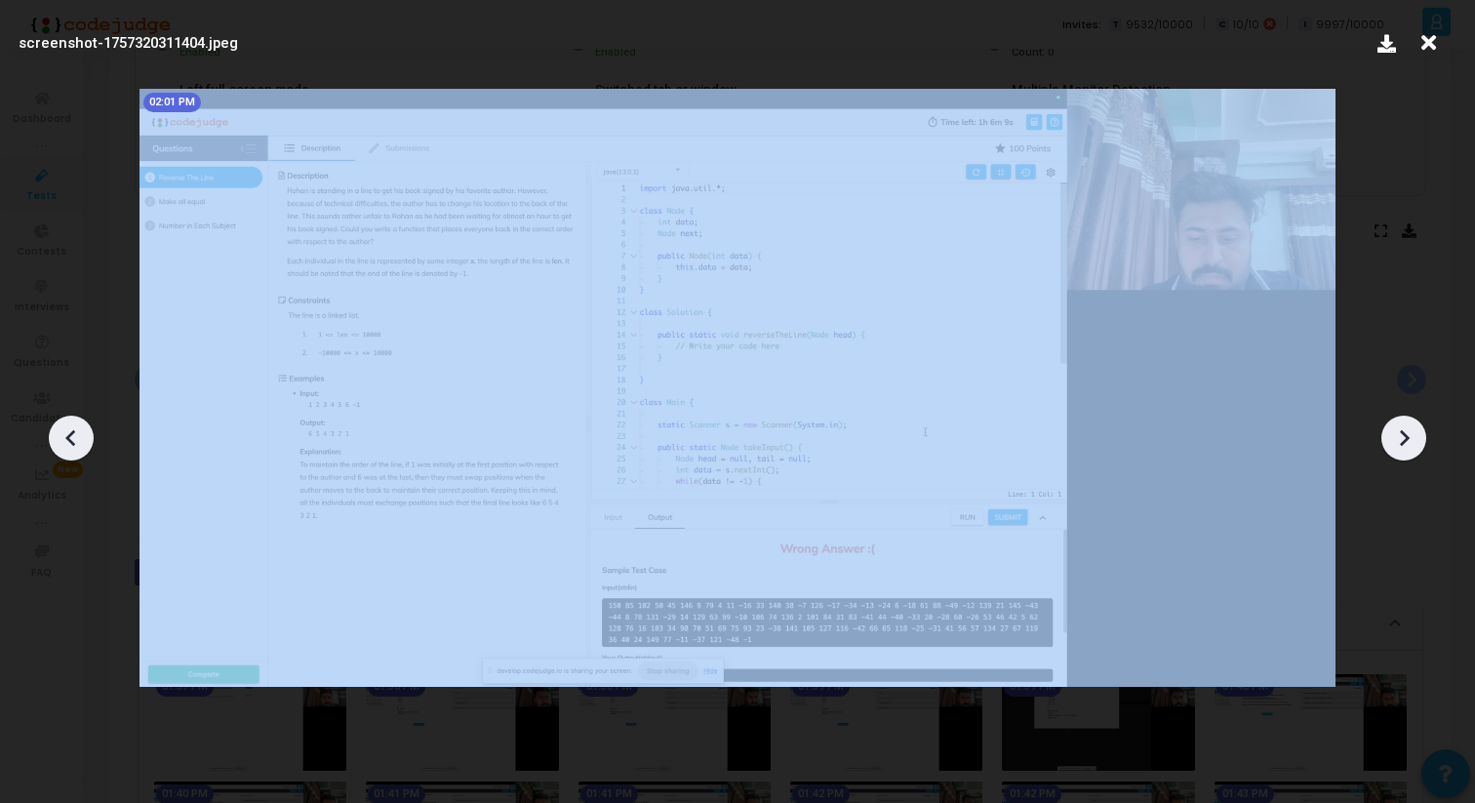
click at [86, 442] on div at bounding box center [71, 438] width 45 height 45
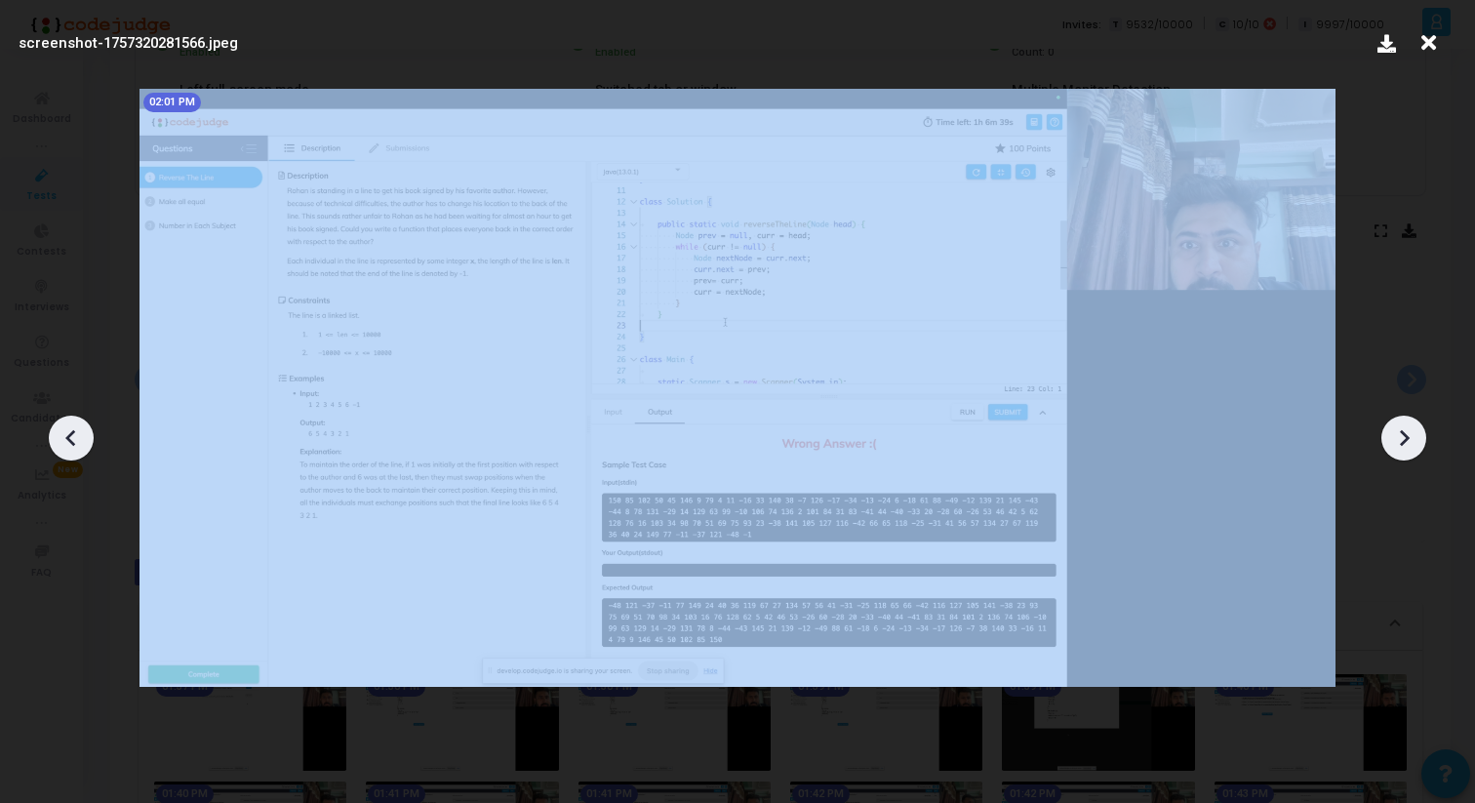
click at [86, 442] on div at bounding box center [71, 438] width 45 height 45
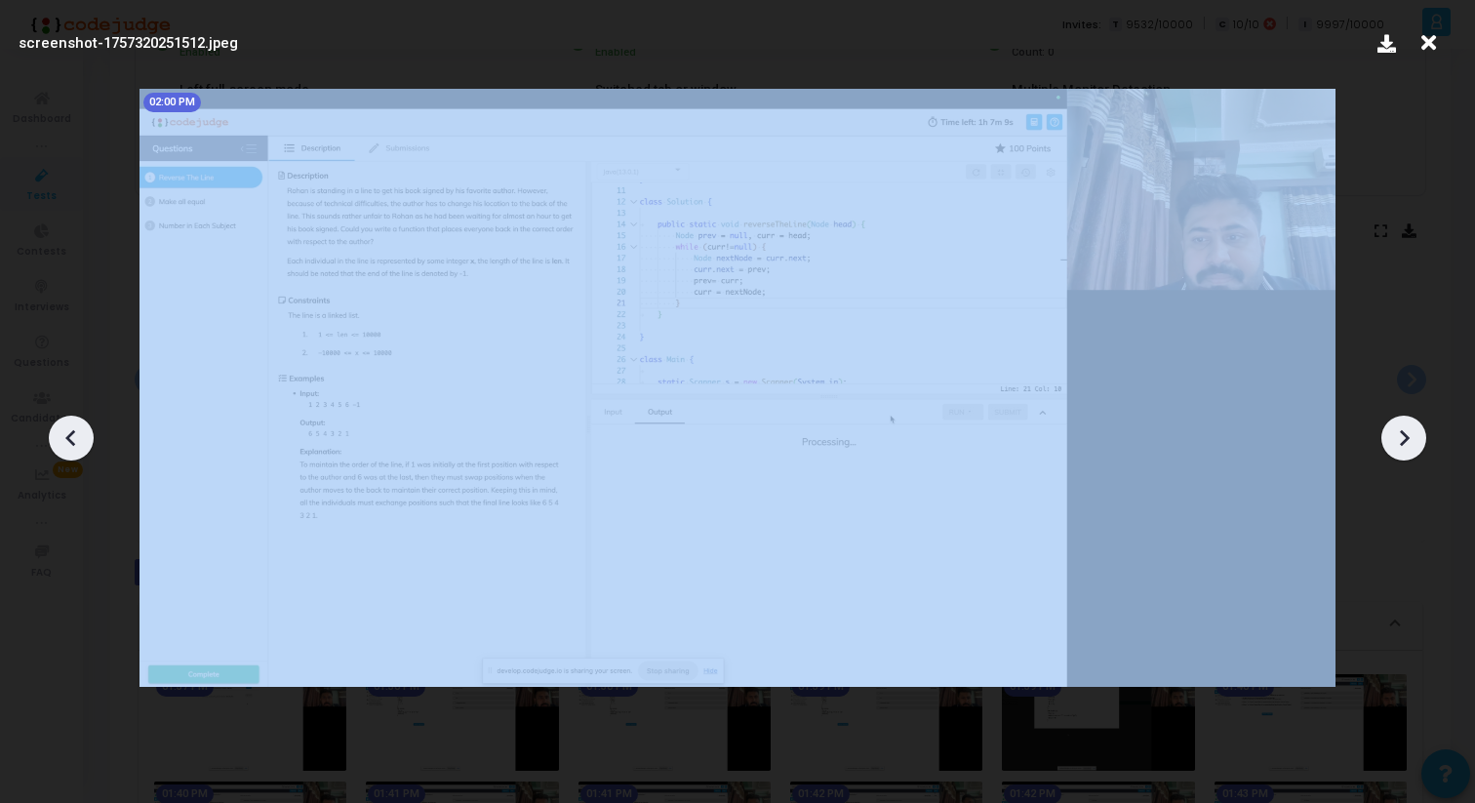
click at [86, 442] on div at bounding box center [71, 438] width 45 height 45
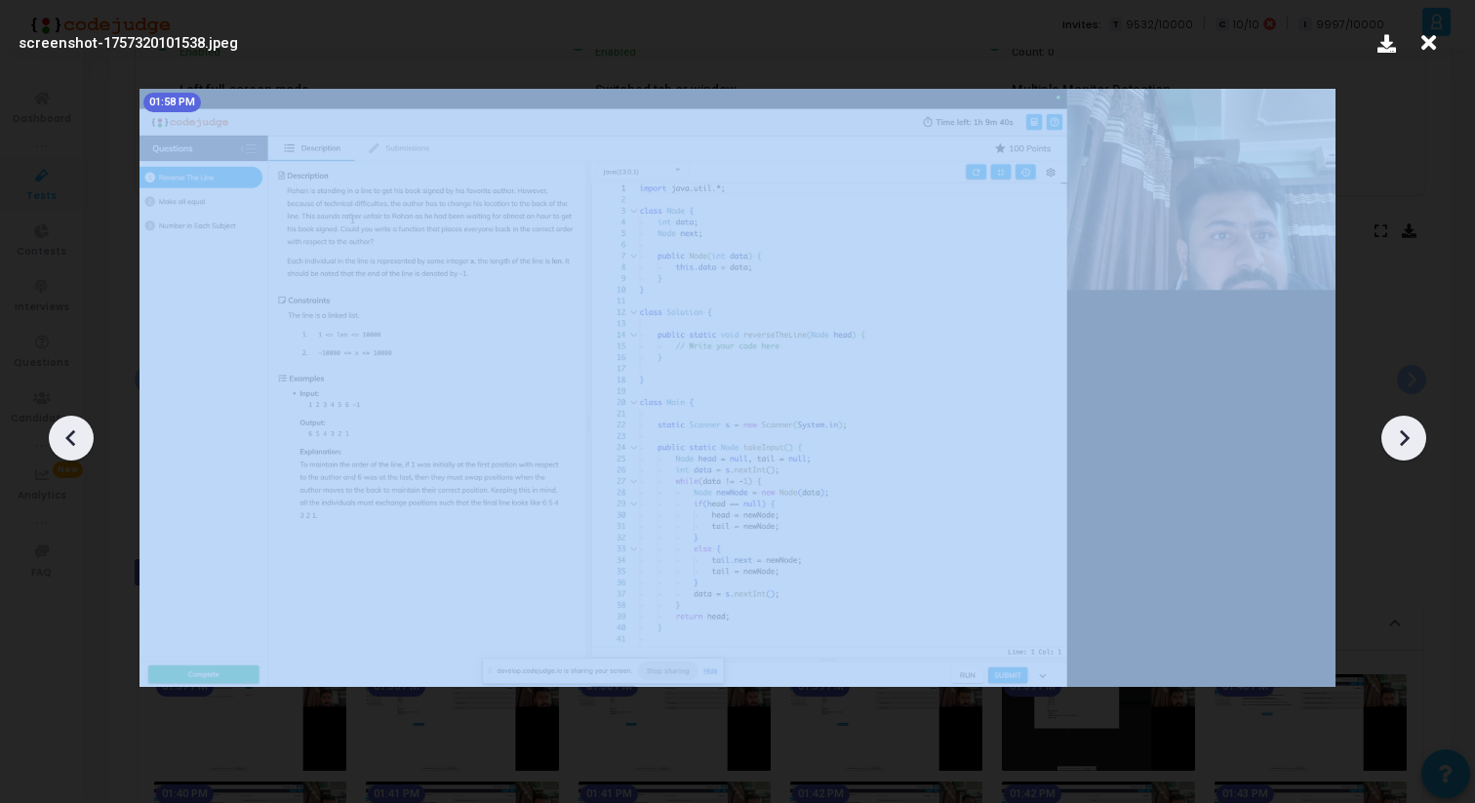
click at [86, 442] on div at bounding box center [71, 438] width 45 height 45
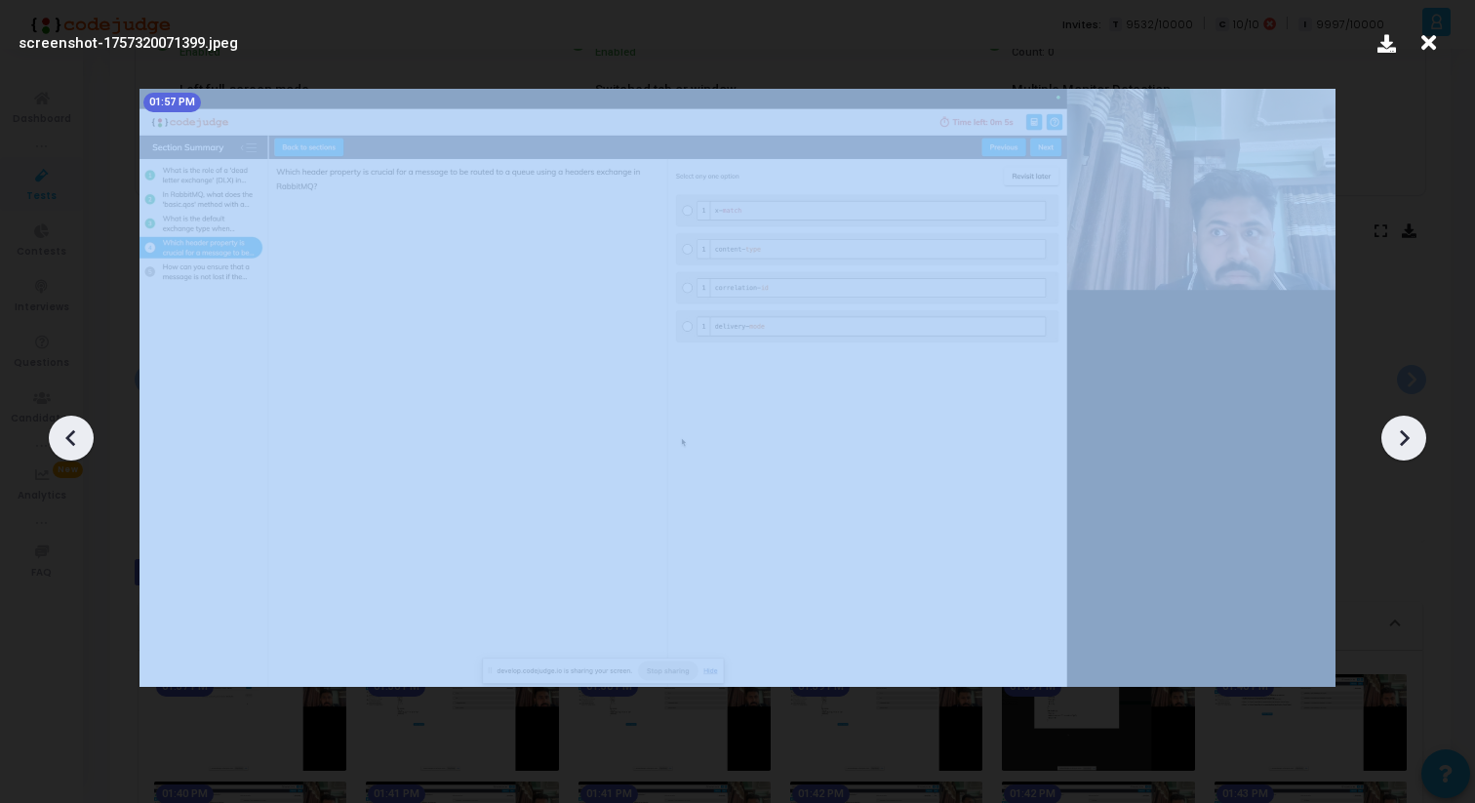
click at [86, 442] on div at bounding box center [71, 438] width 45 height 45
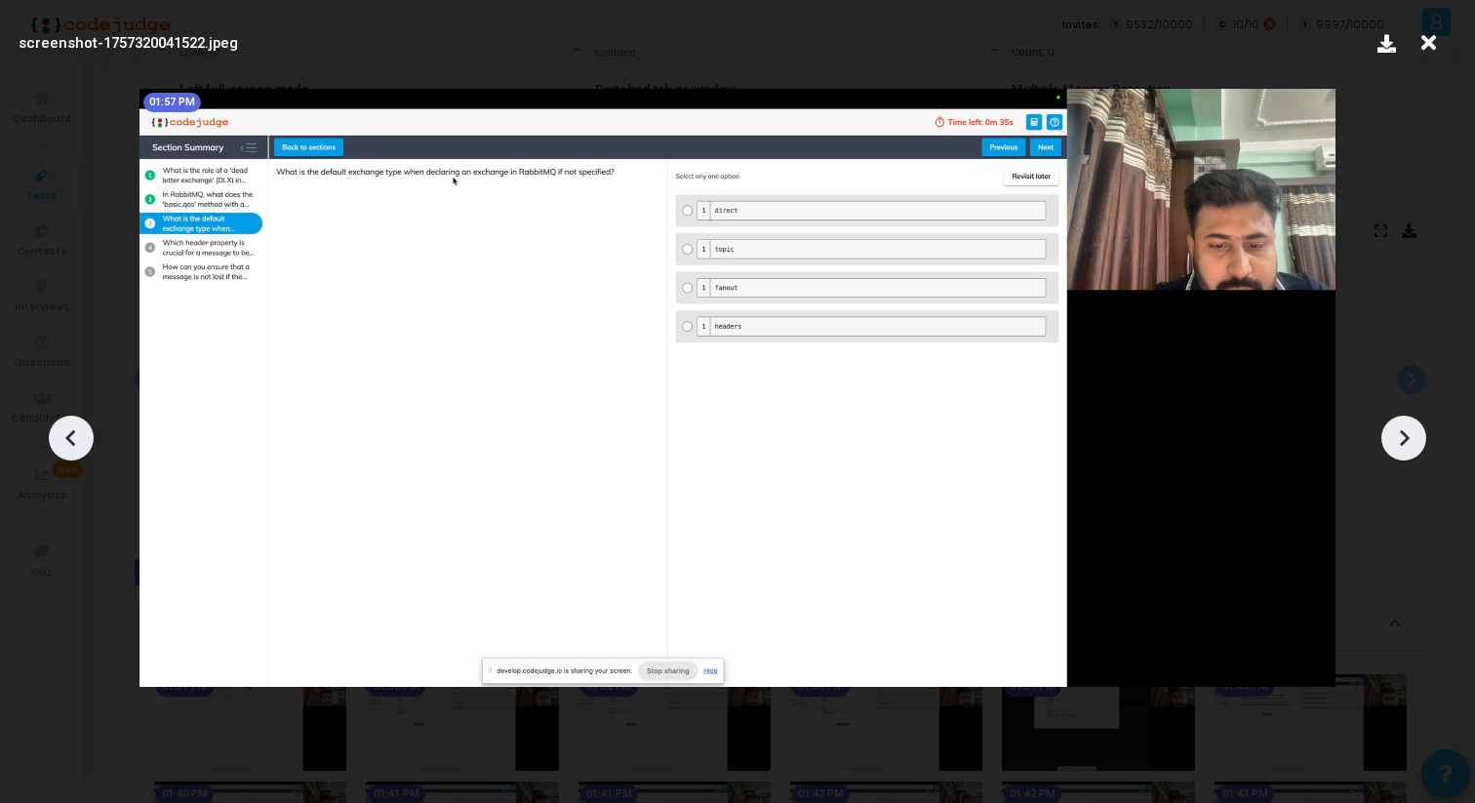
click at [1400, 428] on icon at bounding box center [1403, 437] width 29 height 29
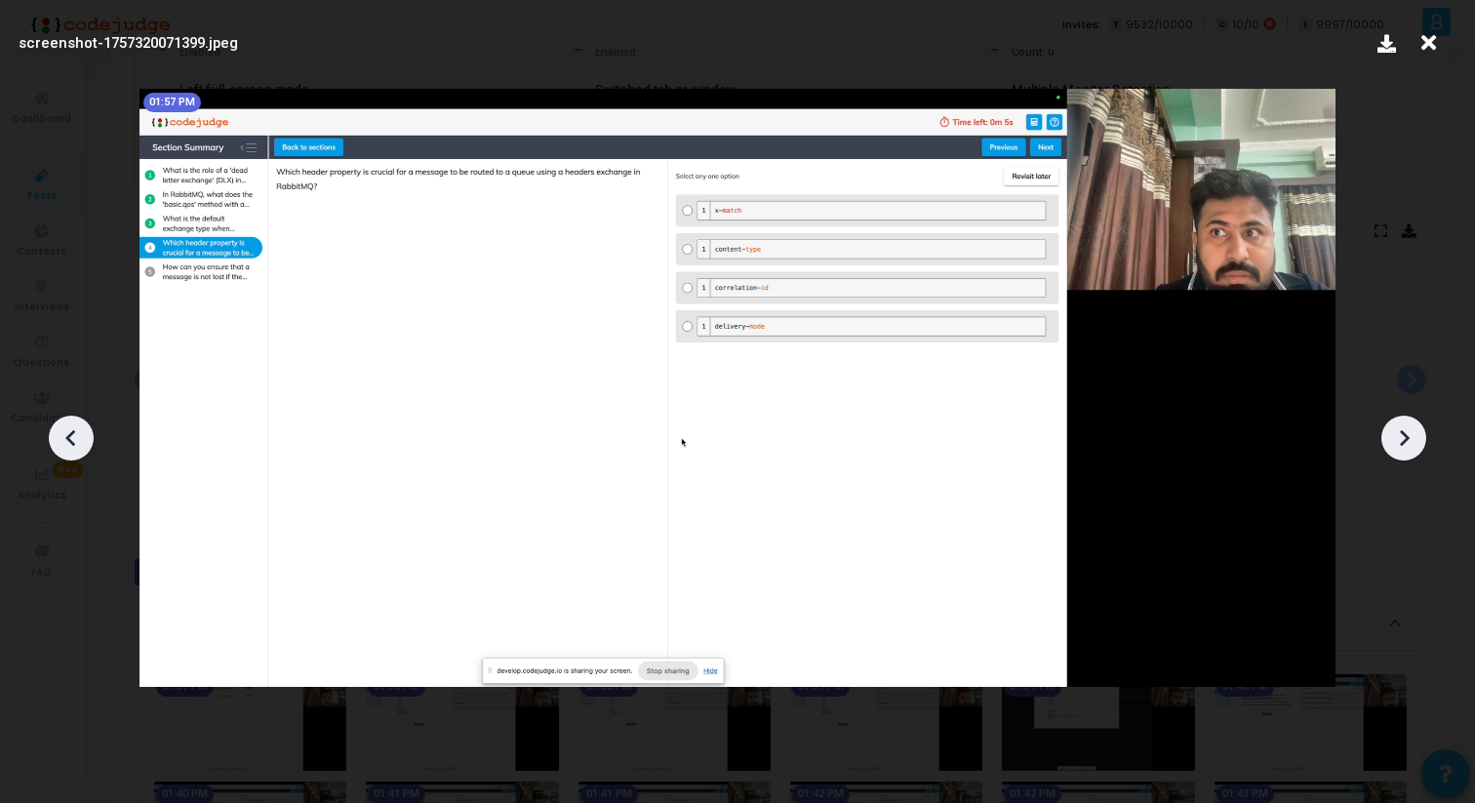
click at [1400, 428] on icon at bounding box center [1403, 437] width 29 height 29
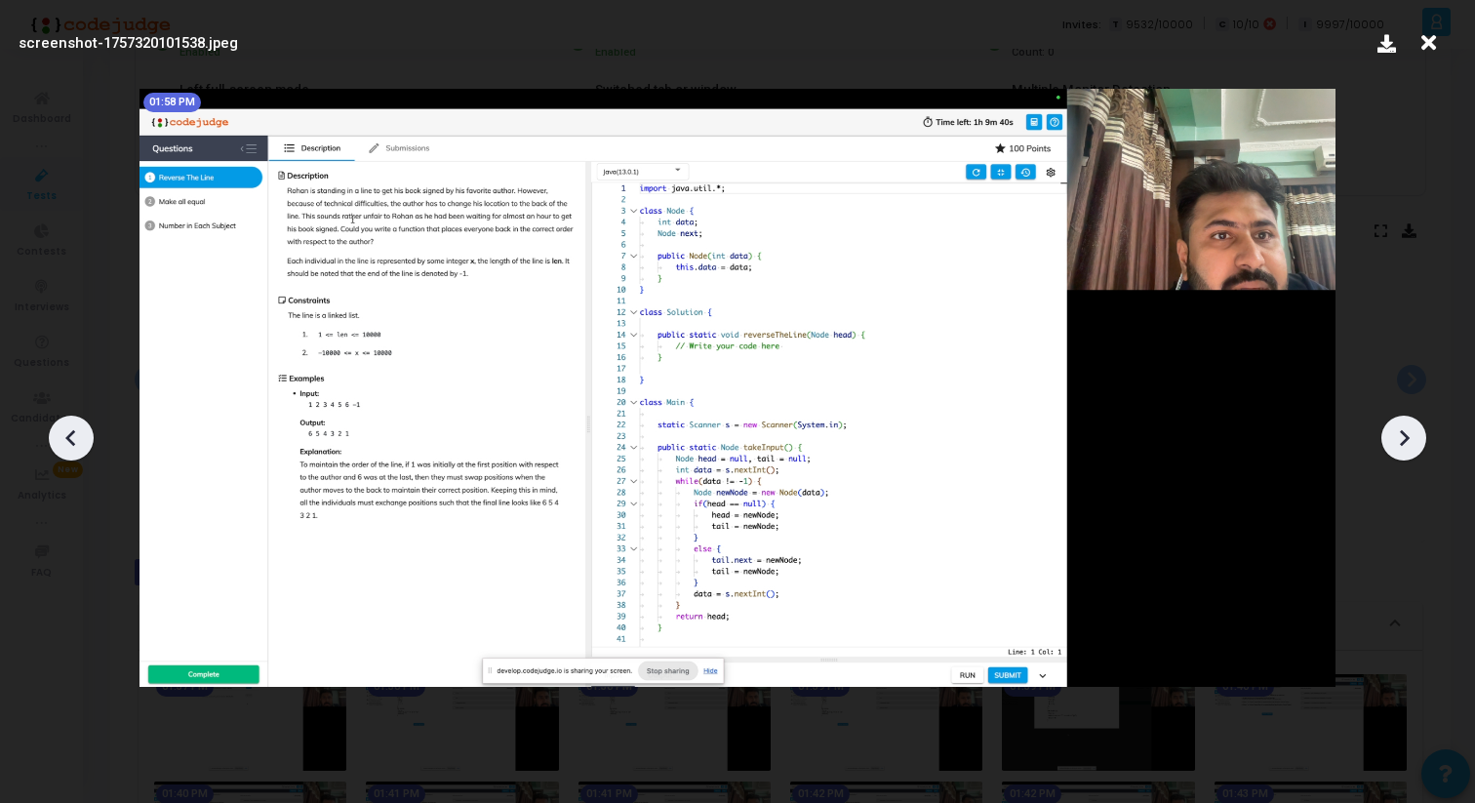
click at [1410, 439] on icon at bounding box center [1403, 437] width 29 height 29
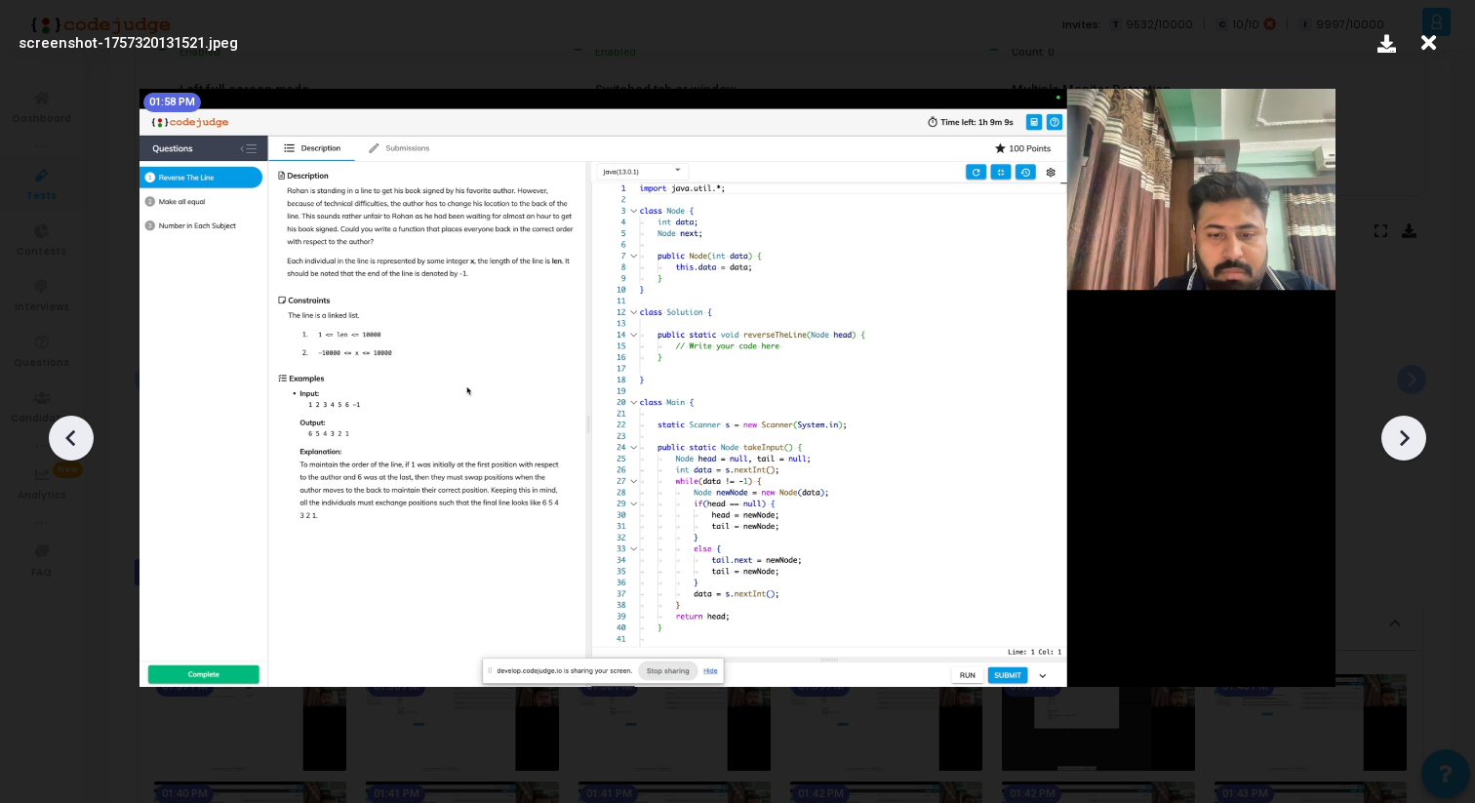
click at [1410, 439] on icon at bounding box center [1403, 437] width 29 height 29
click at [1412, 440] on icon at bounding box center [1403, 437] width 29 height 29
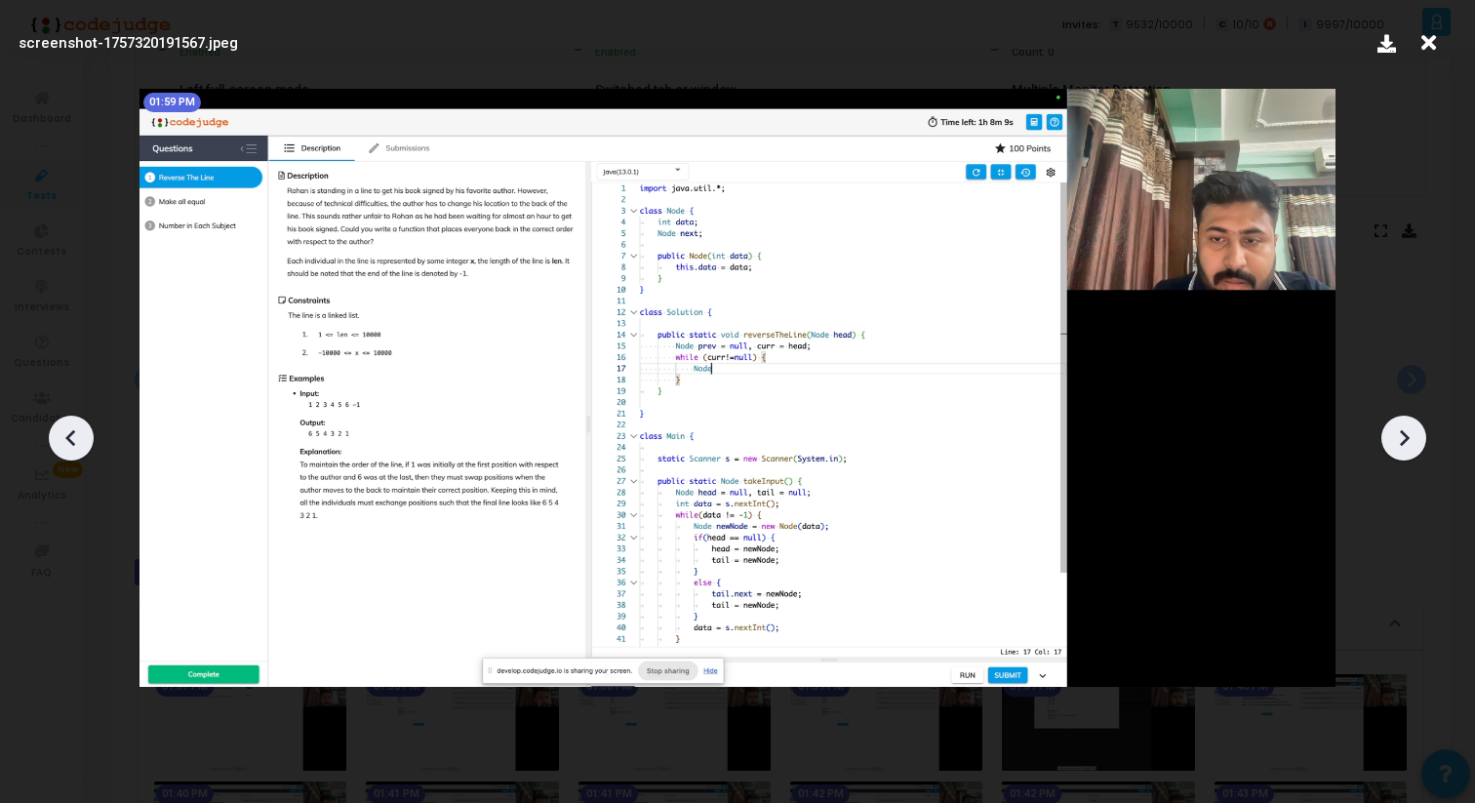
click at [1412, 440] on icon at bounding box center [1403, 437] width 29 height 29
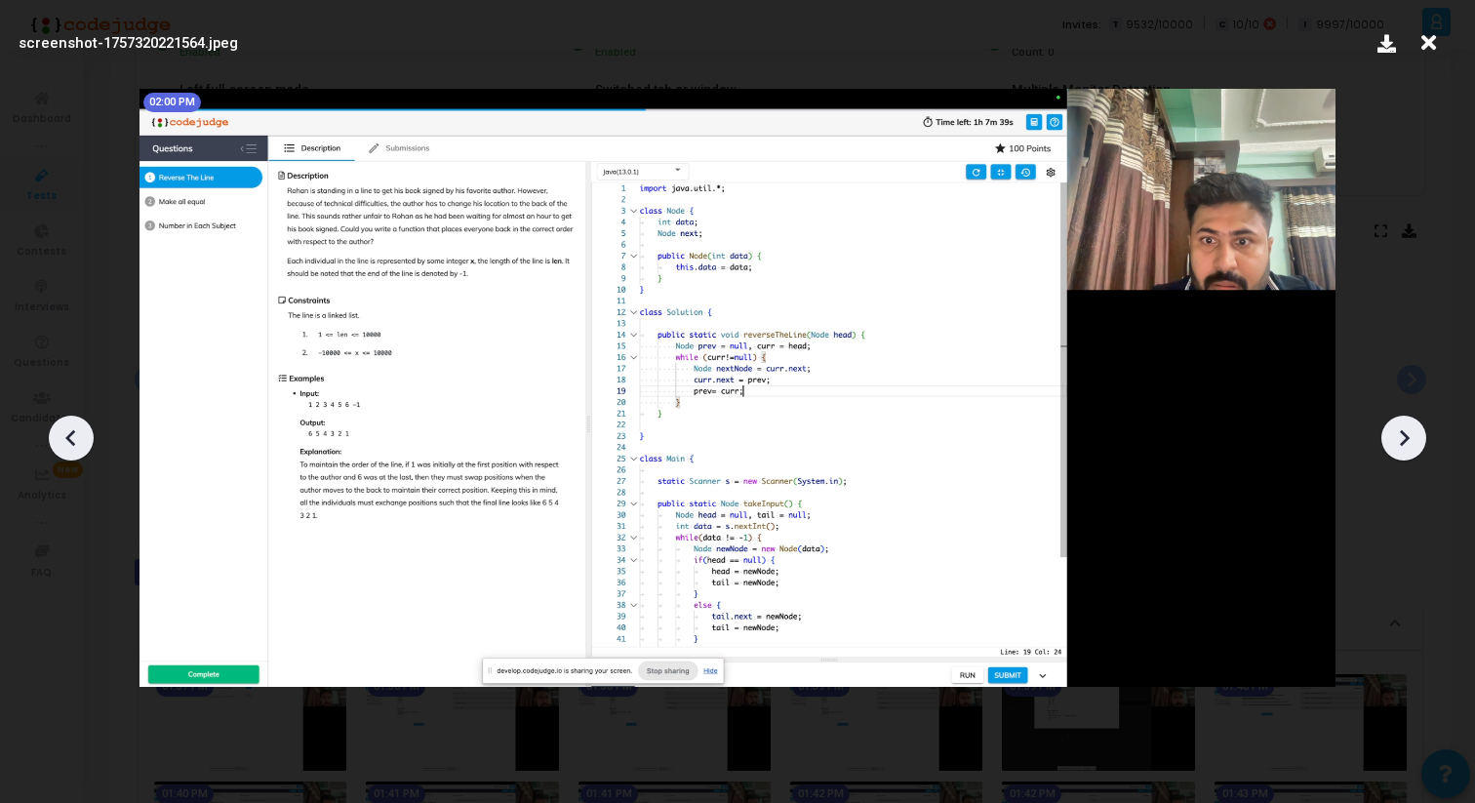
click at [1412, 440] on icon at bounding box center [1403, 437] width 29 height 29
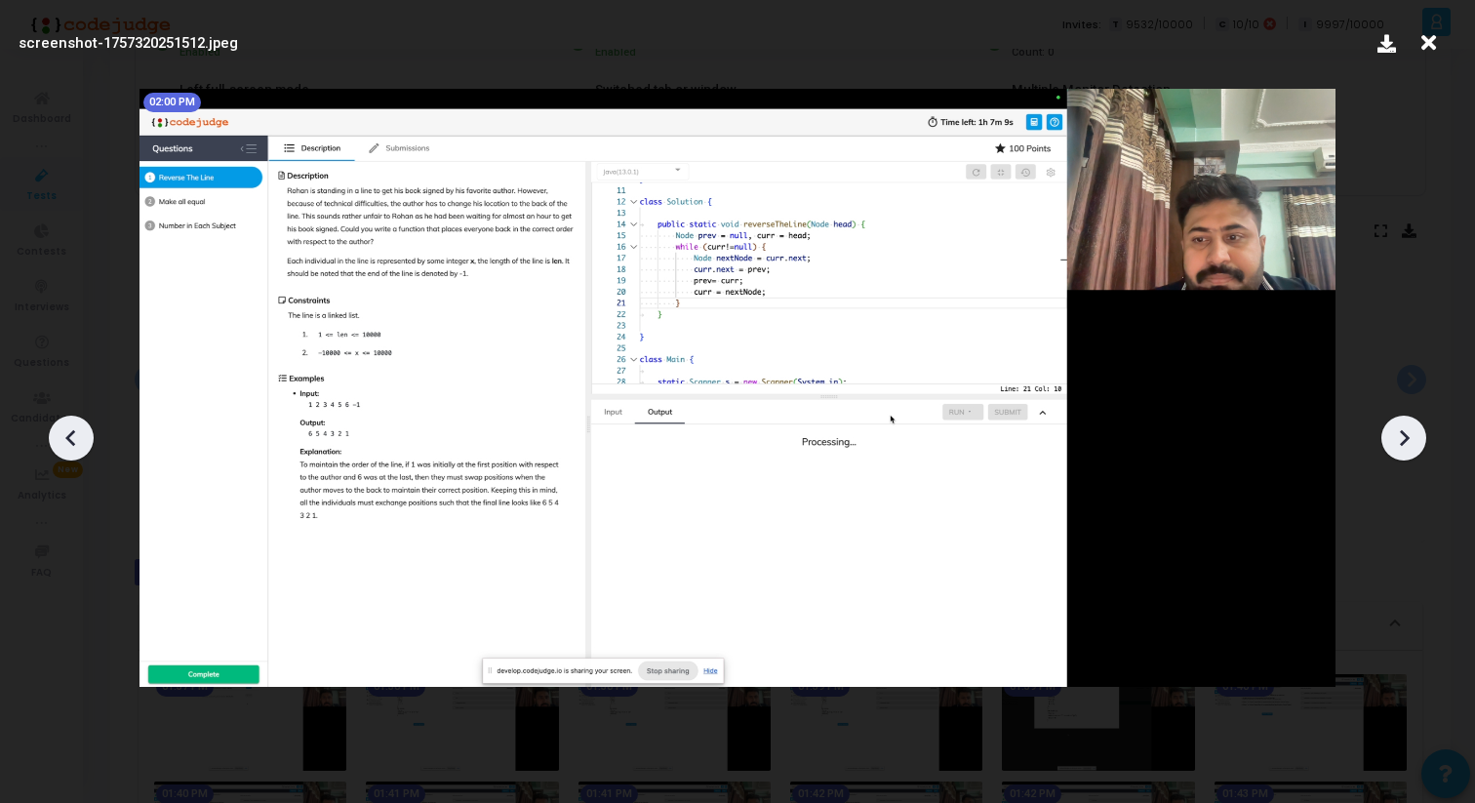
click at [1412, 440] on icon at bounding box center [1403, 437] width 29 height 29
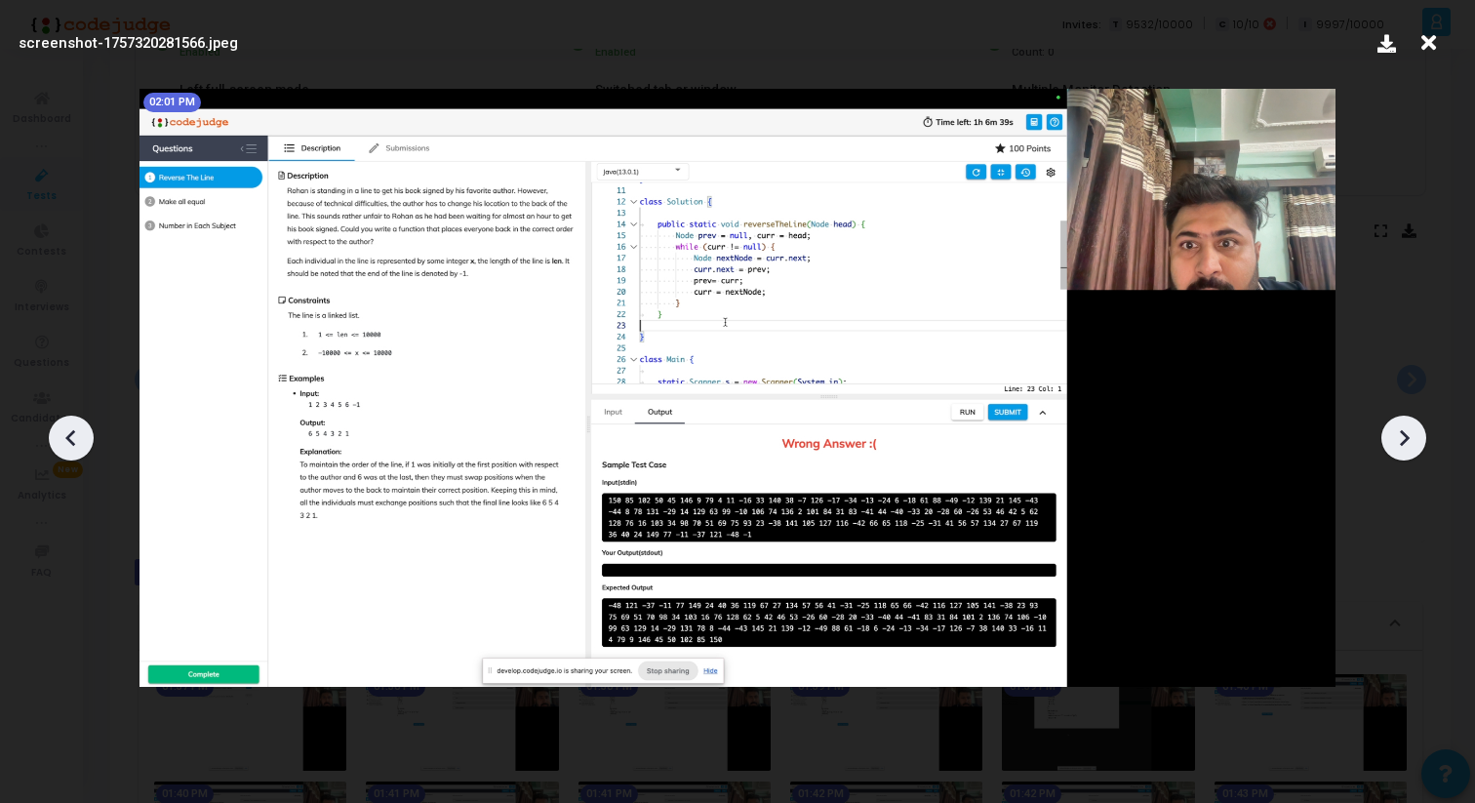
click at [1412, 440] on icon at bounding box center [1403, 437] width 29 height 29
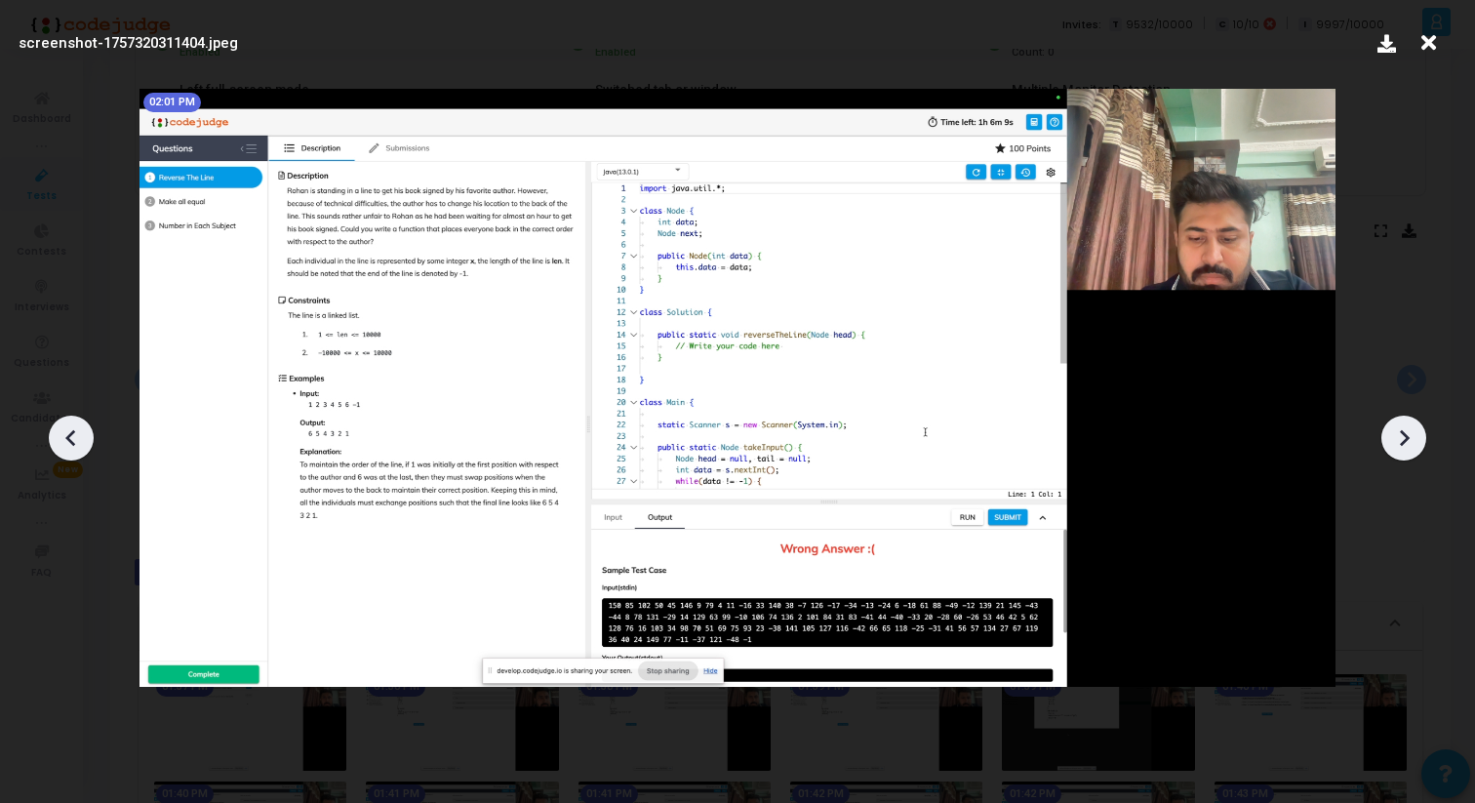
click at [1416, 438] on icon at bounding box center [1403, 437] width 29 height 29
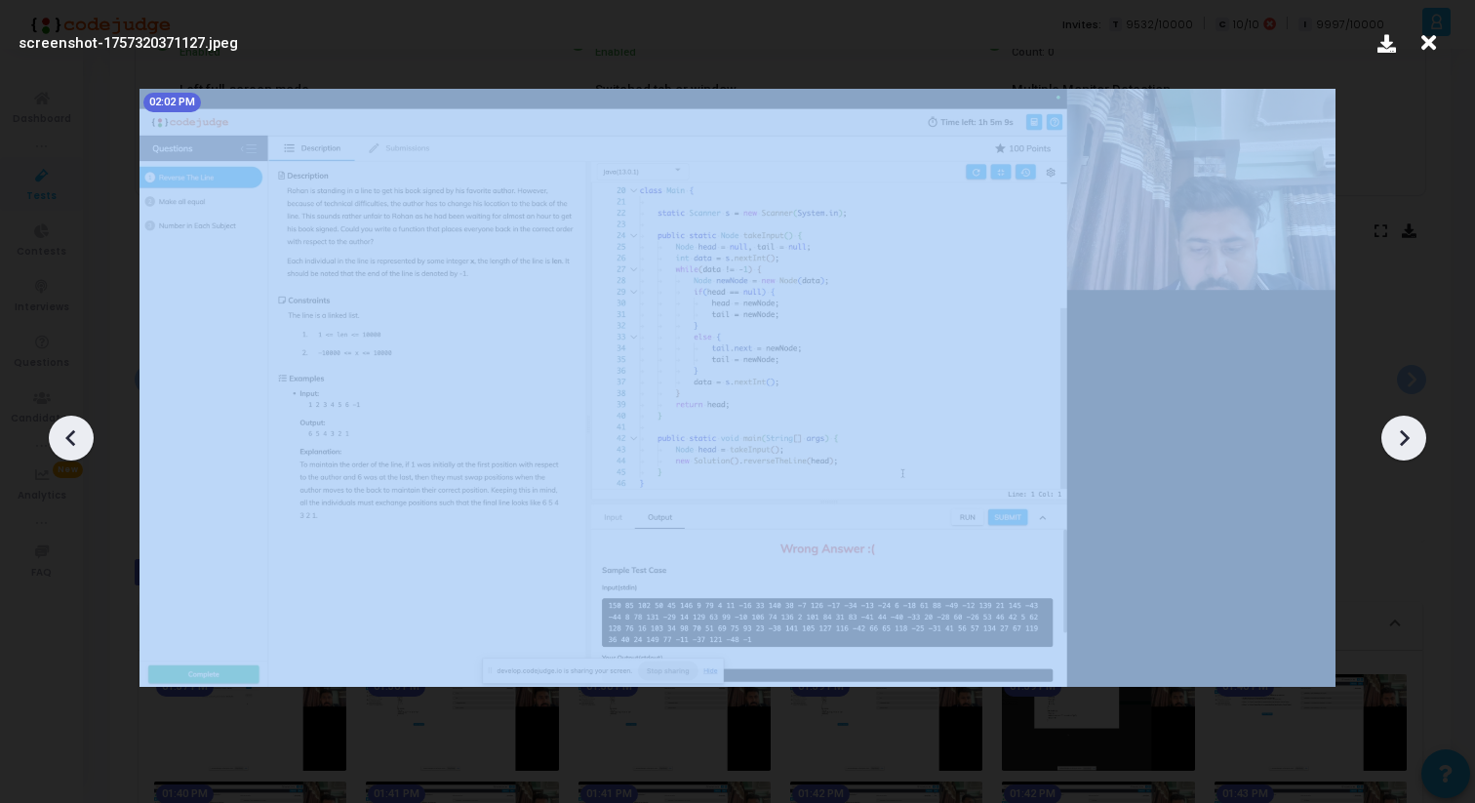
click at [1416, 438] on icon at bounding box center [1403, 437] width 29 height 29
click at [1415, 437] on icon at bounding box center [1403, 437] width 29 height 29
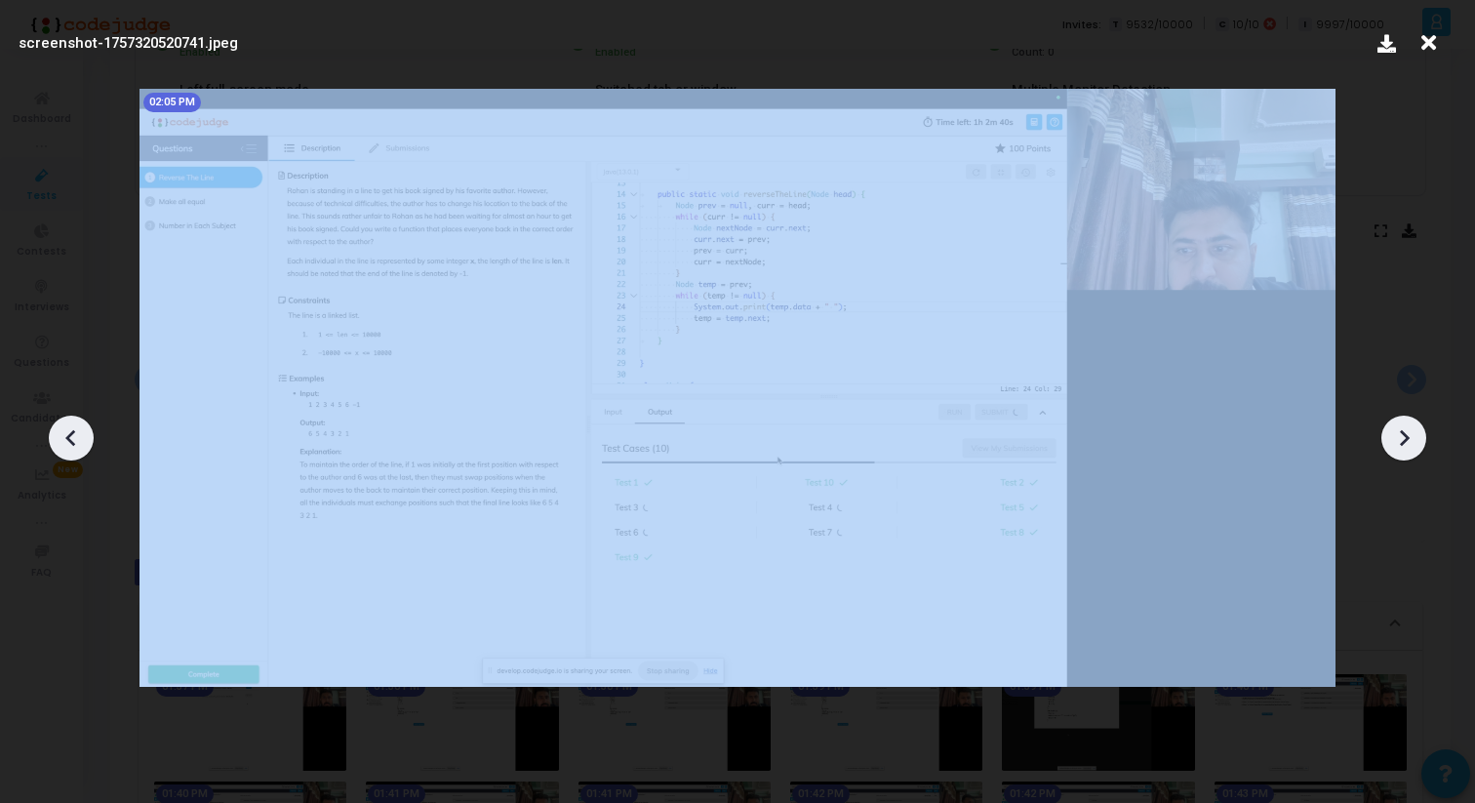
click at [1415, 437] on icon at bounding box center [1403, 437] width 29 height 29
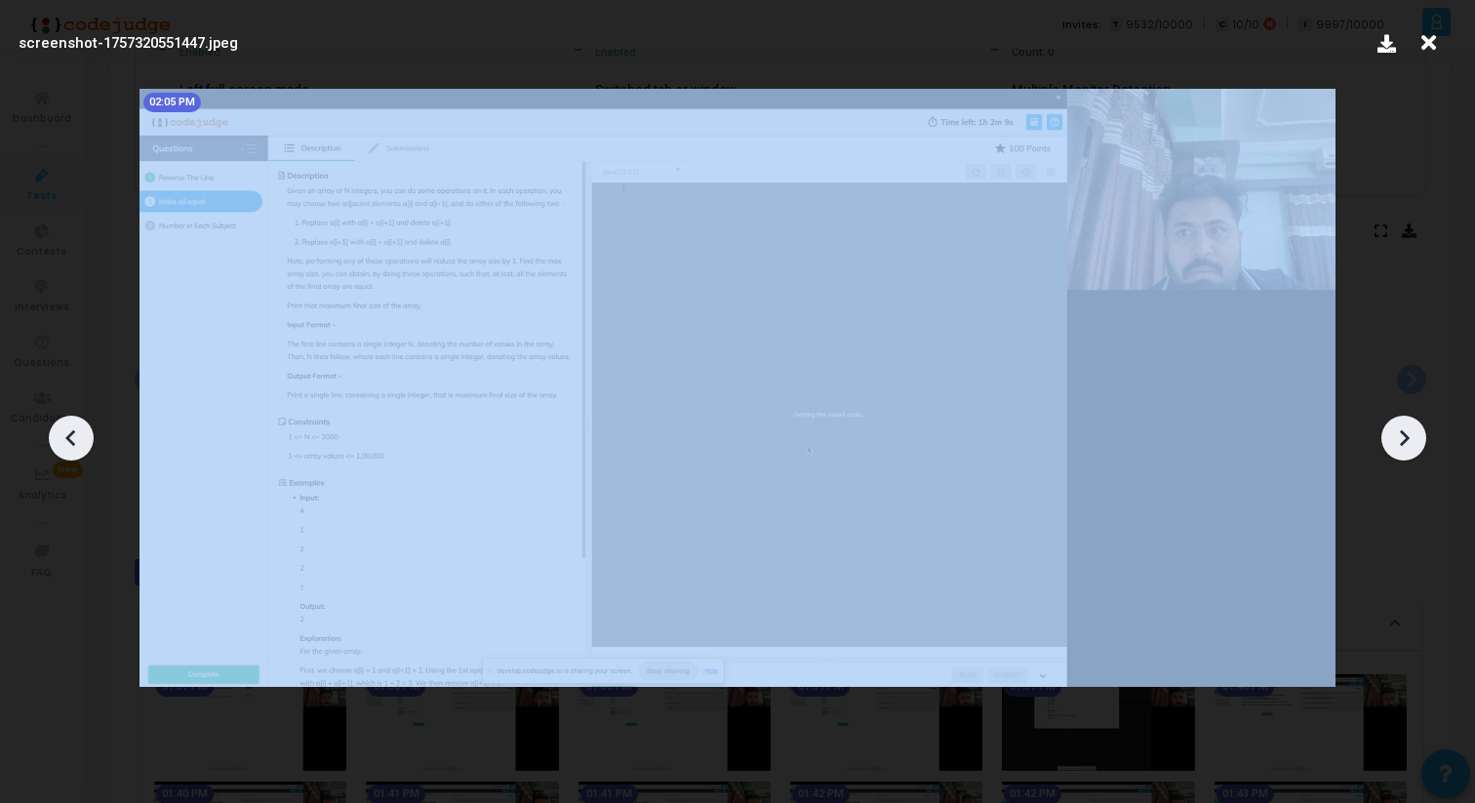
click at [1415, 437] on icon at bounding box center [1403, 437] width 29 height 29
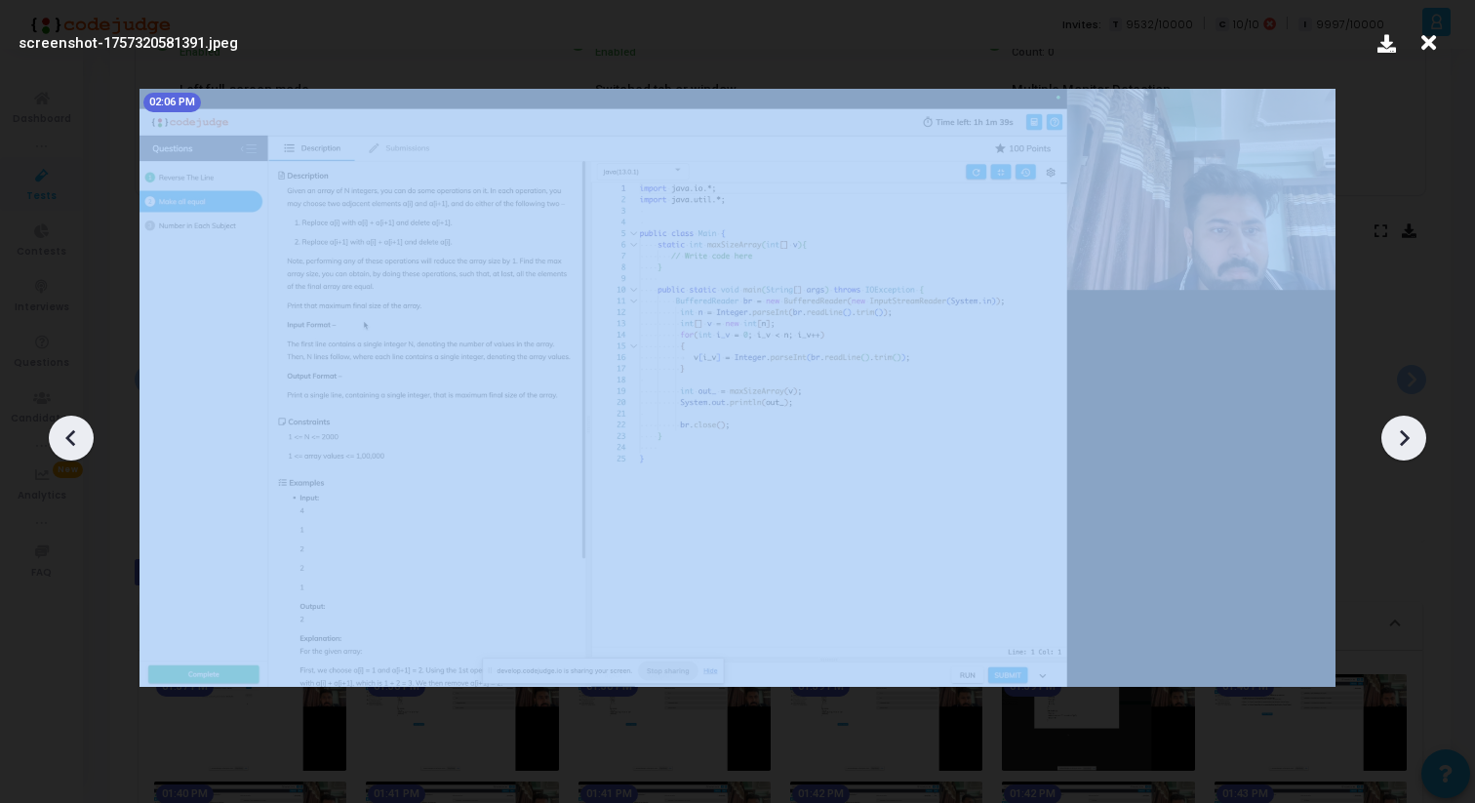
click at [1415, 437] on icon at bounding box center [1403, 437] width 29 height 29
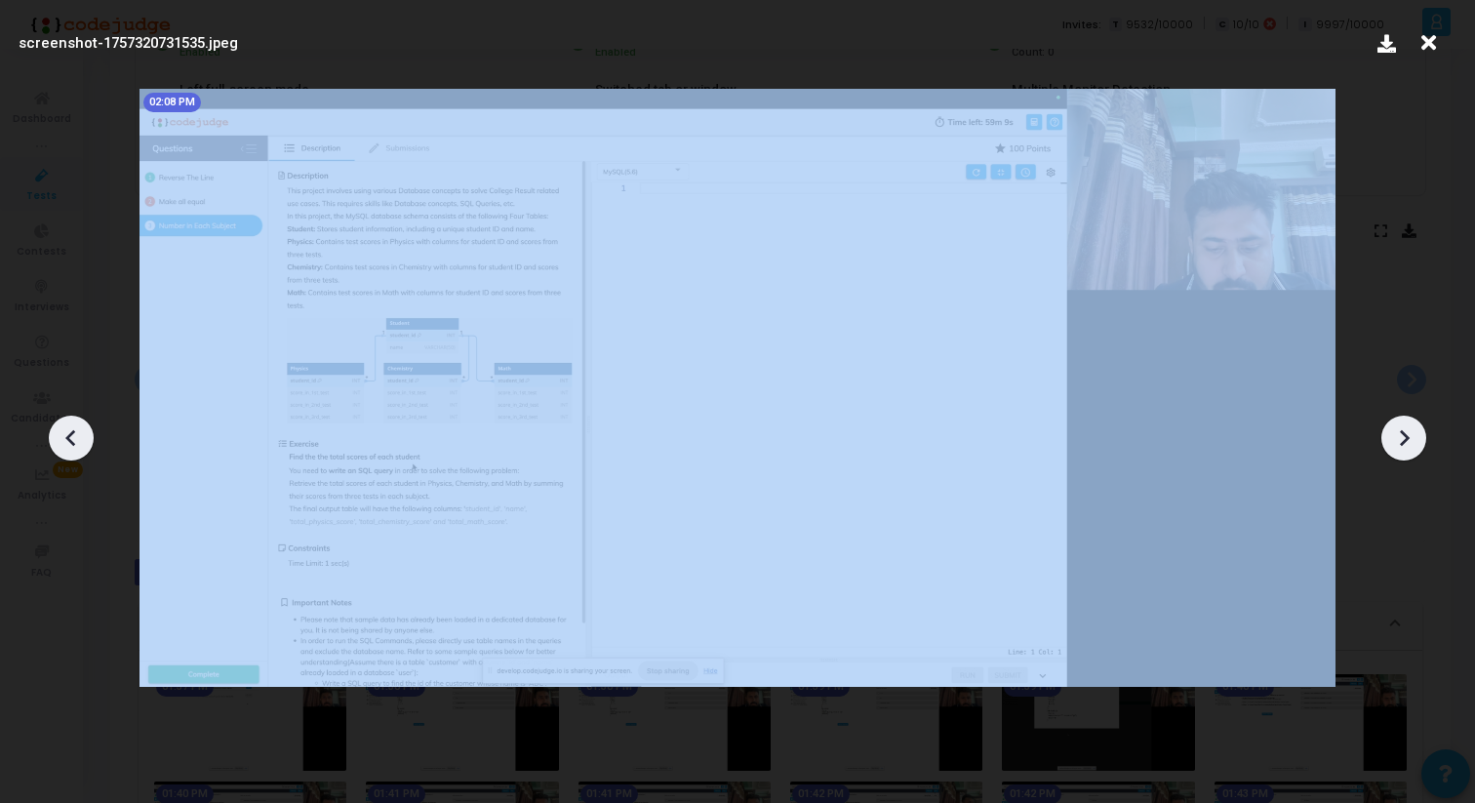
click at [1415, 437] on icon at bounding box center [1403, 437] width 29 height 29
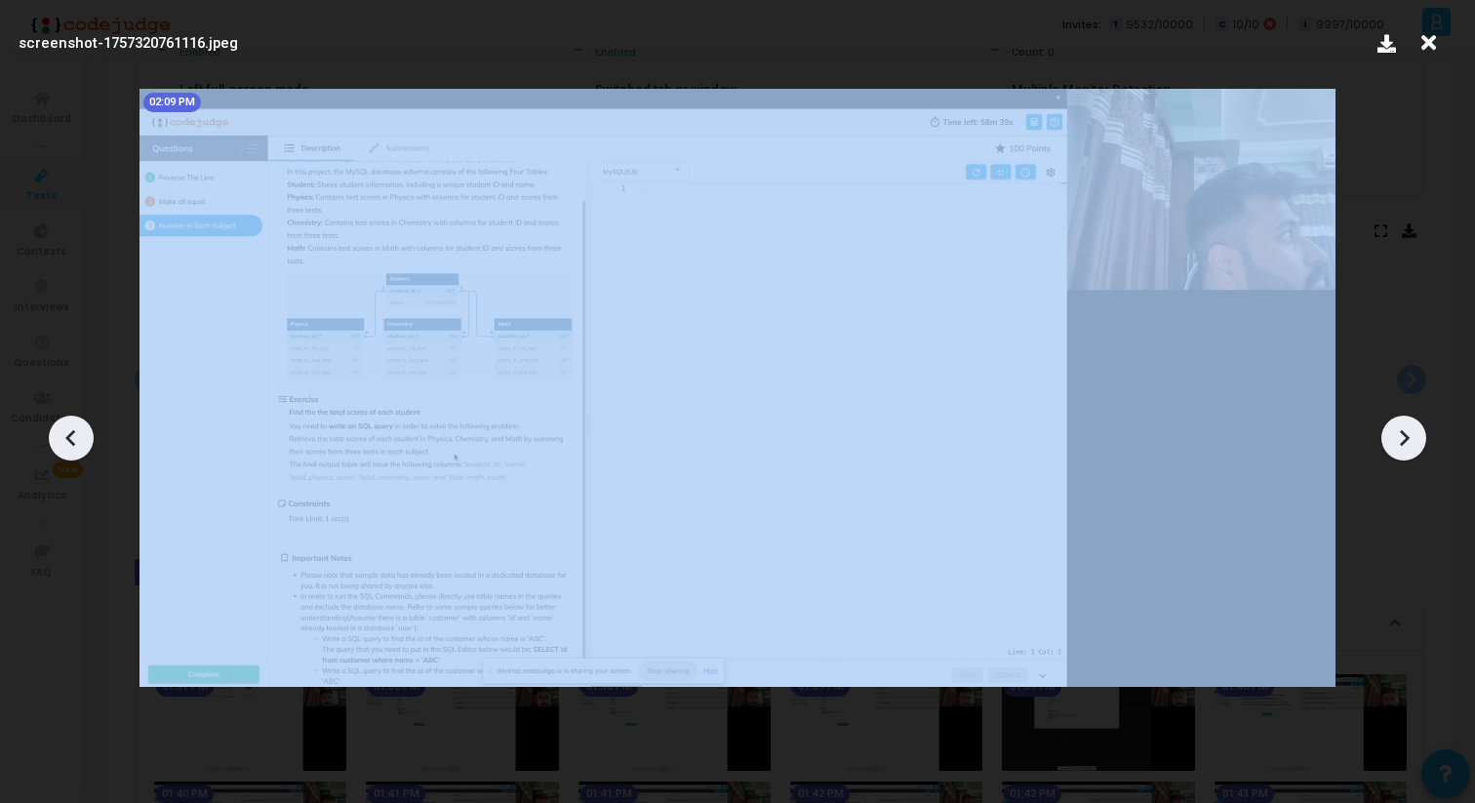
click at [1415, 437] on icon at bounding box center [1403, 437] width 29 height 29
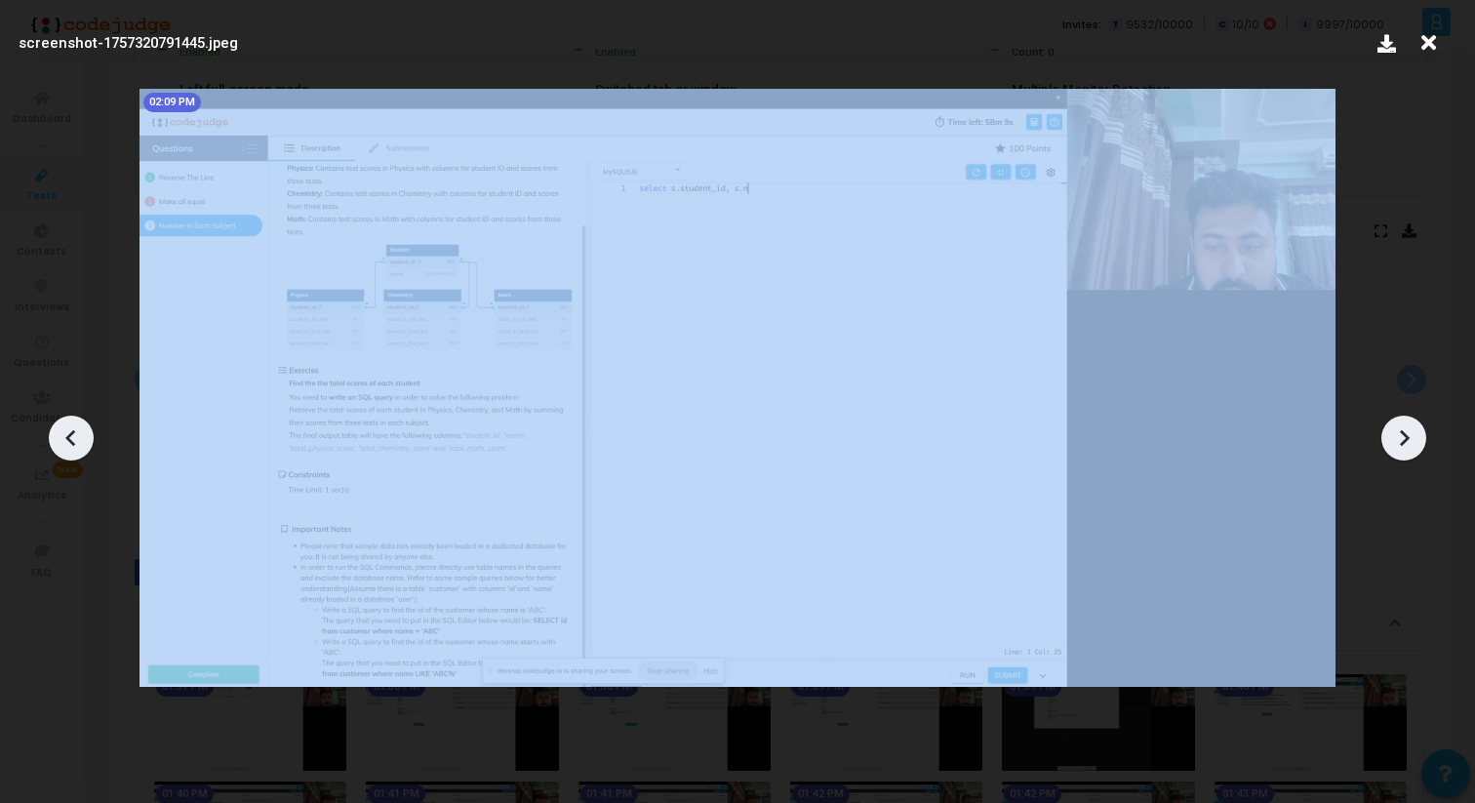
click at [1415, 437] on icon at bounding box center [1403, 437] width 29 height 29
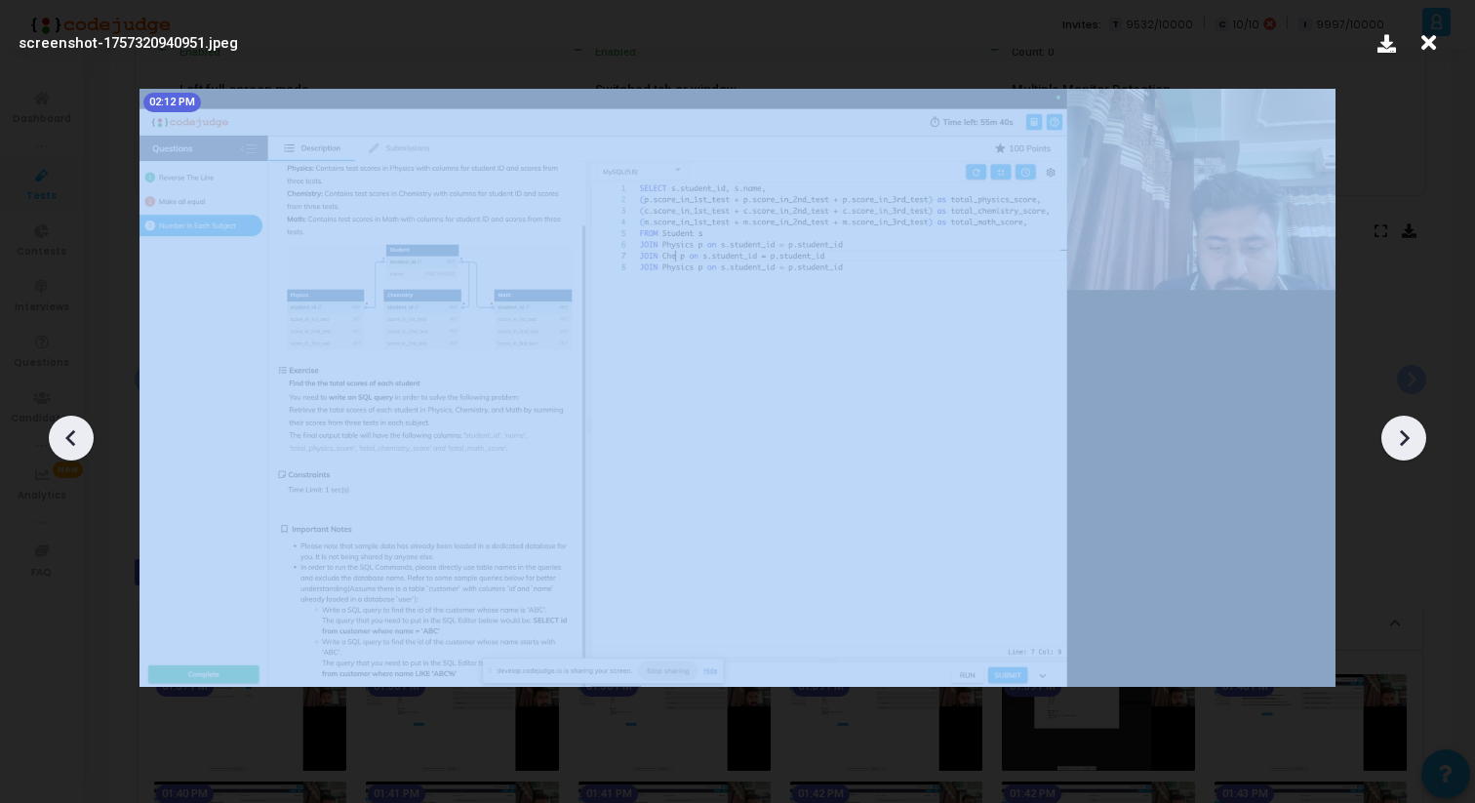
click at [1415, 437] on icon at bounding box center [1403, 437] width 29 height 29
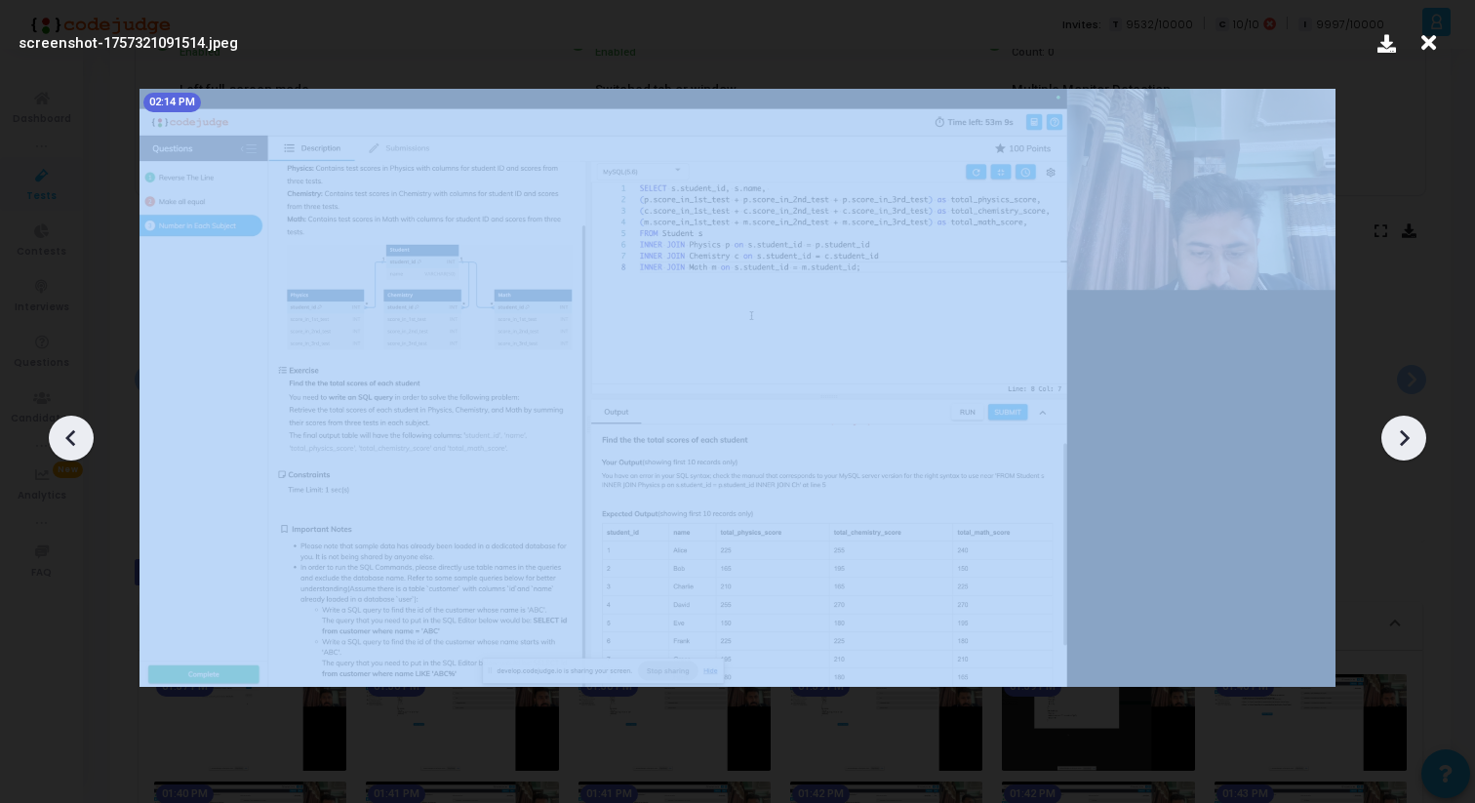
click at [1415, 437] on icon at bounding box center [1403, 437] width 29 height 29
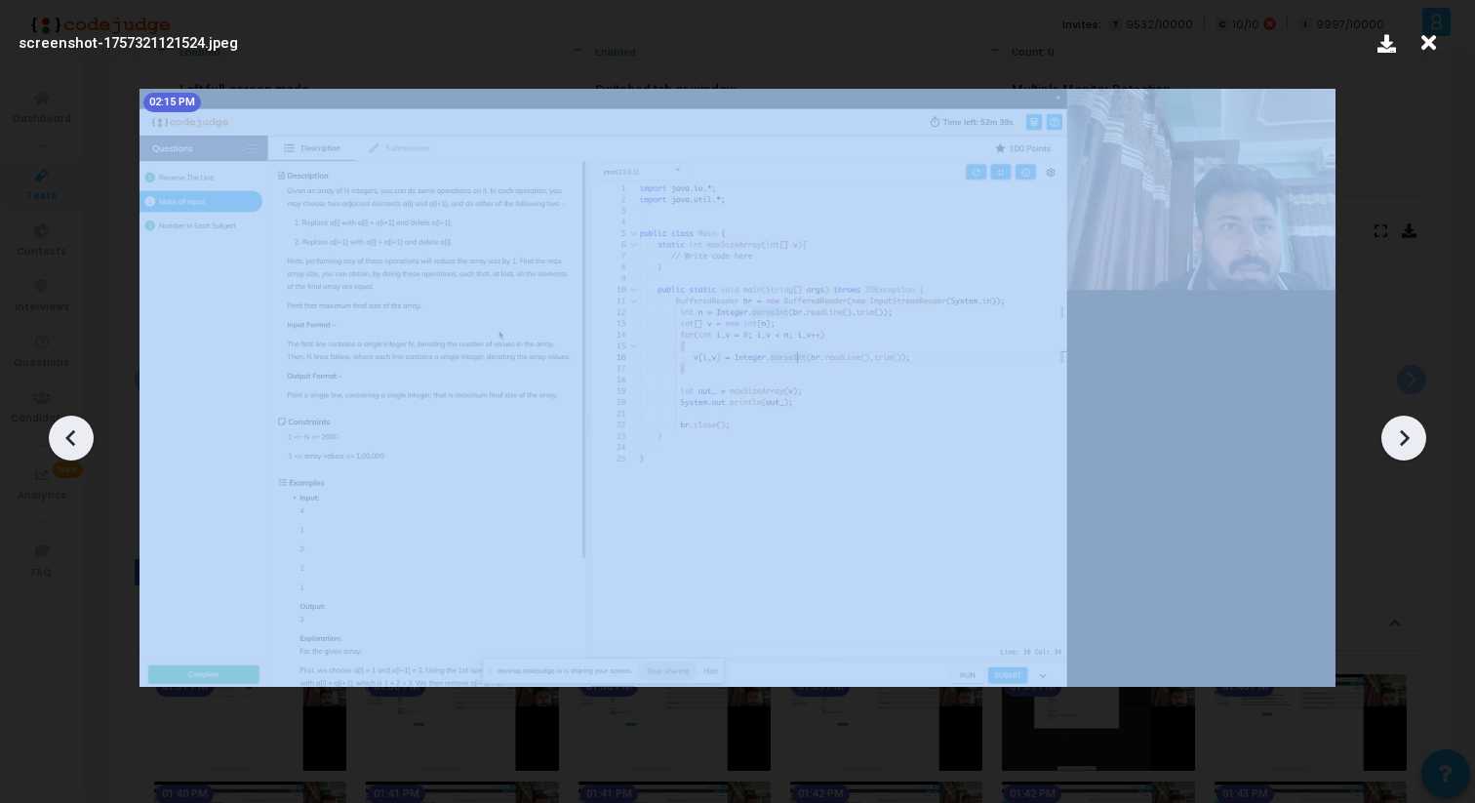
click at [1415, 437] on icon at bounding box center [1403, 437] width 29 height 29
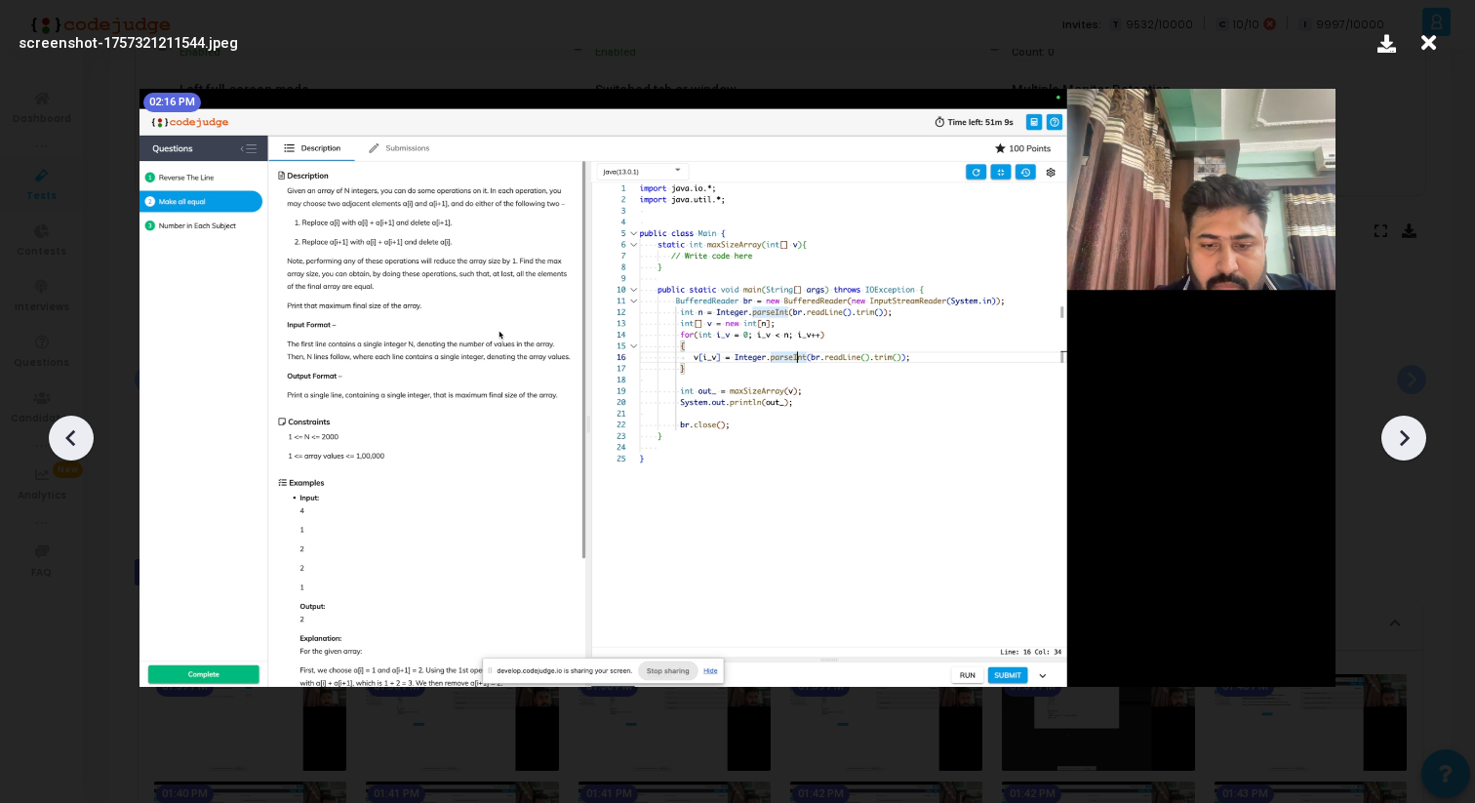
click at [1436, 48] on icon at bounding box center [1428, 42] width 30 height 37
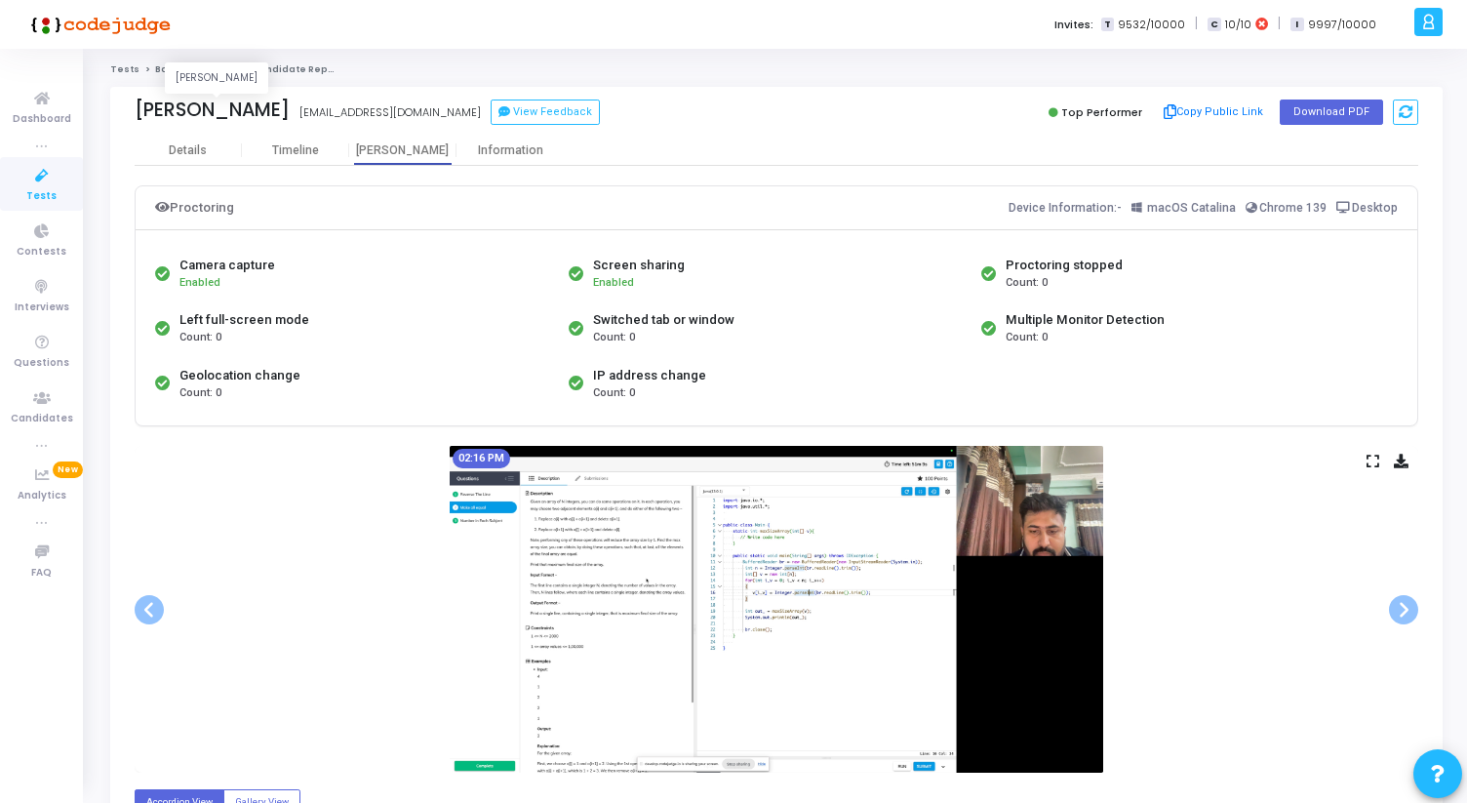
drag, startPoint x: 138, startPoint y: 110, endPoint x: 299, endPoint y: 110, distance: 161.9
click at [290, 110] on div "[PERSON_NAME]" at bounding box center [212, 110] width 155 height 22
copy div "[PERSON_NAME]"
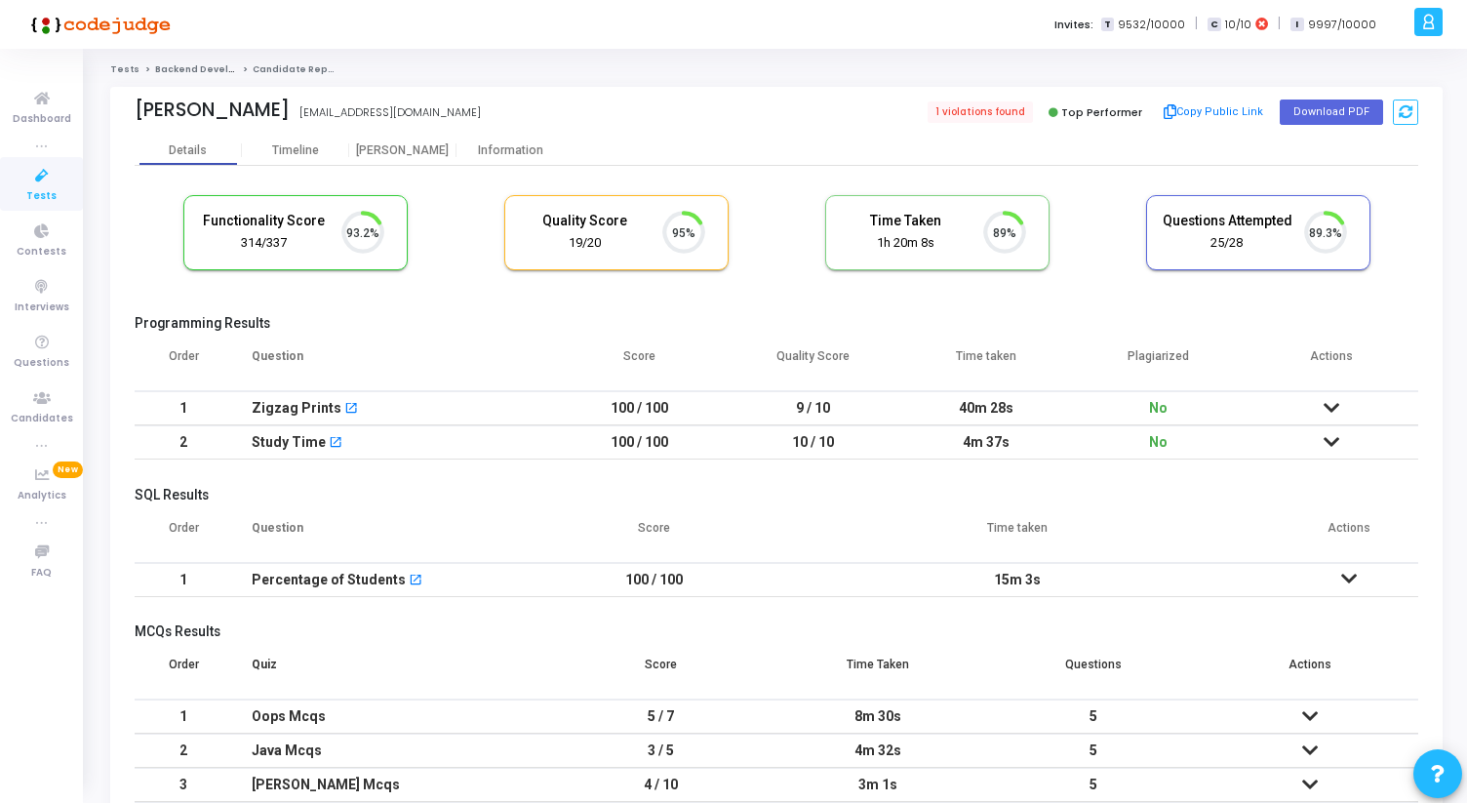
scroll to position [41, 50]
click at [411, 148] on div "Proctor" at bounding box center [402, 150] width 107 height 15
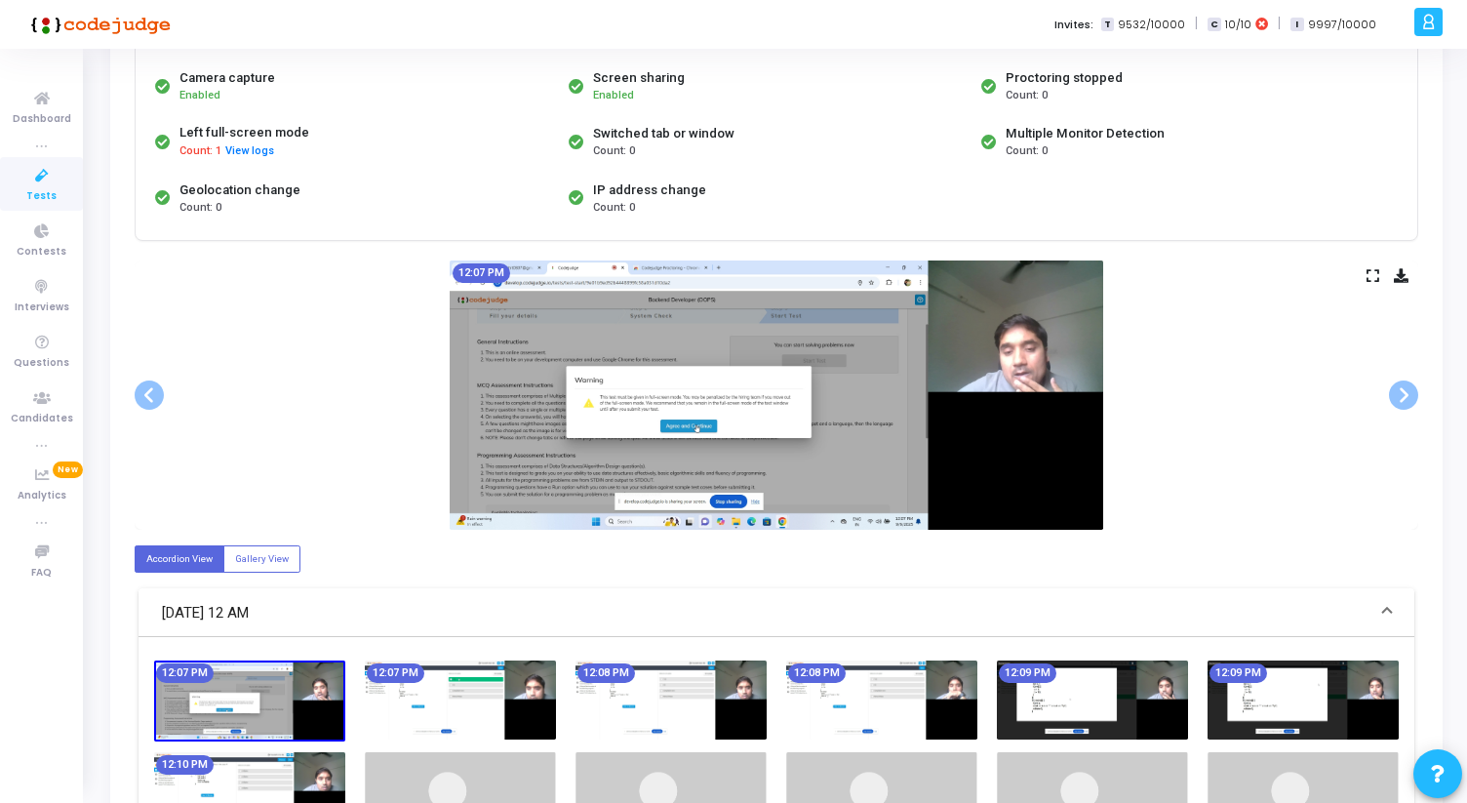
scroll to position [189, 0]
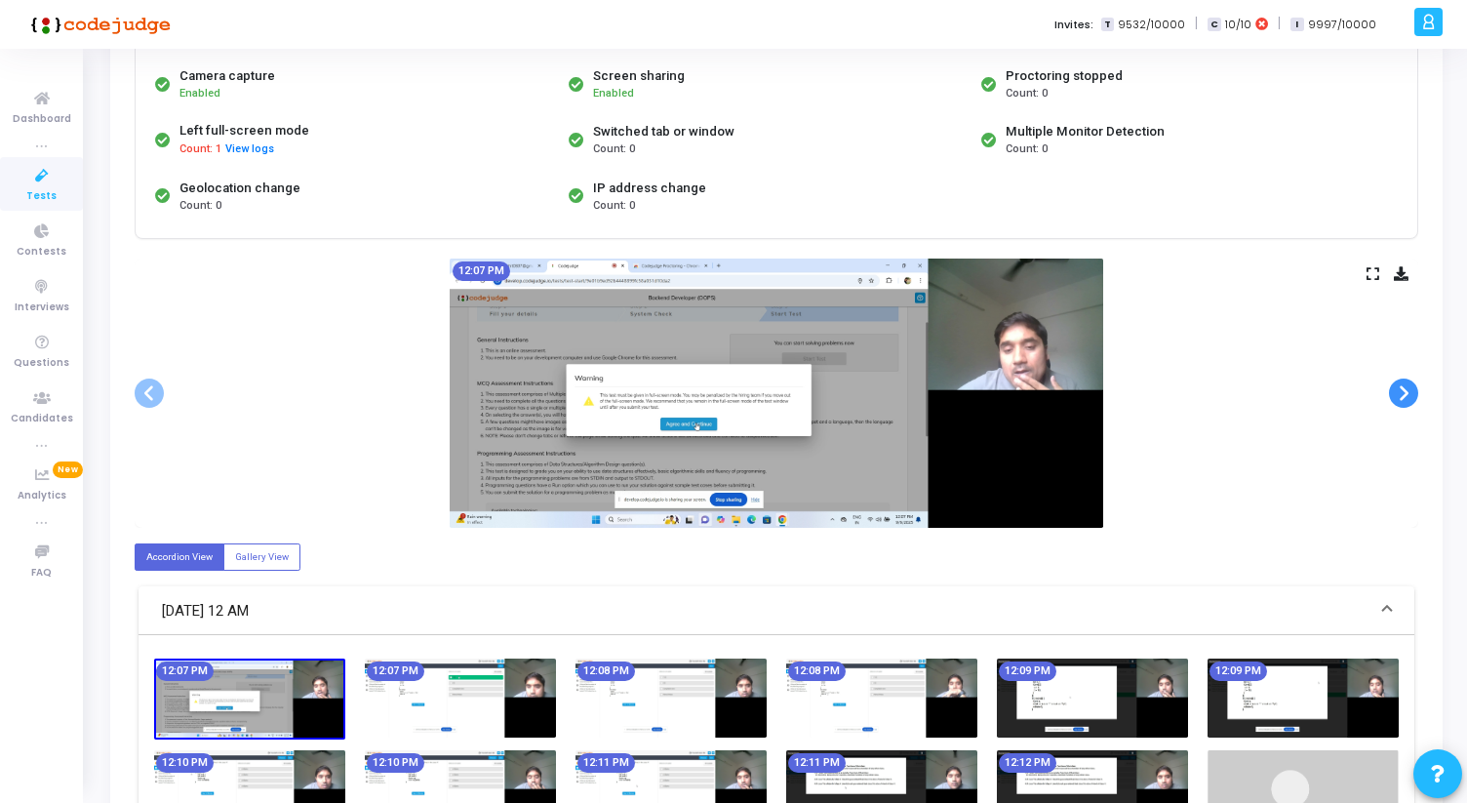
click at [1394, 399] on span at bounding box center [1403, 392] width 29 height 29
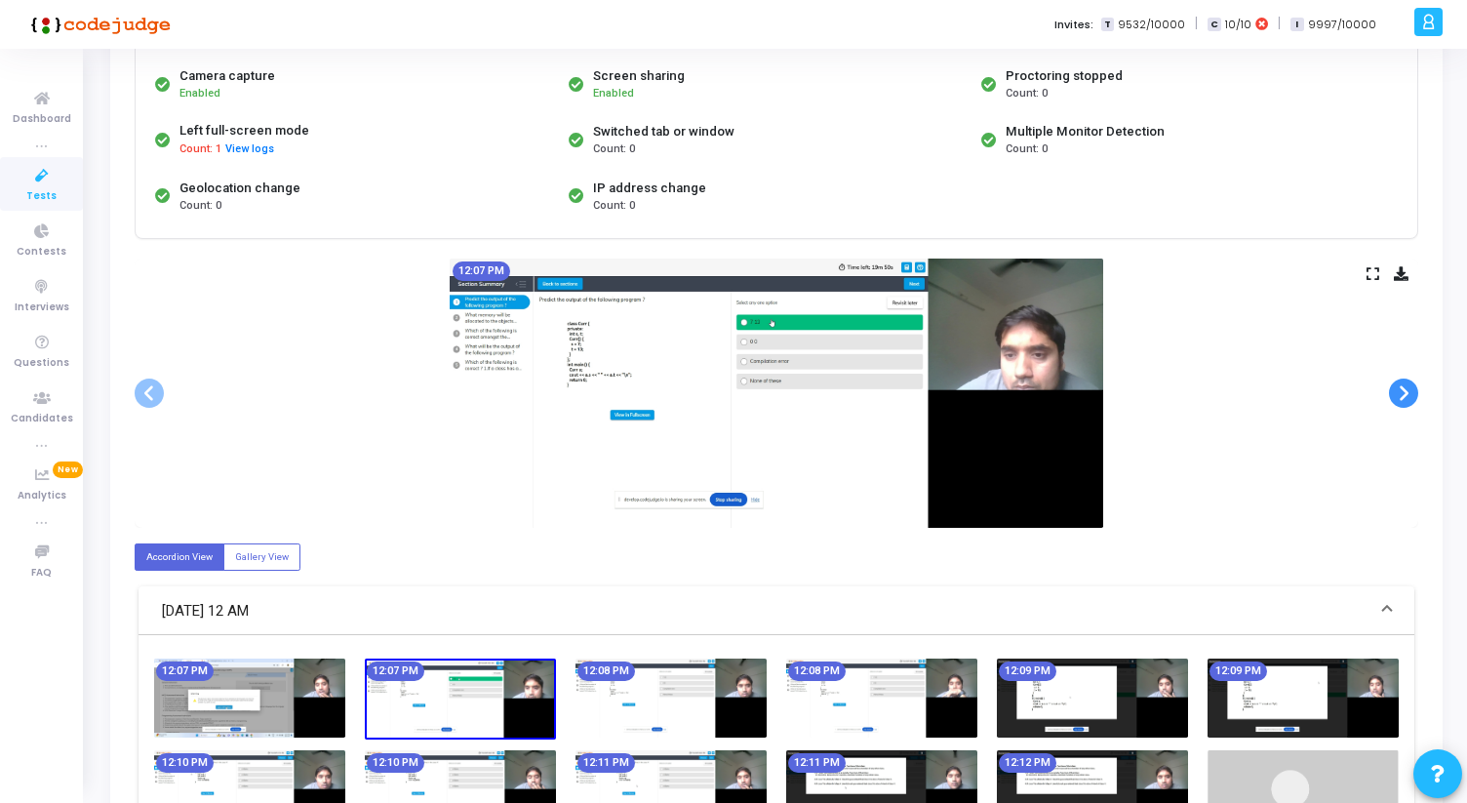
click at [1400, 396] on span at bounding box center [1403, 392] width 29 height 29
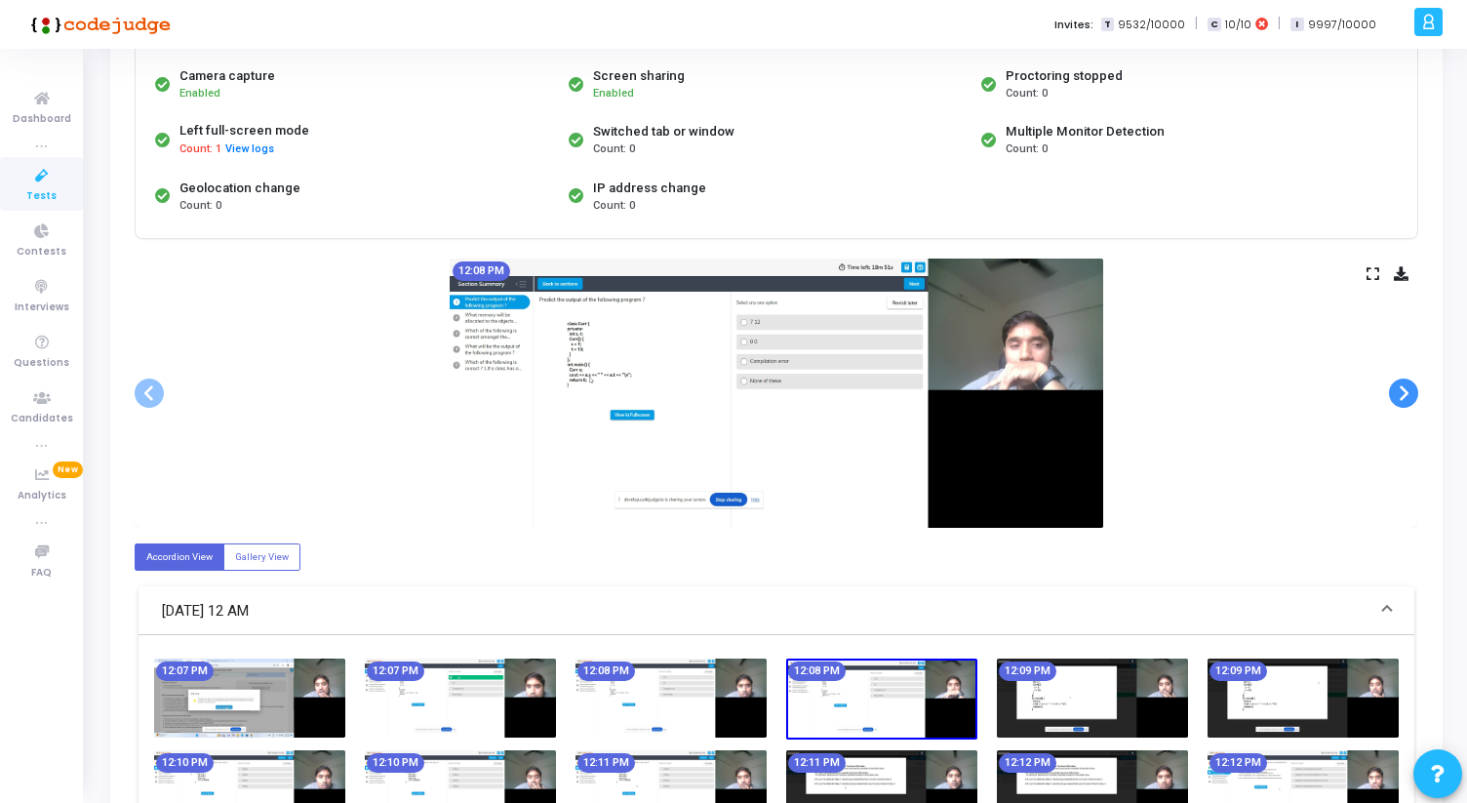
click at [1400, 396] on span at bounding box center [1403, 392] width 29 height 29
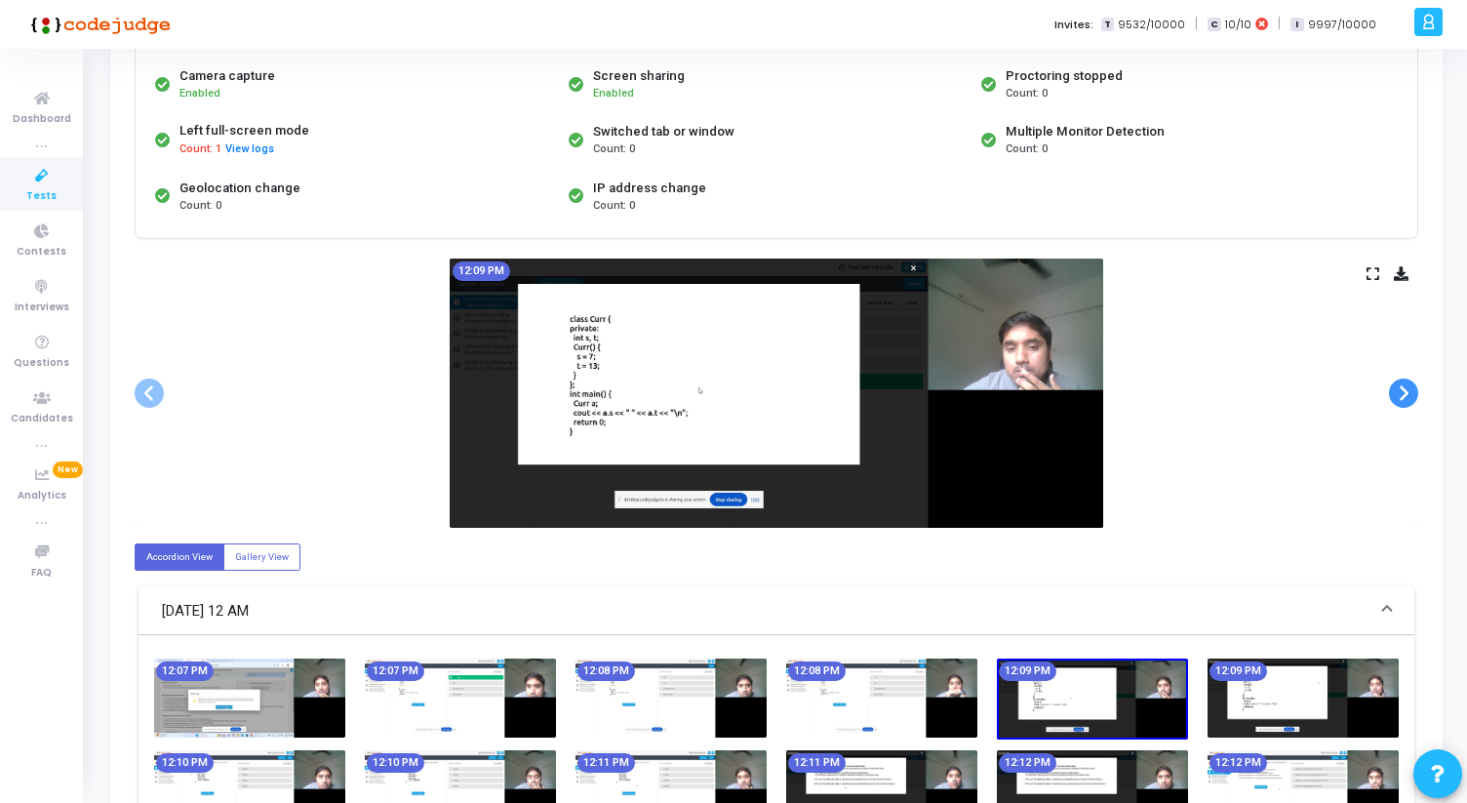
click at [1400, 396] on span at bounding box center [1403, 392] width 29 height 29
